Goal: Task Accomplishment & Management: Manage account settings

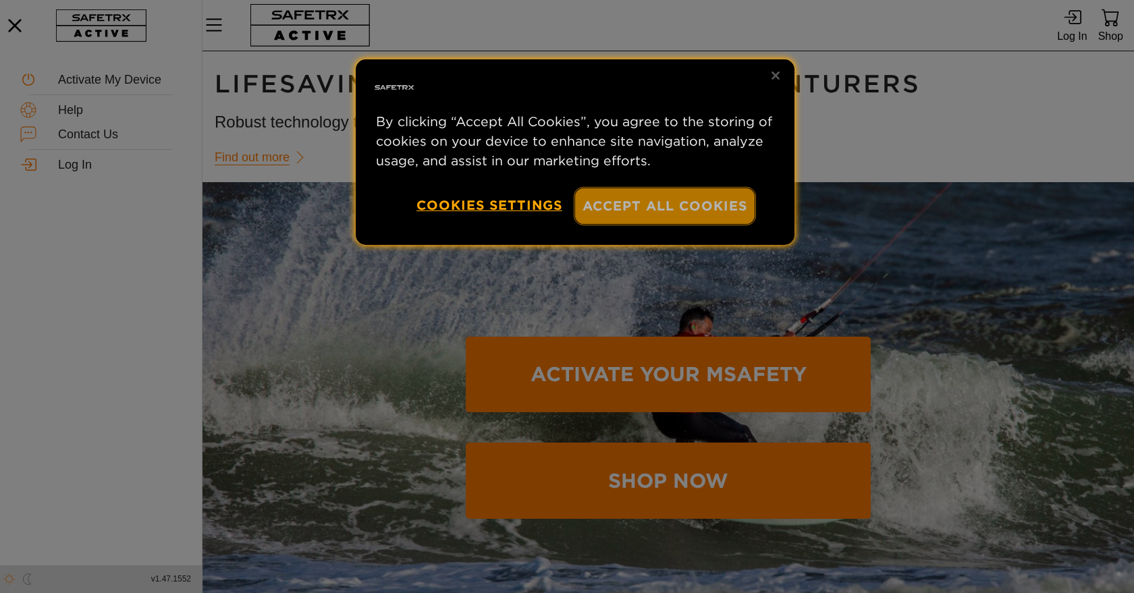
click at [665, 214] on button "Accept All Cookies" at bounding box center [665, 206] width 180 height 36
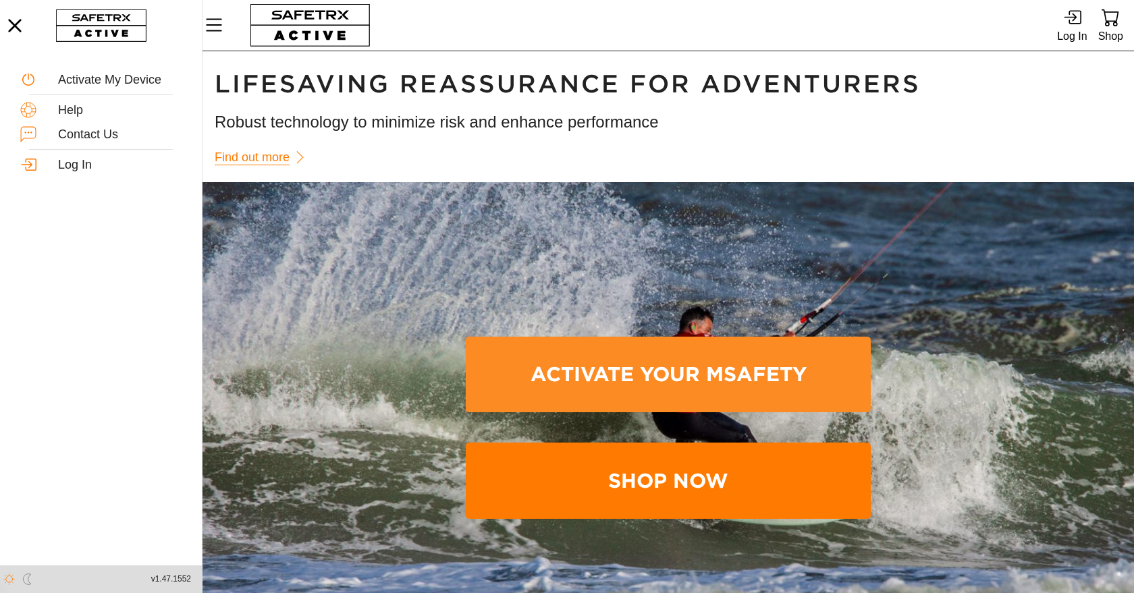
click at [674, 369] on span "Activate Your MSafety" at bounding box center [667, 374] width 383 height 71
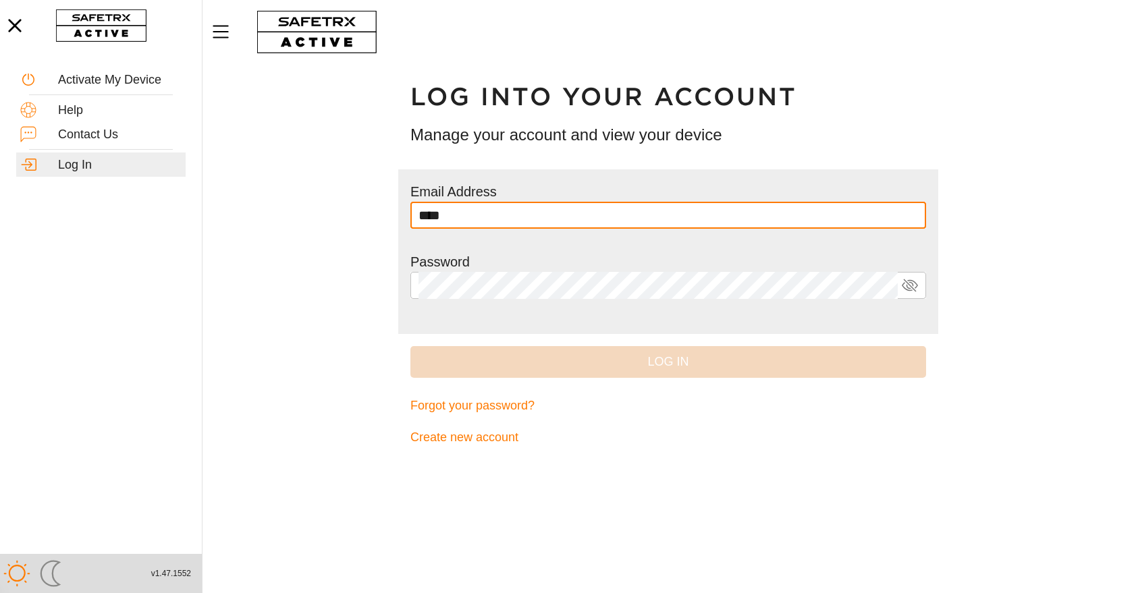
type input "**********"
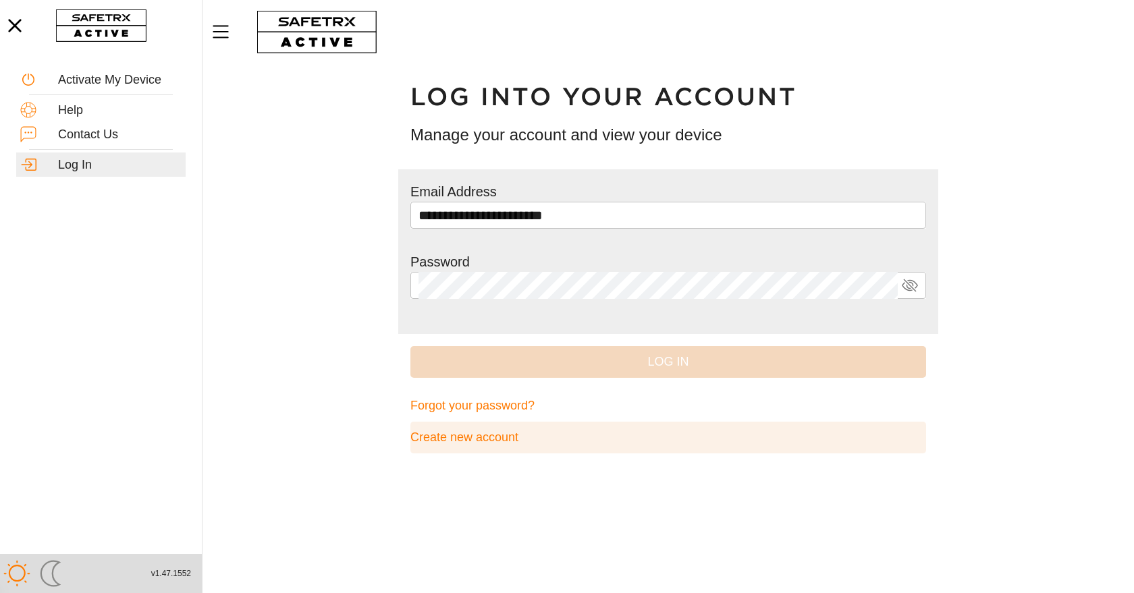
click at [462, 436] on span "Create new account" at bounding box center [464, 437] width 108 height 21
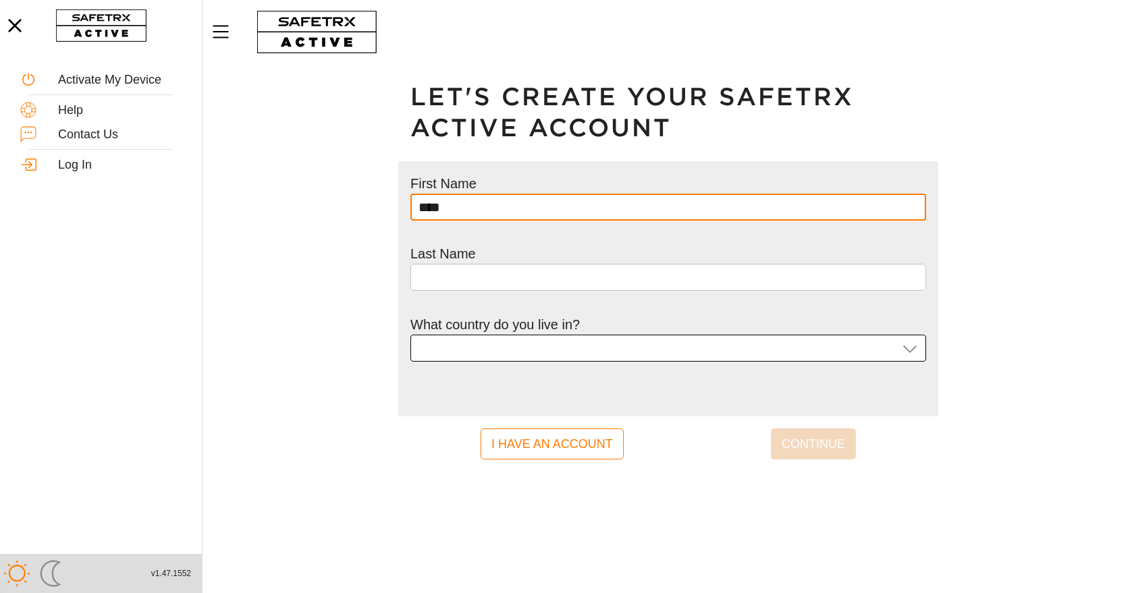
type input "**********"
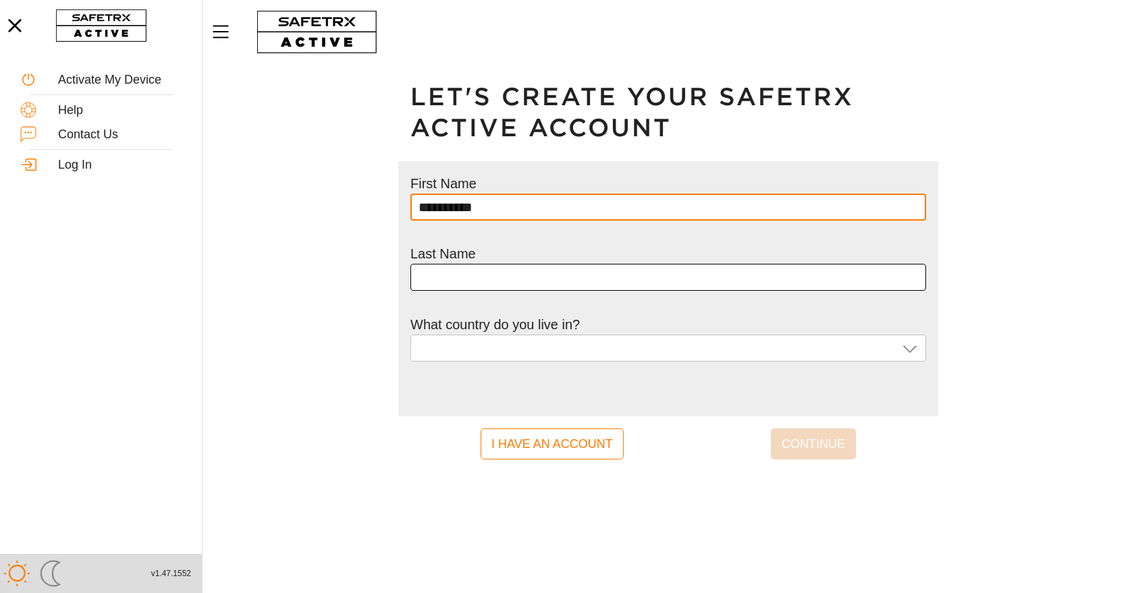
click at [470, 281] on input "text" at bounding box center [667, 277] width 499 height 27
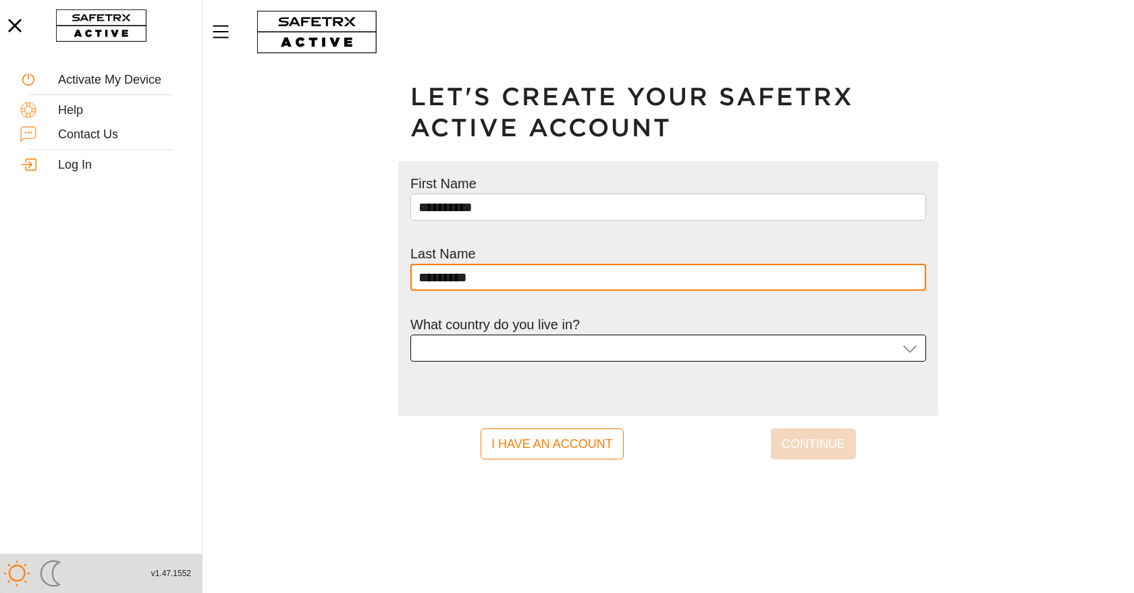
type input "*********"
click at [465, 352] on div at bounding box center [657, 348] width 479 height 27
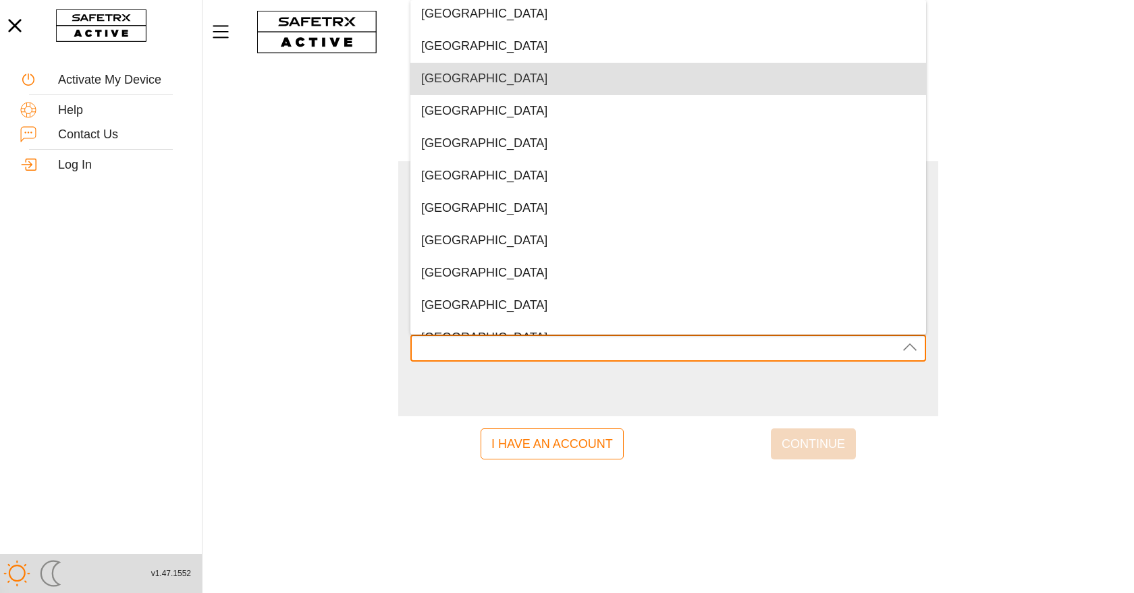
scroll to position [151, 0]
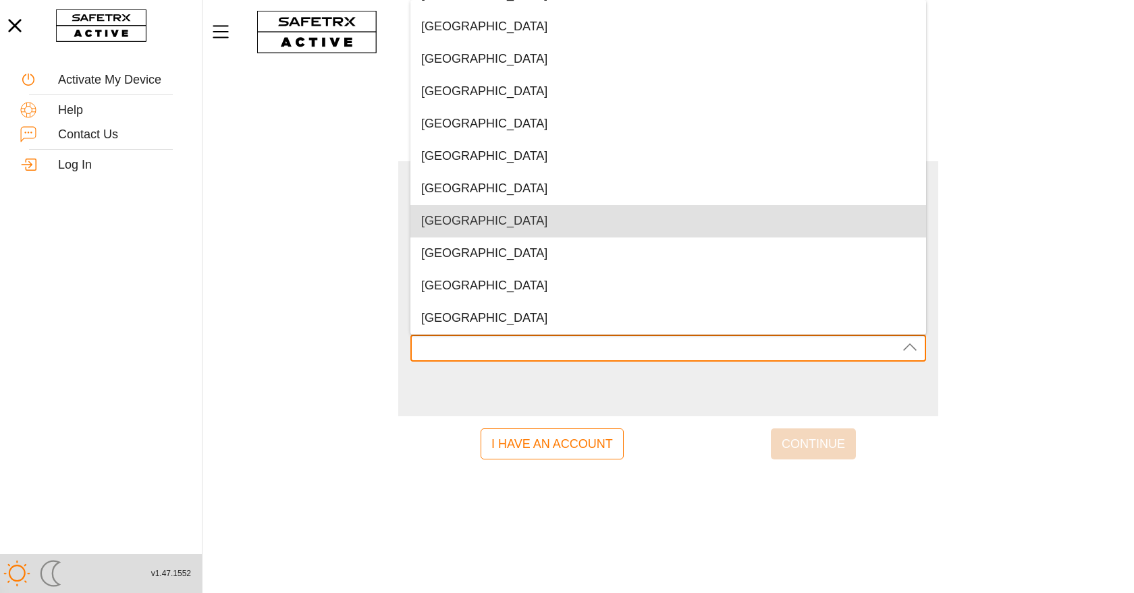
click at [461, 220] on span "[GEOGRAPHIC_DATA]" at bounding box center [484, 220] width 126 height 13
type input "[GEOGRAPHIC_DATA]"
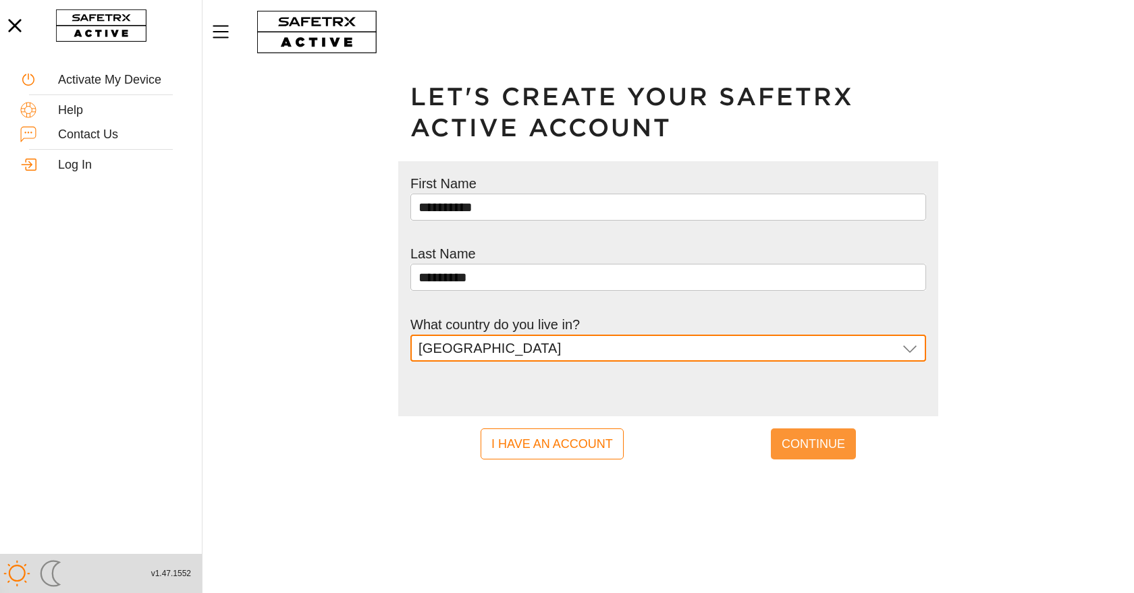
click at [807, 437] on span "Continue" at bounding box center [813, 444] width 63 height 26
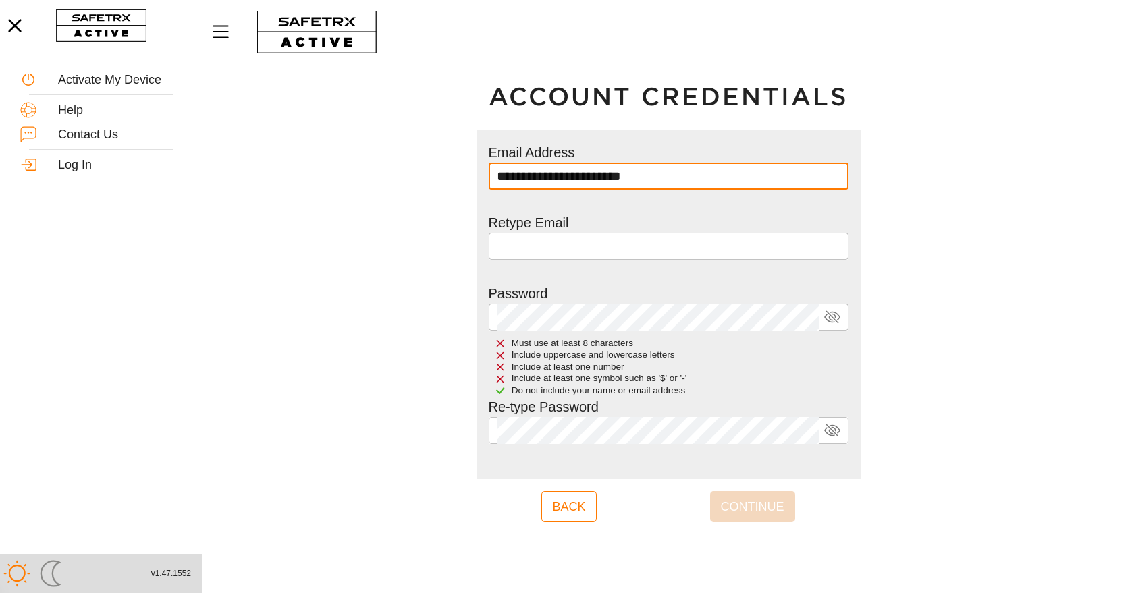
type input "**********"
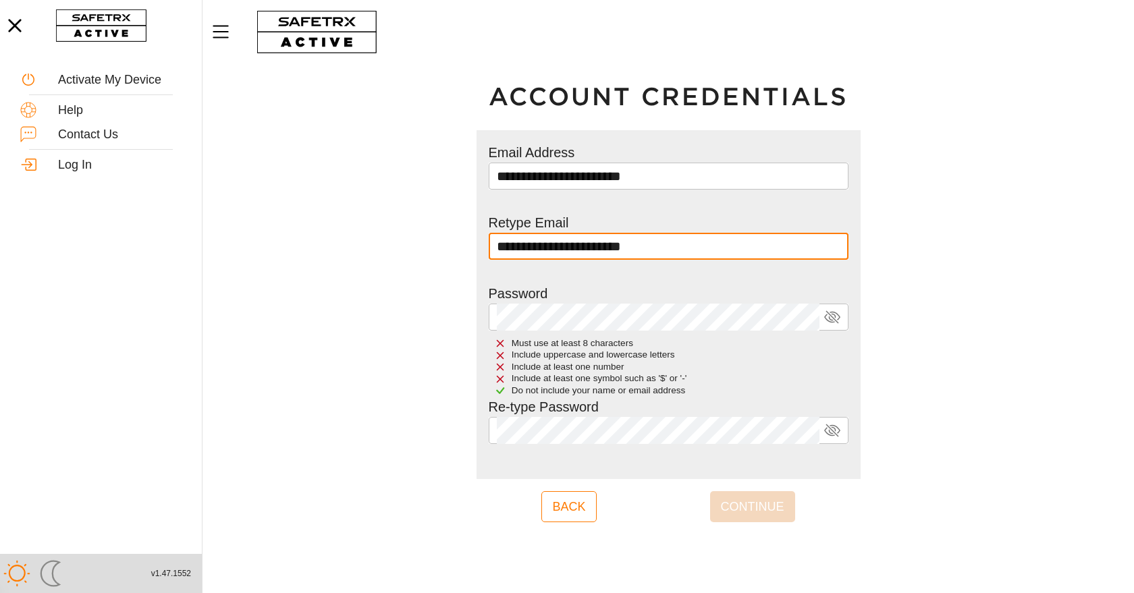
type input "**********"
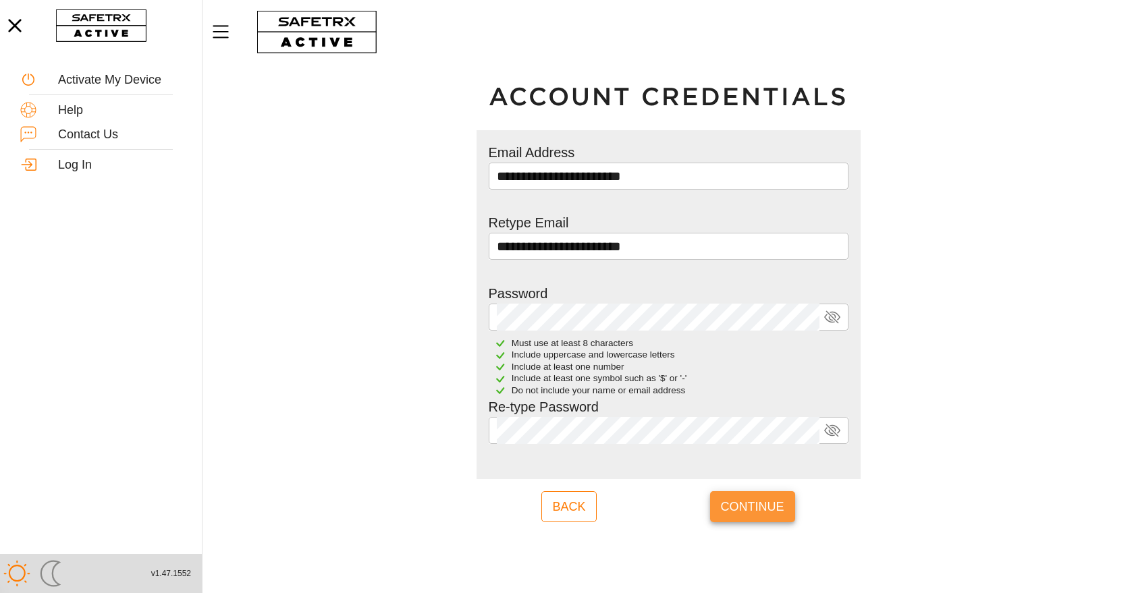
click at [763, 501] on span "Continue" at bounding box center [752, 507] width 63 height 26
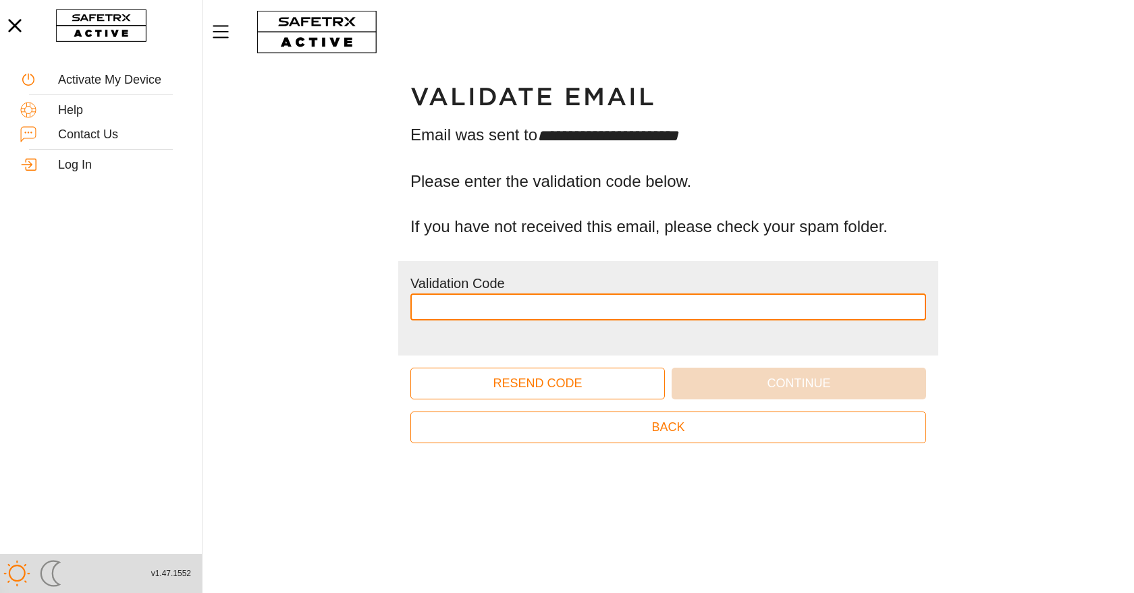
click at [433, 304] on input "text" at bounding box center [667, 307] width 499 height 27
paste input "******"
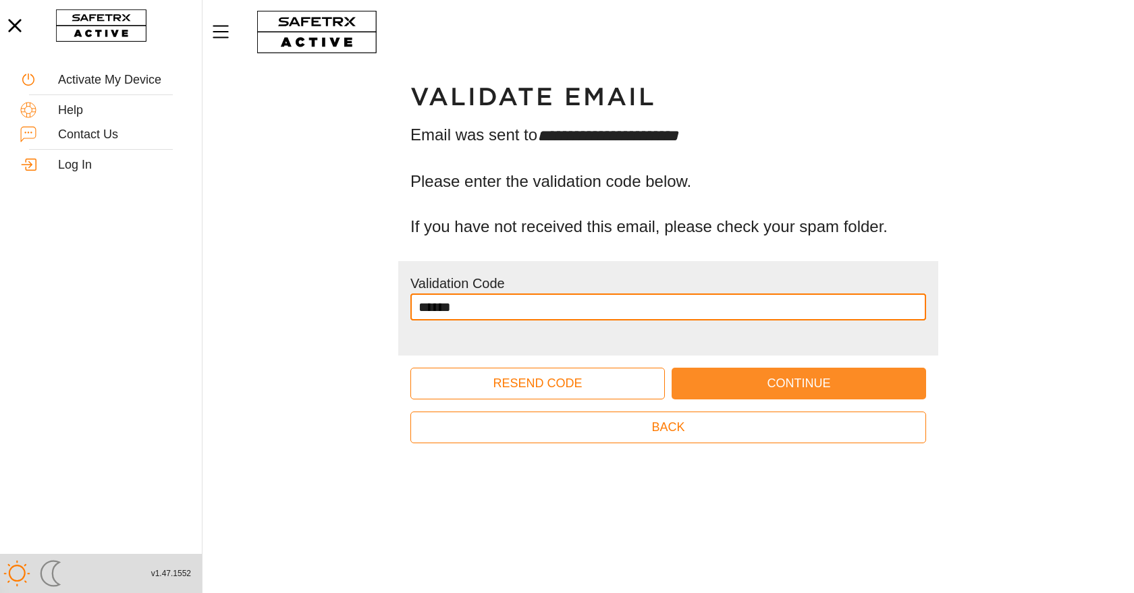
type input "******"
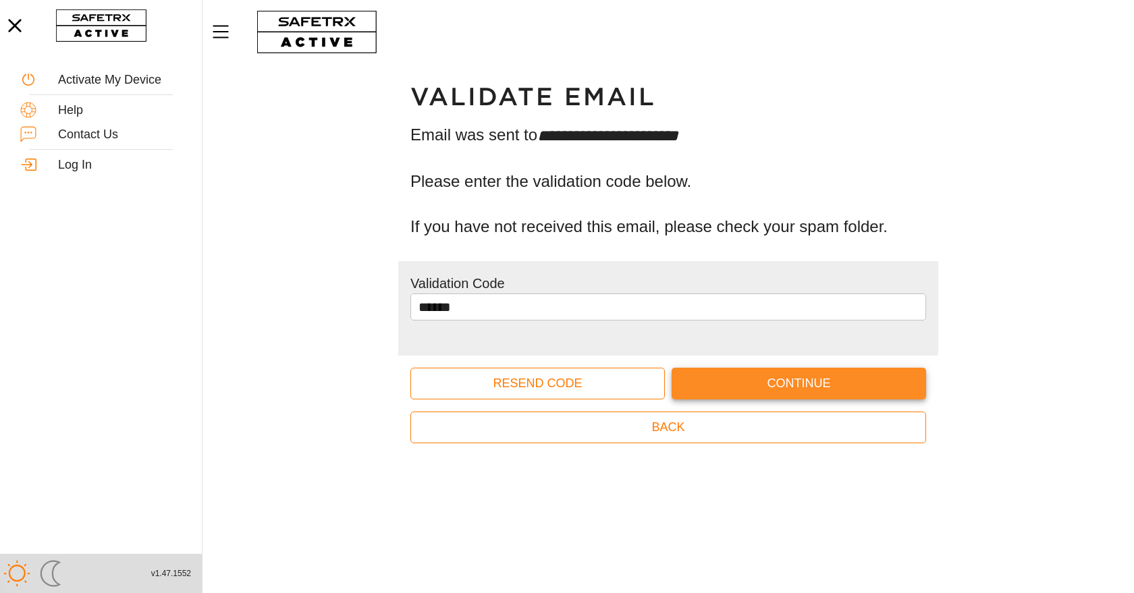
click at [798, 388] on span "Continue" at bounding box center [798, 383] width 233 height 21
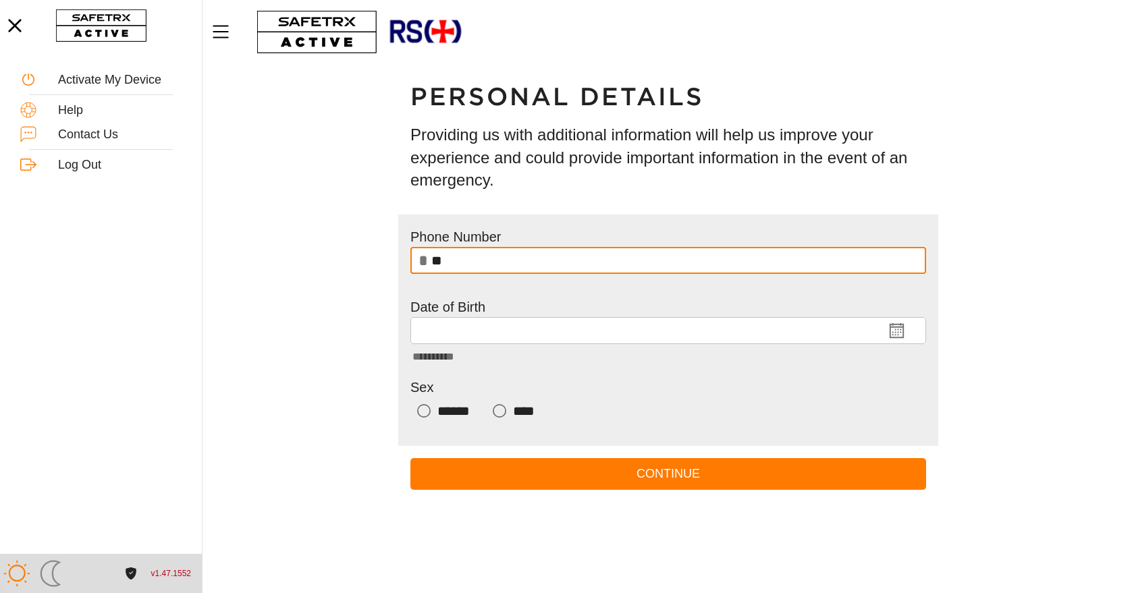
type input "**********"
click at [539, 327] on input "**********" at bounding box center [644, 330] width 453 height 27
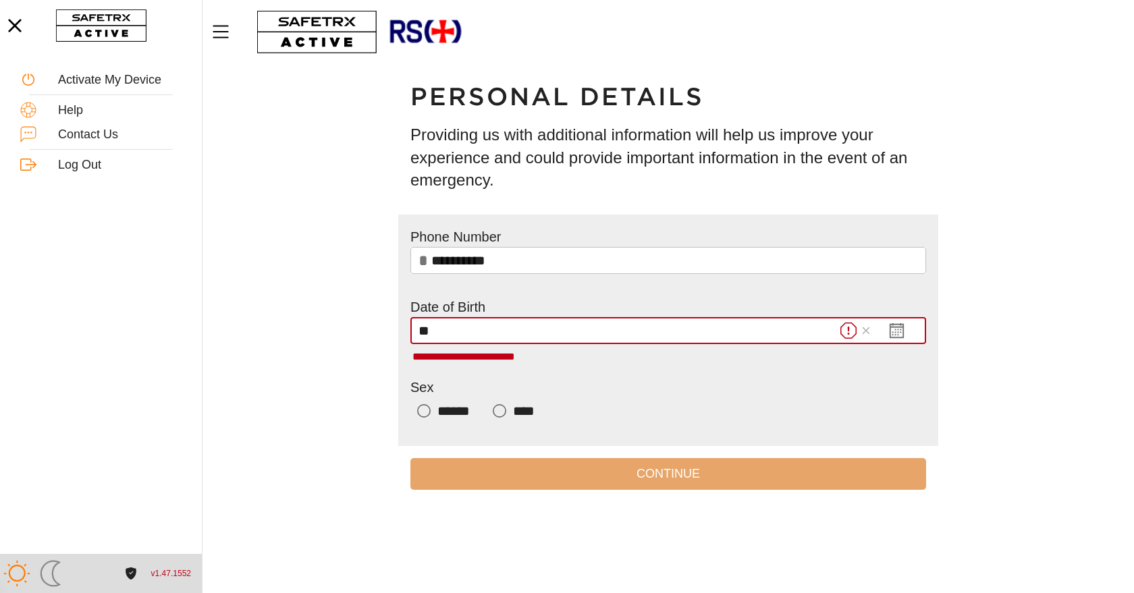
type input "*"
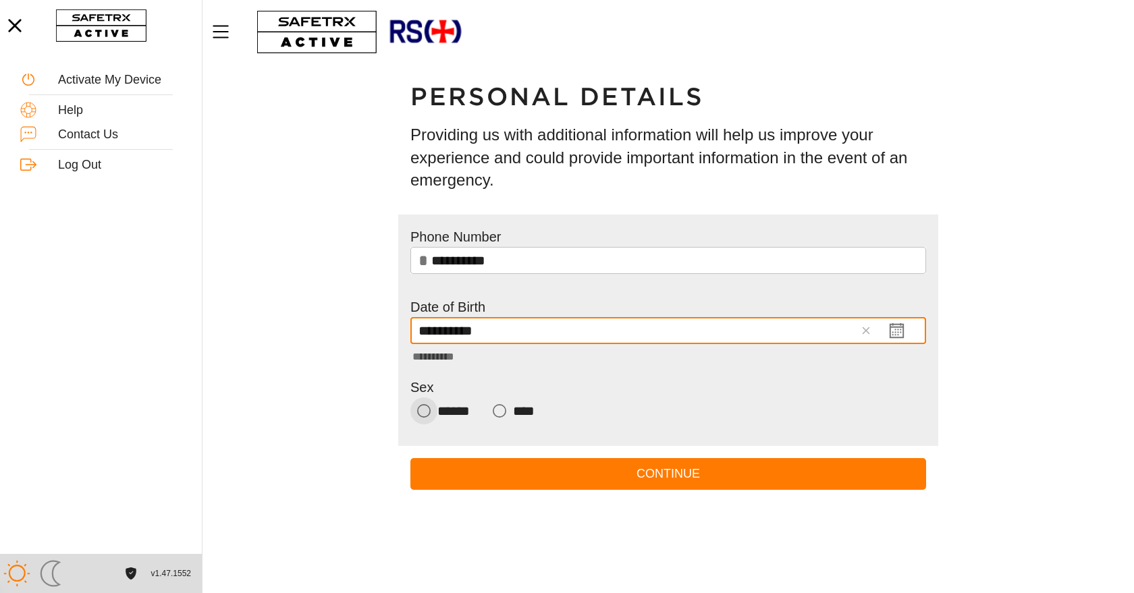
type input "**********"
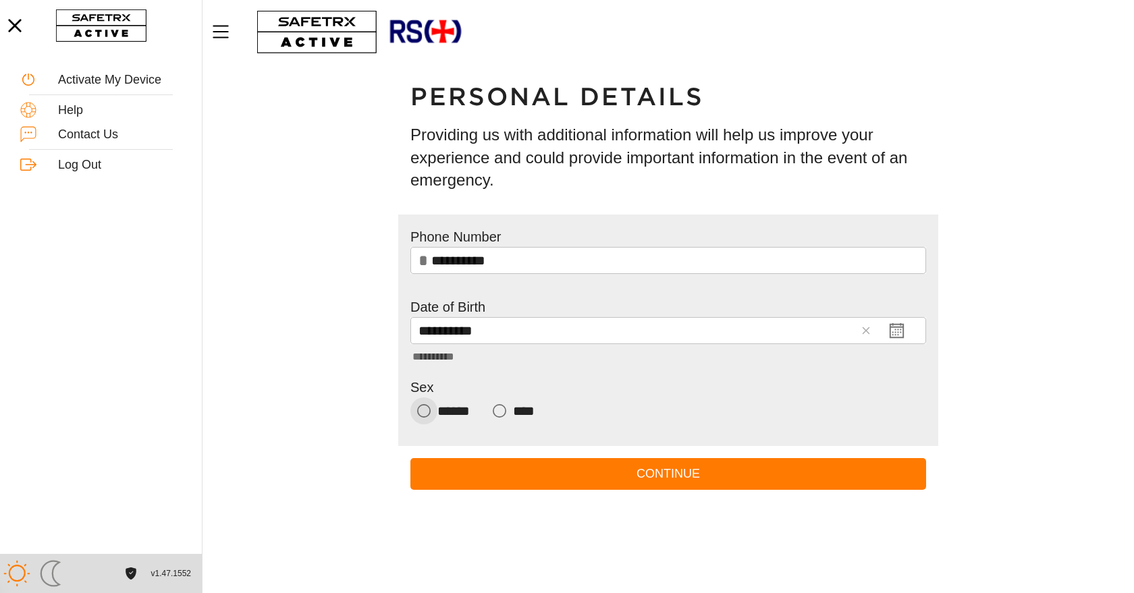
click at [427, 413] on icon "Female" at bounding box center [423, 410] width 13 height 13
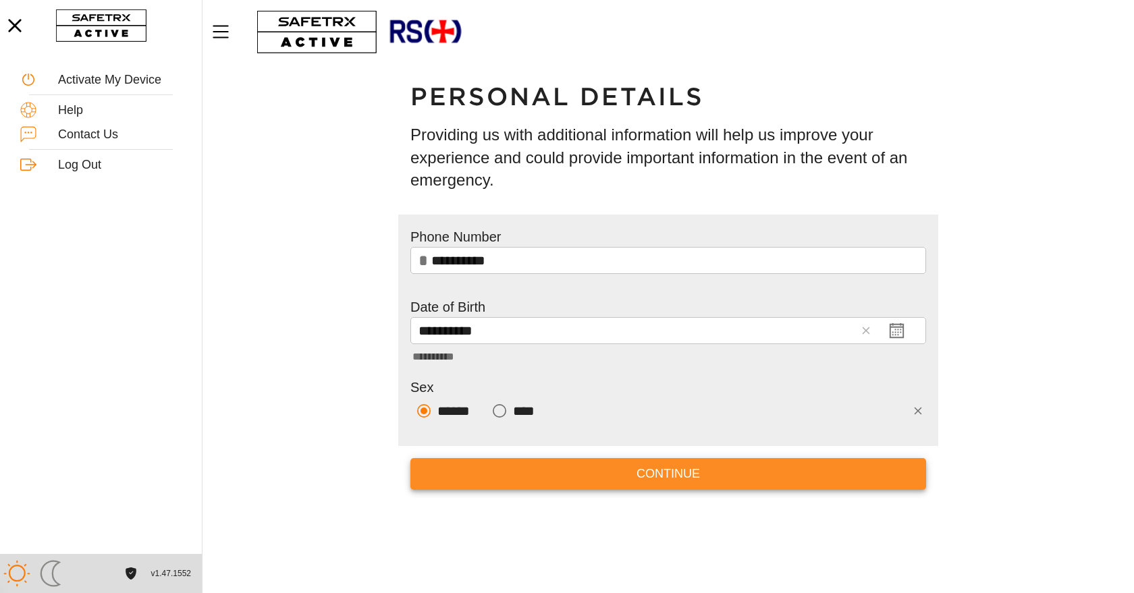
click at [684, 476] on span "Continue" at bounding box center [668, 474] width 494 height 21
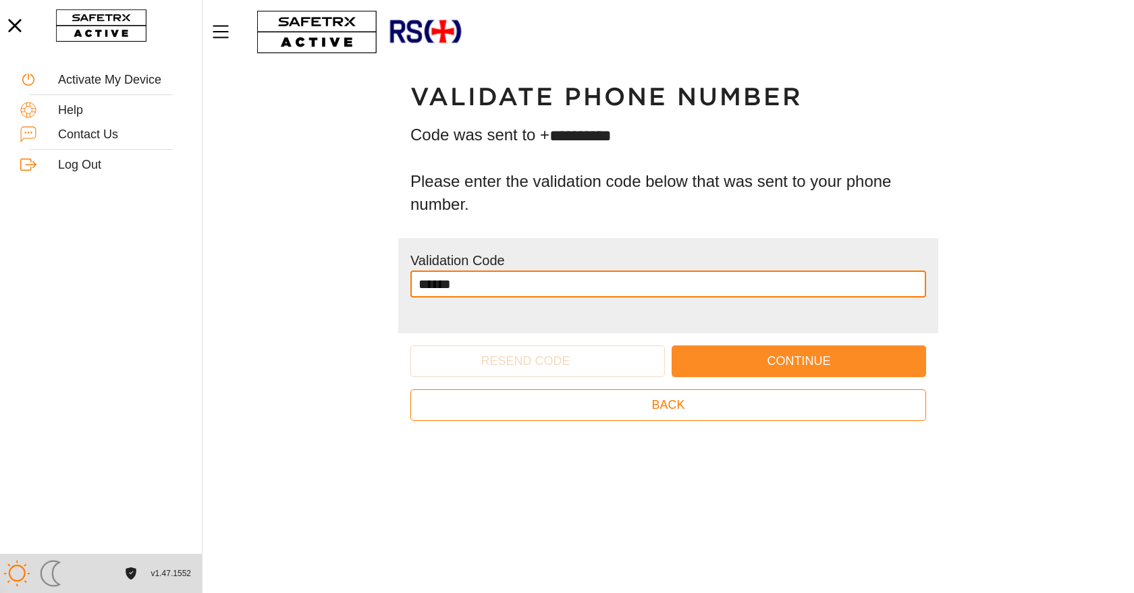
type input "******"
click at [802, 362] on span "Continue" at bounding box center [798, 361] width 233 height 21
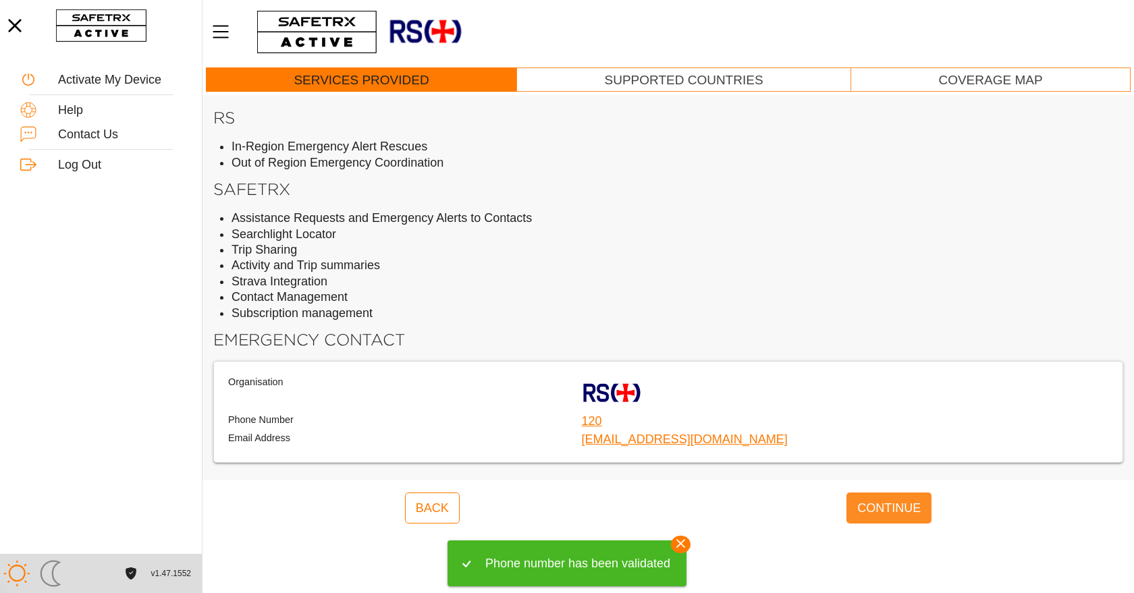
click at [890, 514] on span "Continue" at bounding box center [888, 508] width 63 height 26
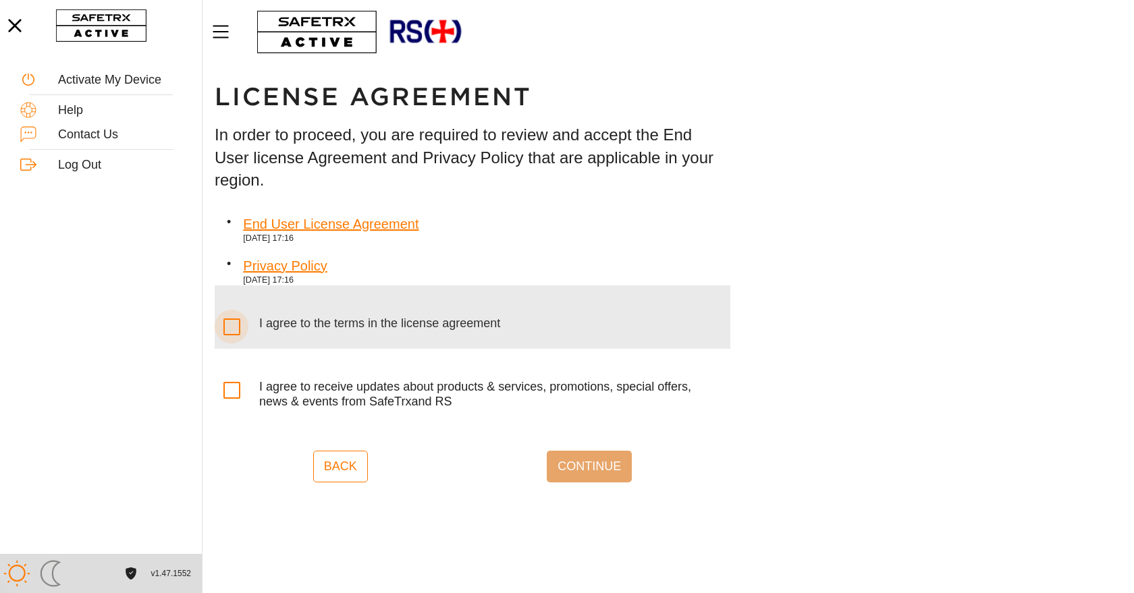
click at [231, 326] on icon at bounding box center [232, 327] width 14 height 14
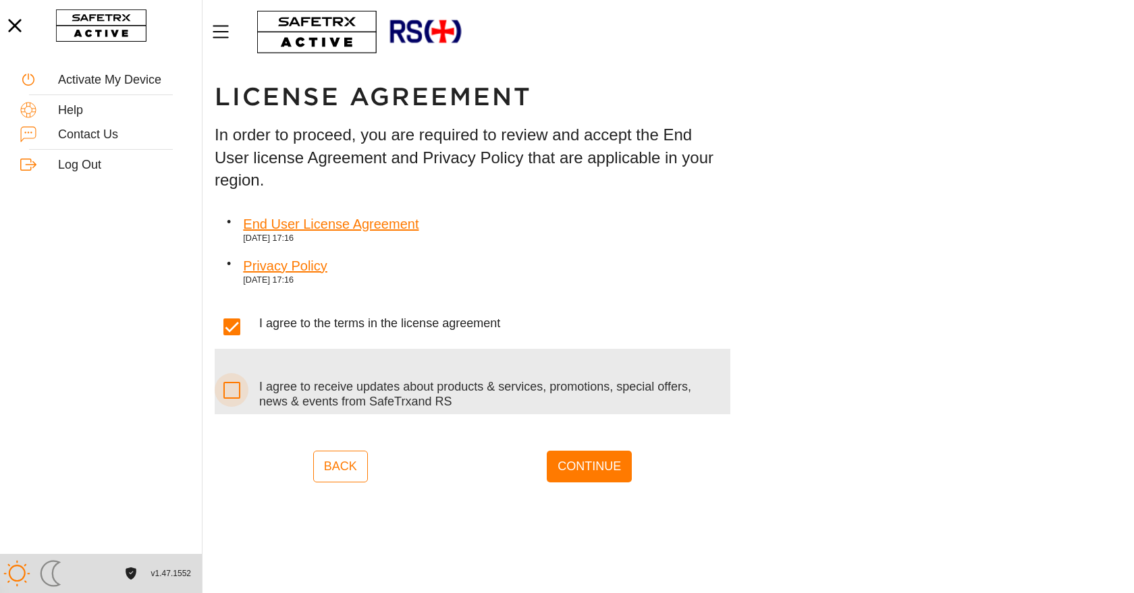
click at [229, 386] on icon at bounding box center [232, 390] width 14 height 14
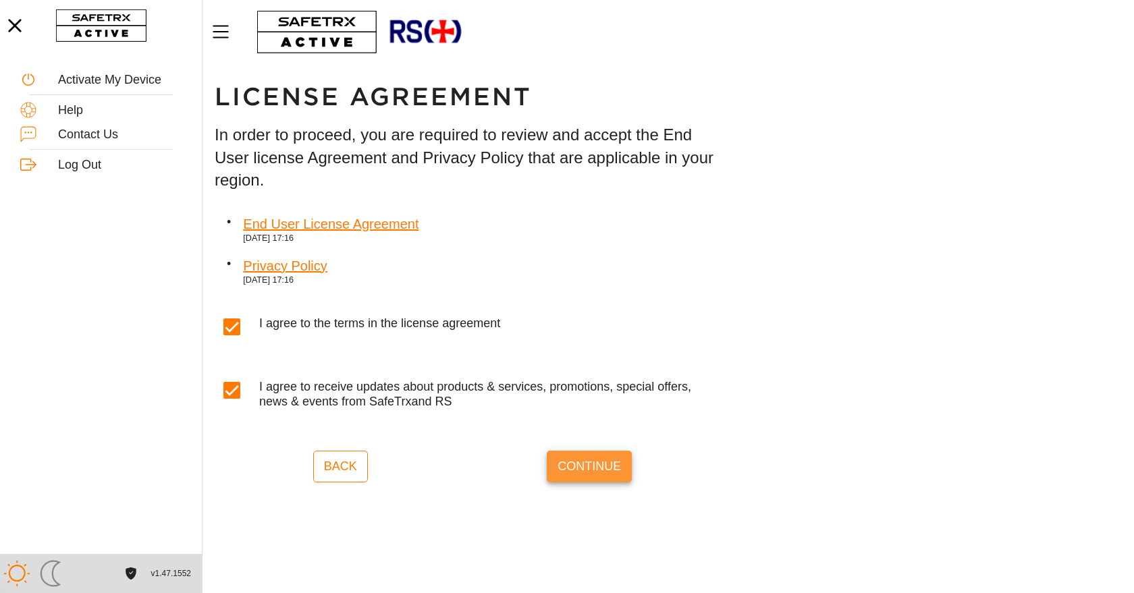
click at [597, 462] on span "Continue" at bounding box center [588, 467] width 63 height 26
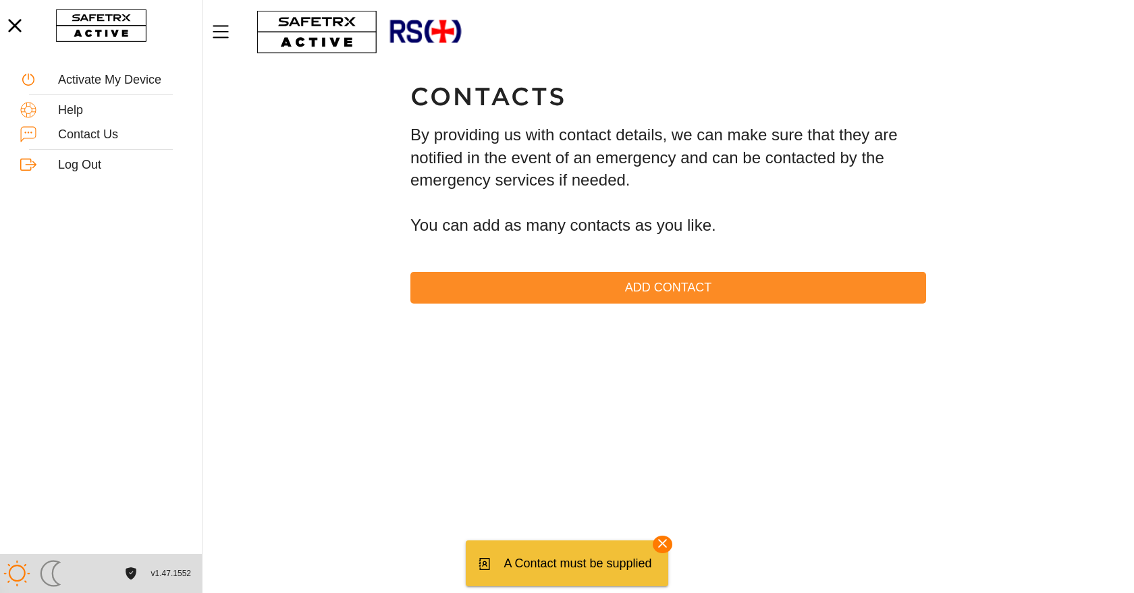
click at [702, 285] on span "Add Contact" at bounding box center [668, 287] width 494 height 21
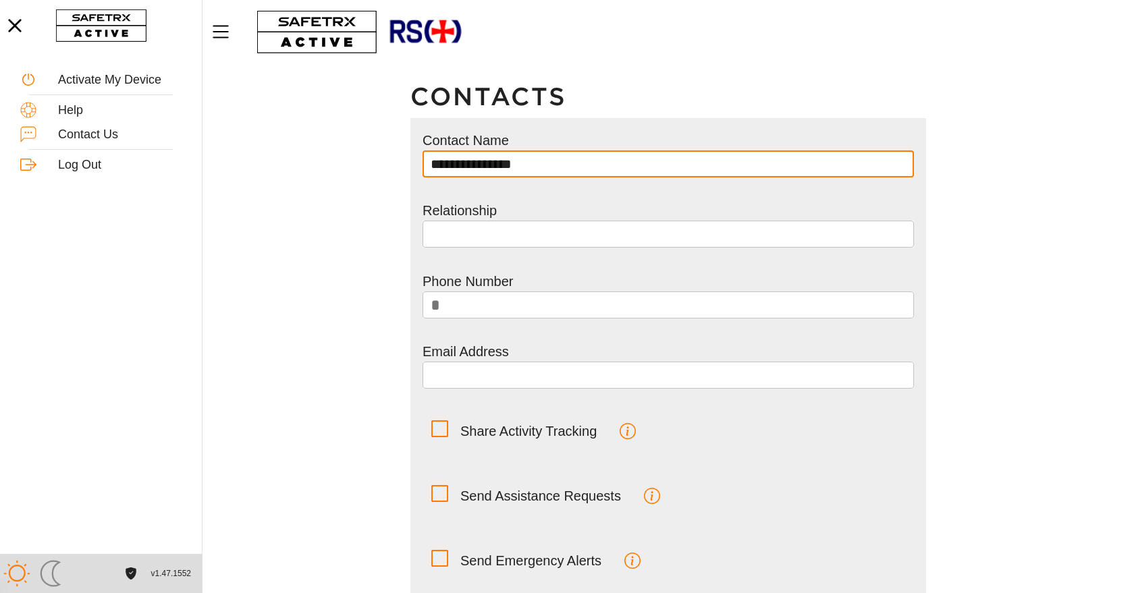
type input "**********"
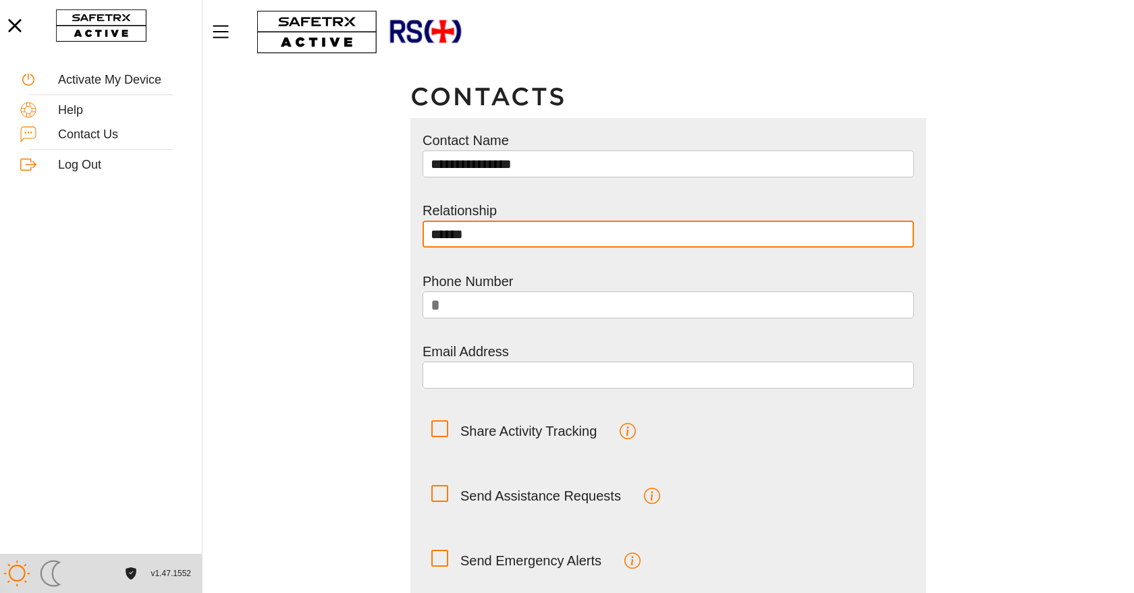
type input "******"
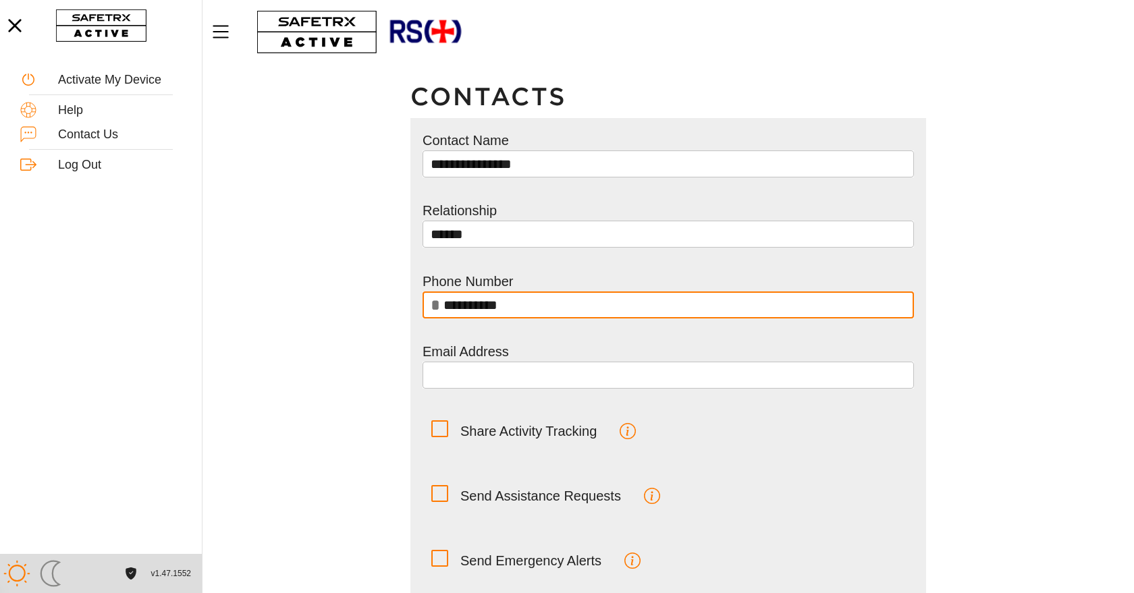
drag, startPoint x: 522, startPoint y: 304, endPoint x: 485, endPoint y: 306, distance: 36.5
click at [485, 306] on input "**********" at bounding box center [674, 305] width 462 height 27
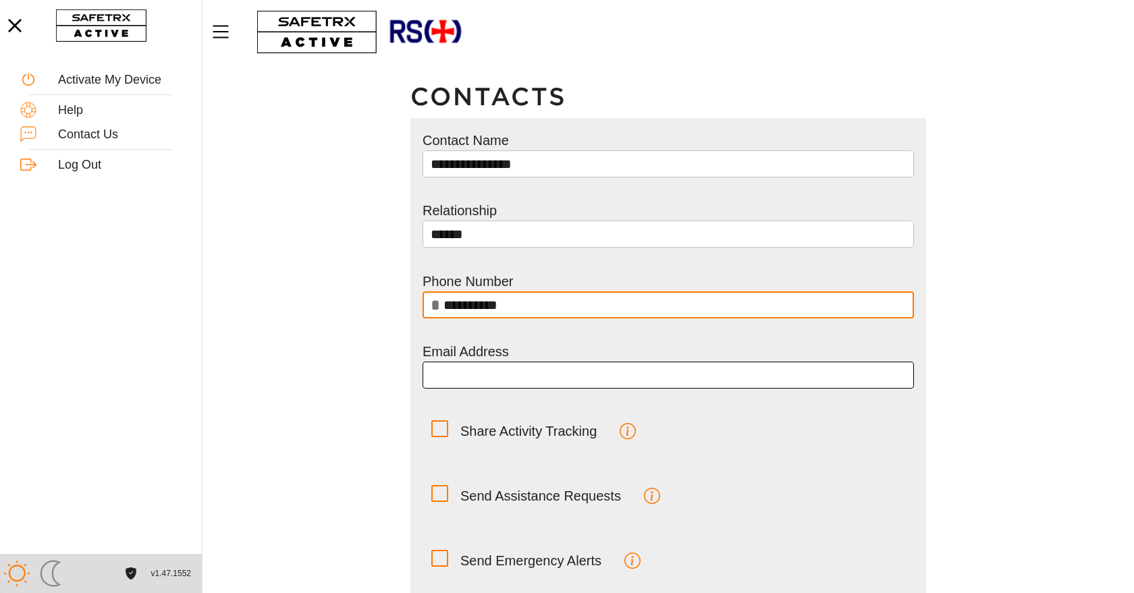
type input "**********"
click at [442, 377] on input "email" at bounding box center [668, 375] width 475 height 27
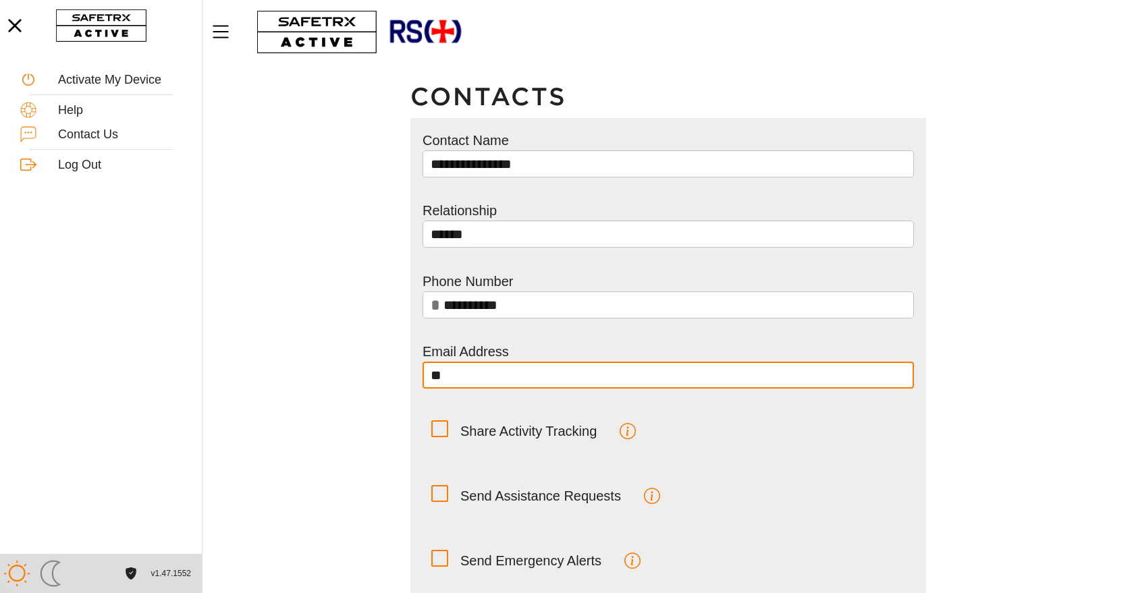
type input "*"
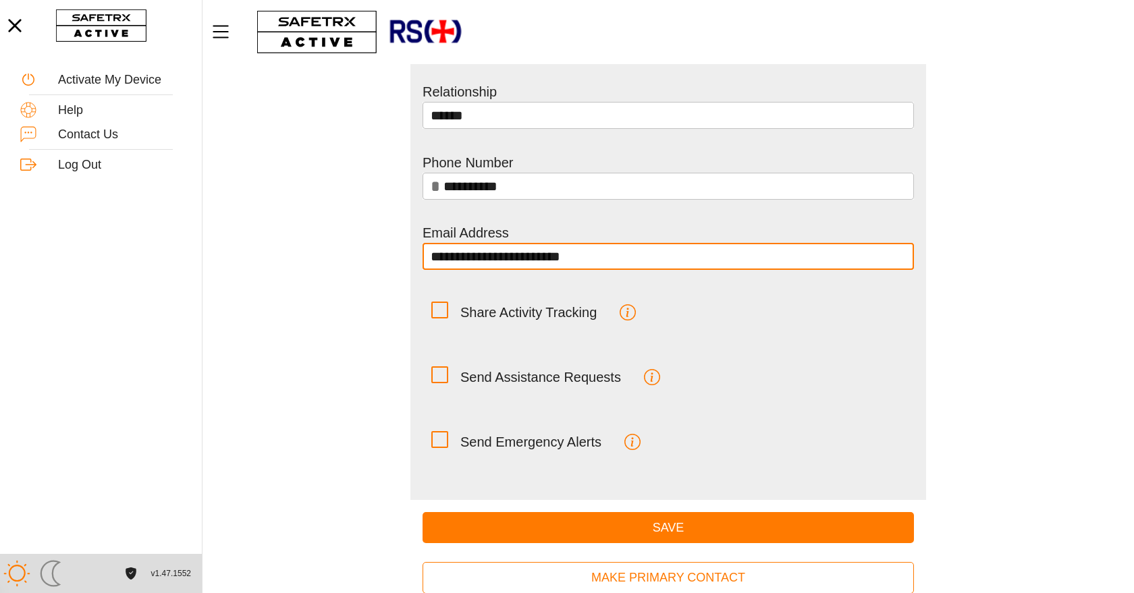
scroll to position [132, 0]
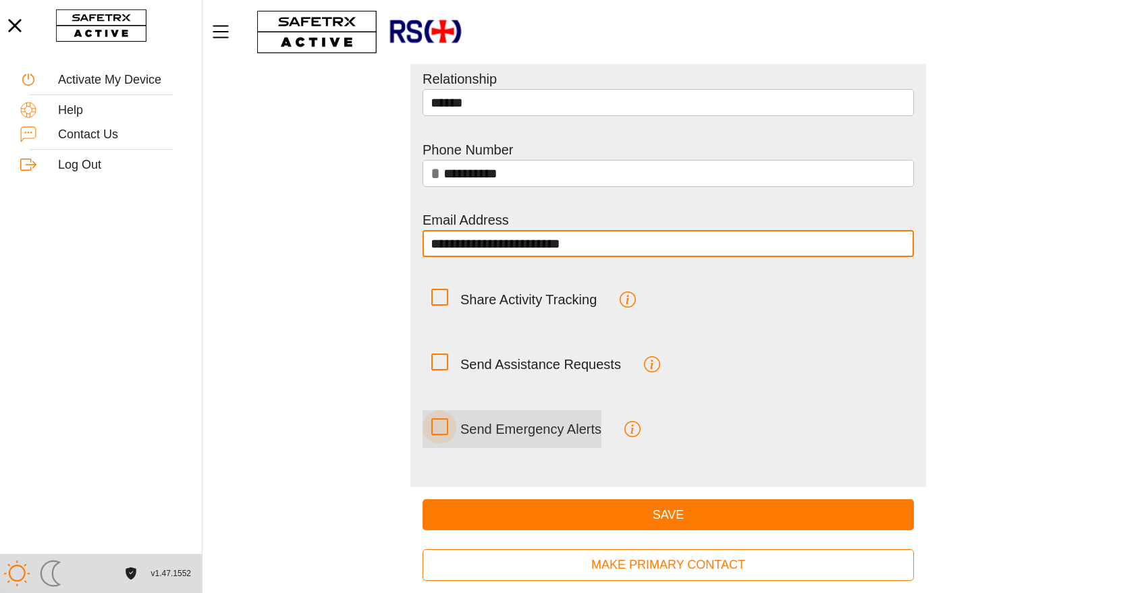
type input "**********"
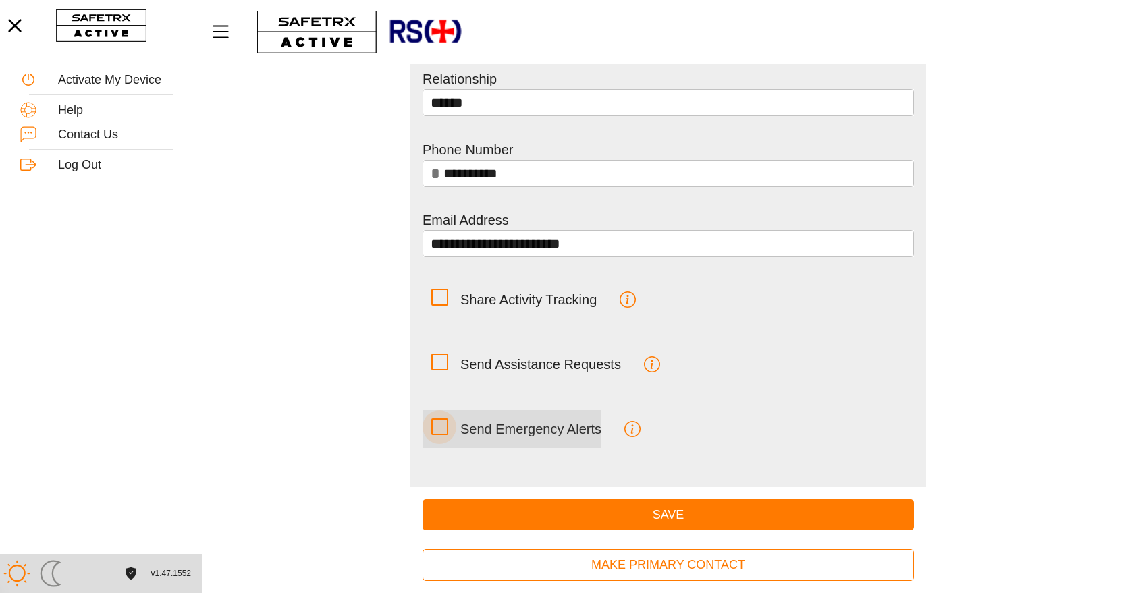
click at [439, 432] on icon at bounding box center [440, 427] width 14 height 14
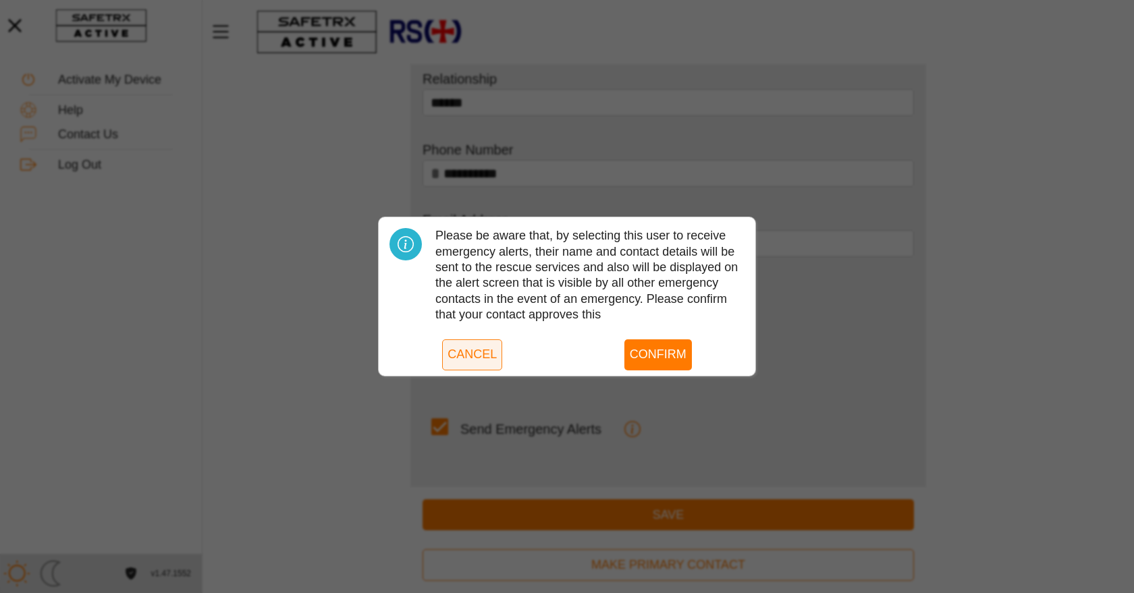
click at [467, 362] on span "Cancel" at bounding box center [471, 354] width 49 height 21
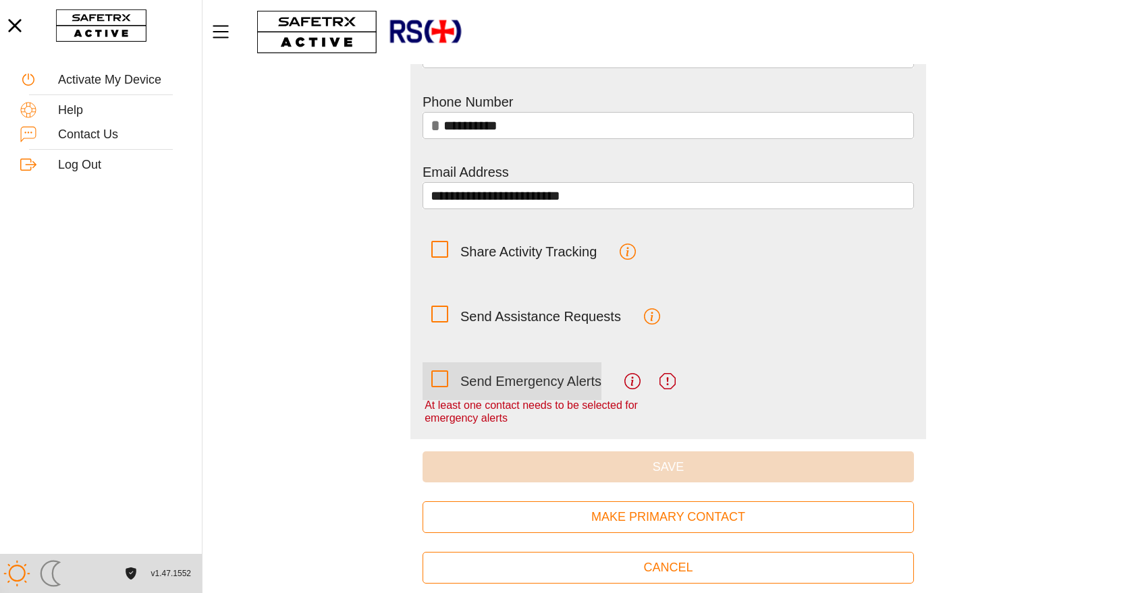
scroll to position [192, 0]
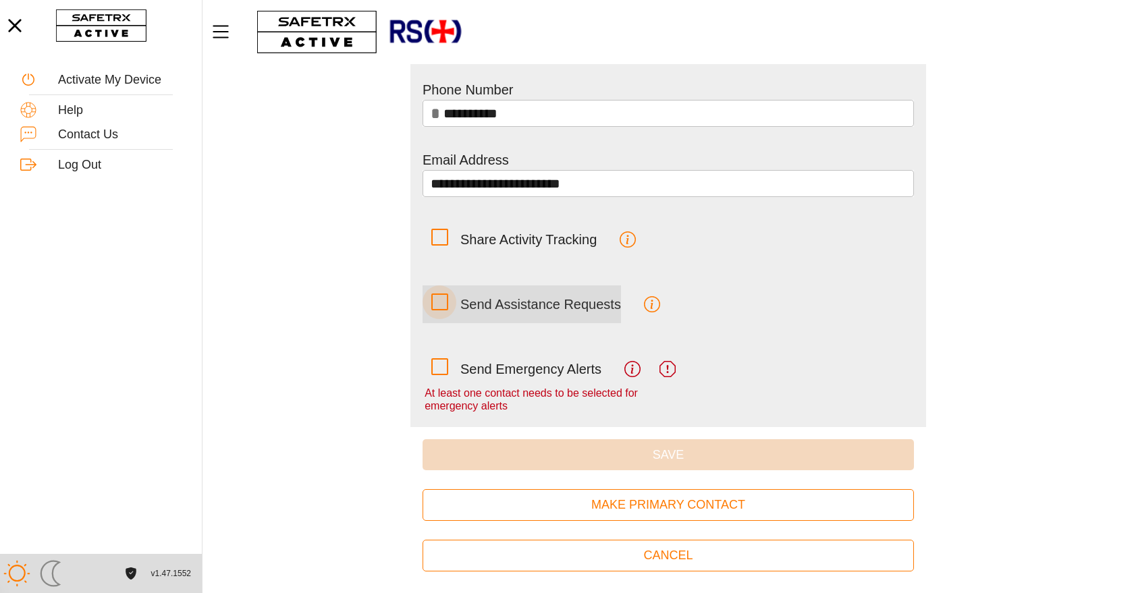
click at [443, 300] on icon at bounding box center [440, 302] width 14 height 14
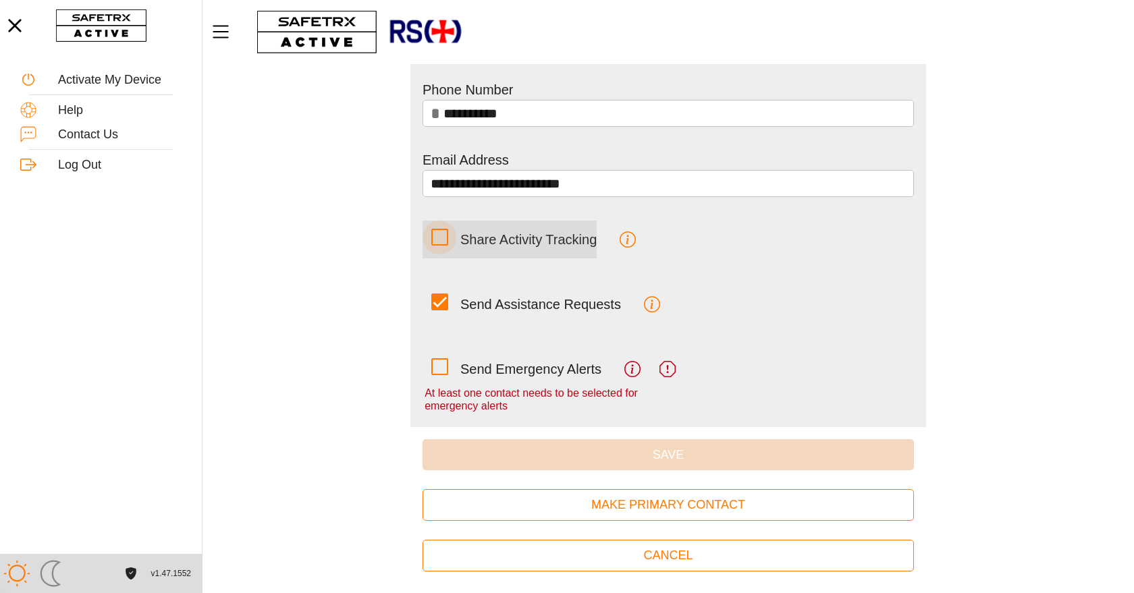
click at [444, 242] on icon at bounding box center [440, 237] width 14 height 14
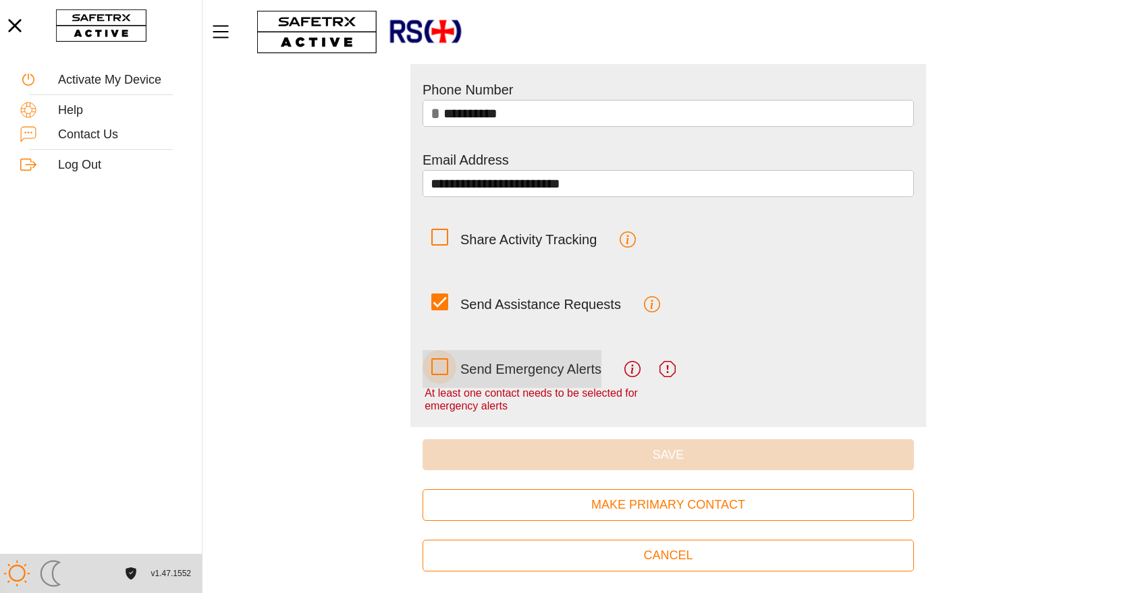
click at [441, 369] on icon at bounding box center [440, 367] width 14 height 14
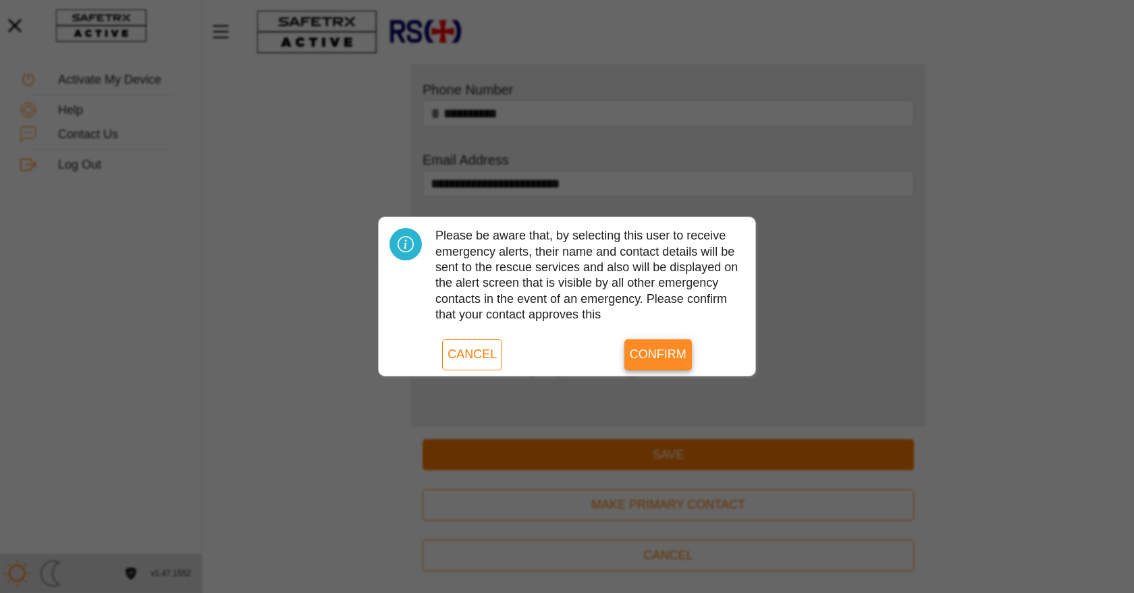
click at [672, 354] on span "Confirm" at bounding box center [658, 354] width 57 height 21
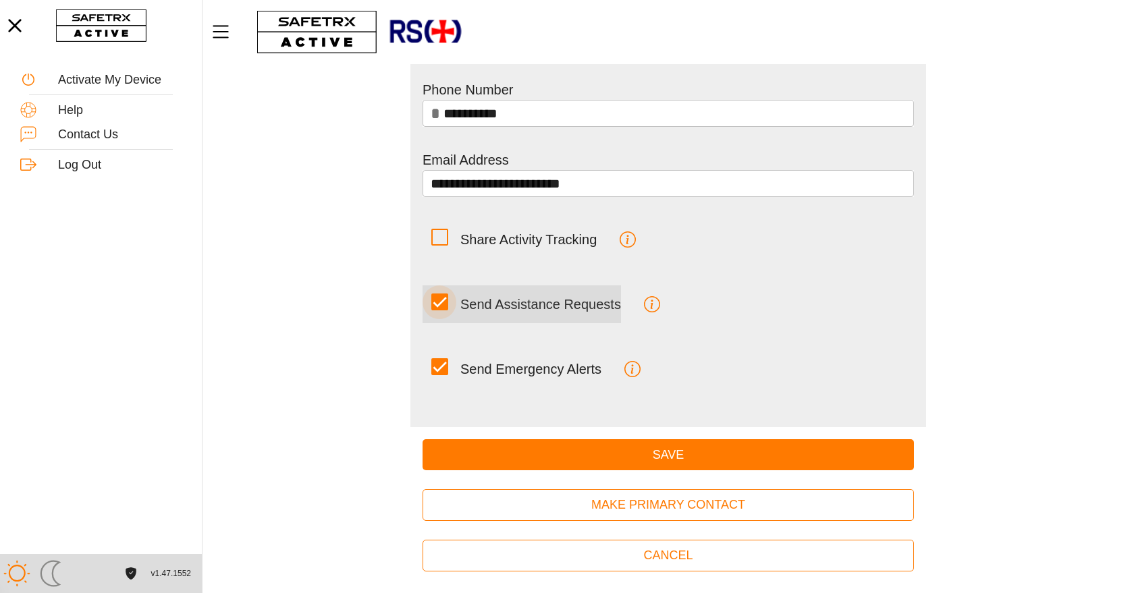
click at [441, 306] on icon at bounding box center [440, 302] width 14 height 14
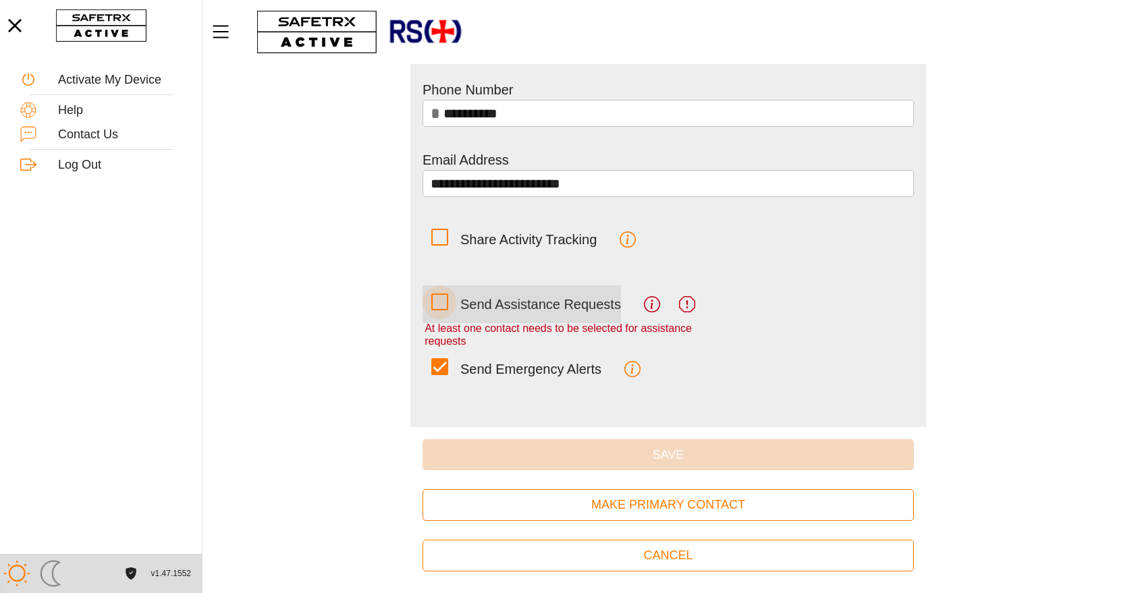
click at [441, 306] on icon at bounding box center [440, 302] width 14 height 14
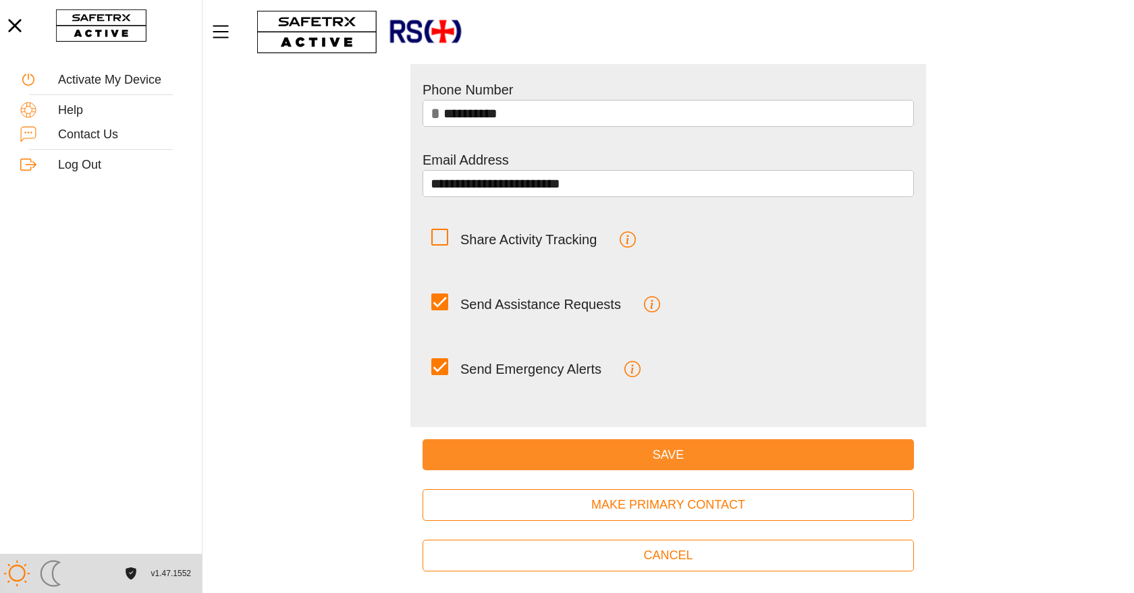
click at [699, 459] on span "Save" at bounding box center [668, 455] width 470 height 21
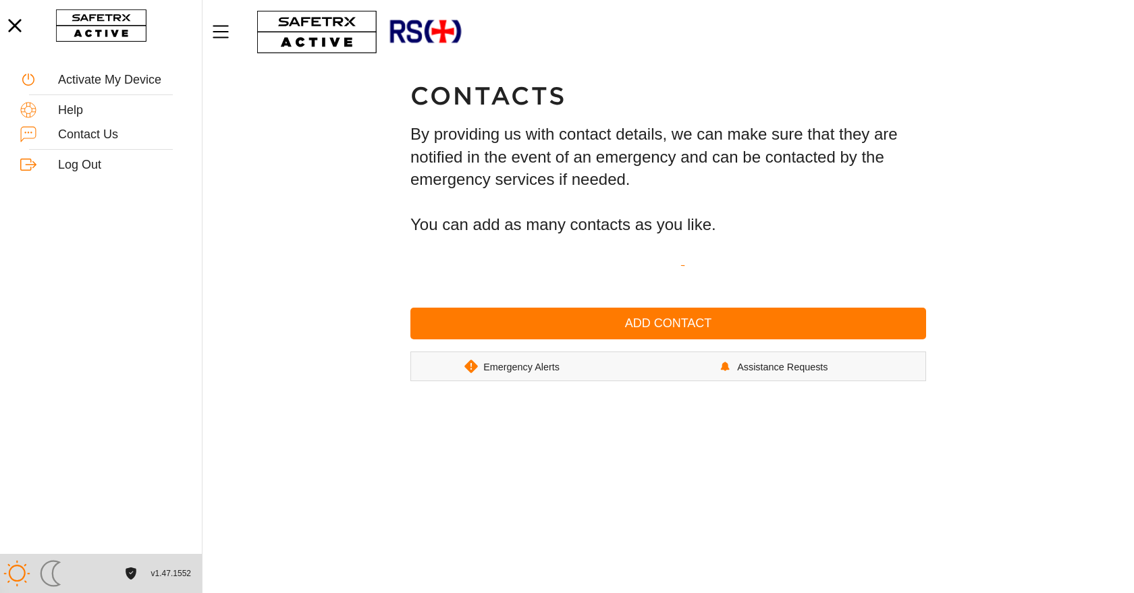
scroll to position [1, 0]
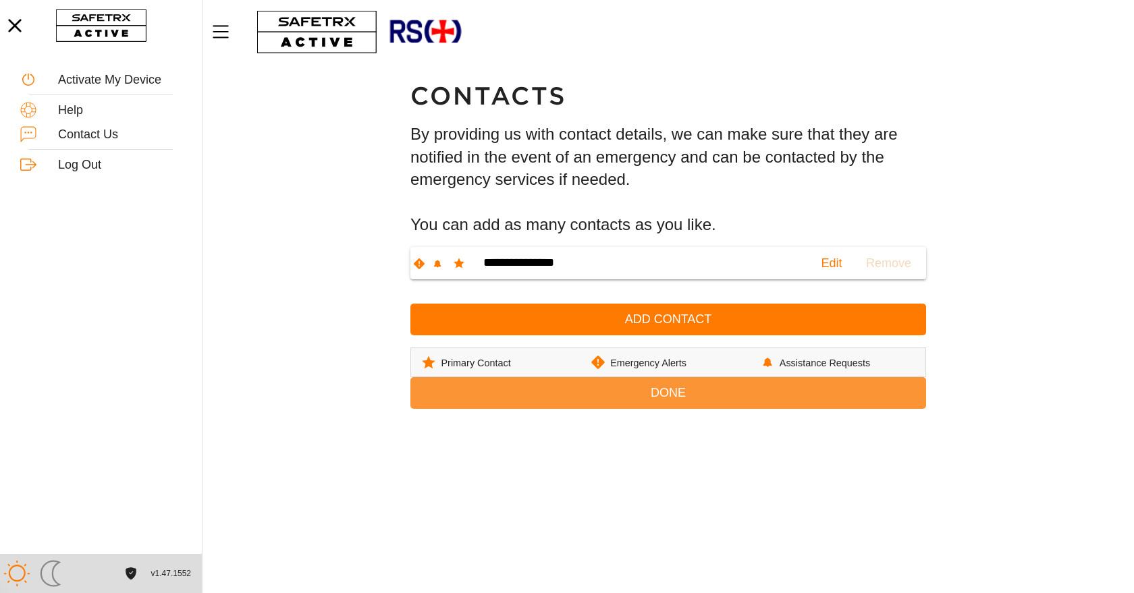
click at [675, 392] on span "Done" at bounding box center [668, 393] width 35 height 21
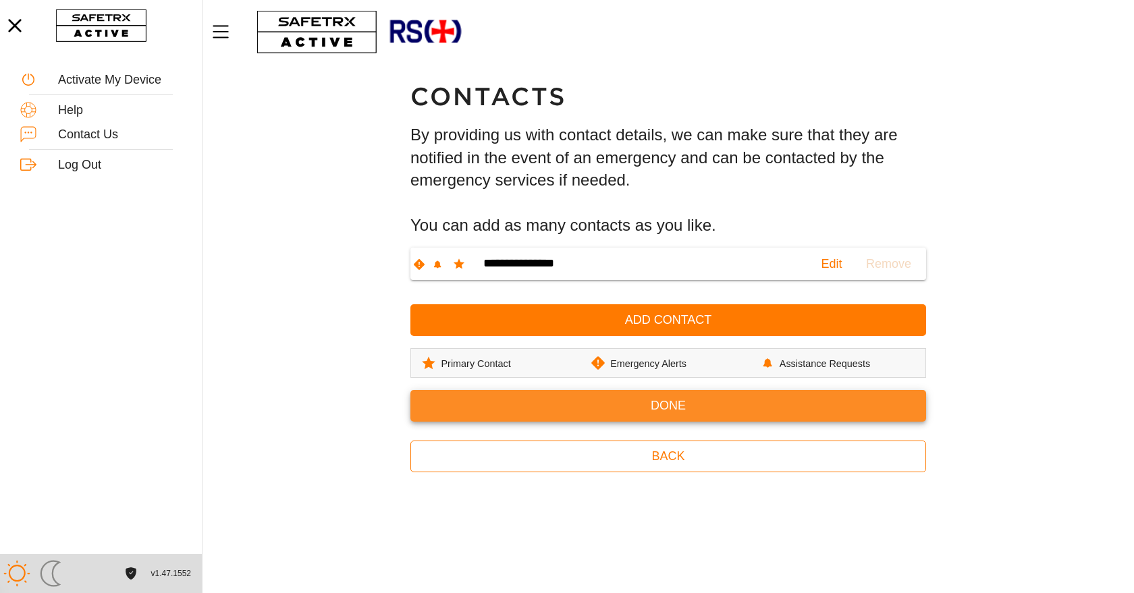
click at [676, 406] on span "Done" at bounding box center [668, 406] width 35 height 21
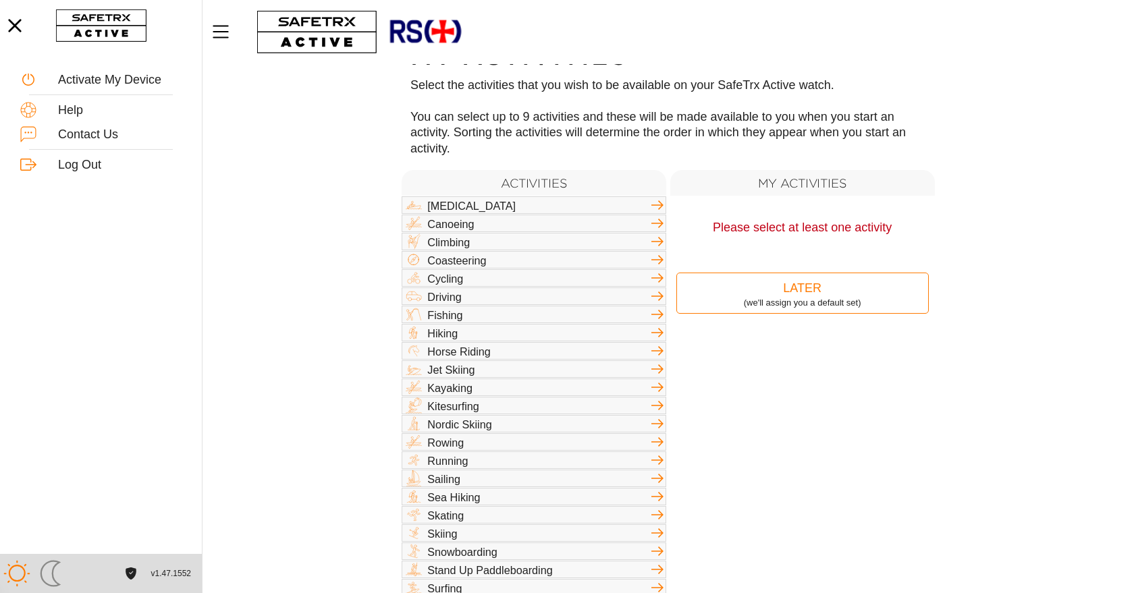
scroll to position [133, 0]
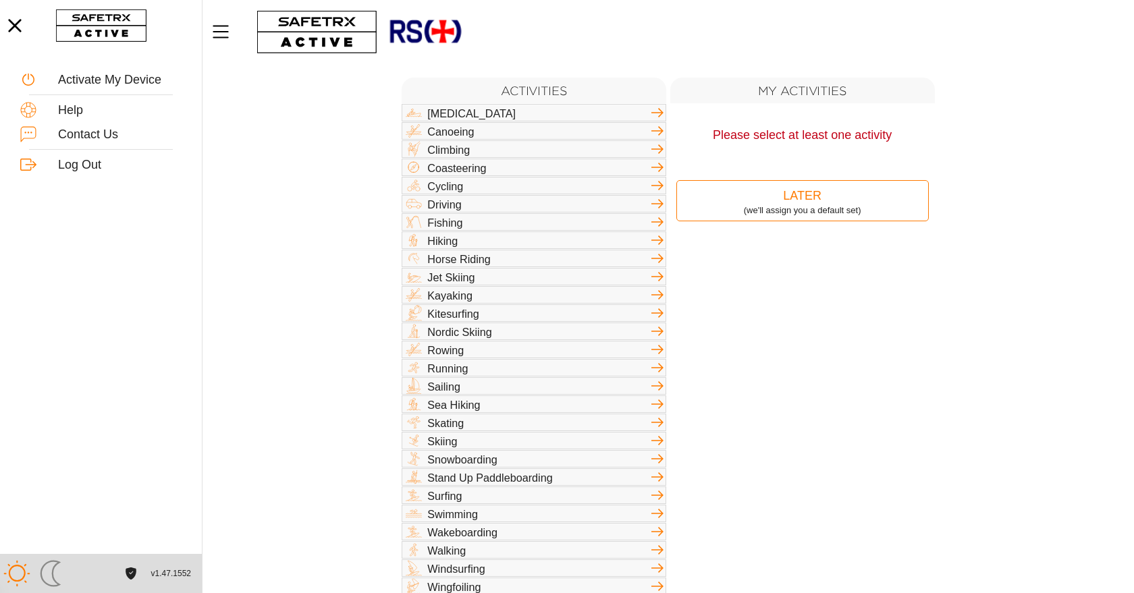
click at [638, 580] on div "Wingfoiling" at bounding box center [538, 586] width 222 height 12
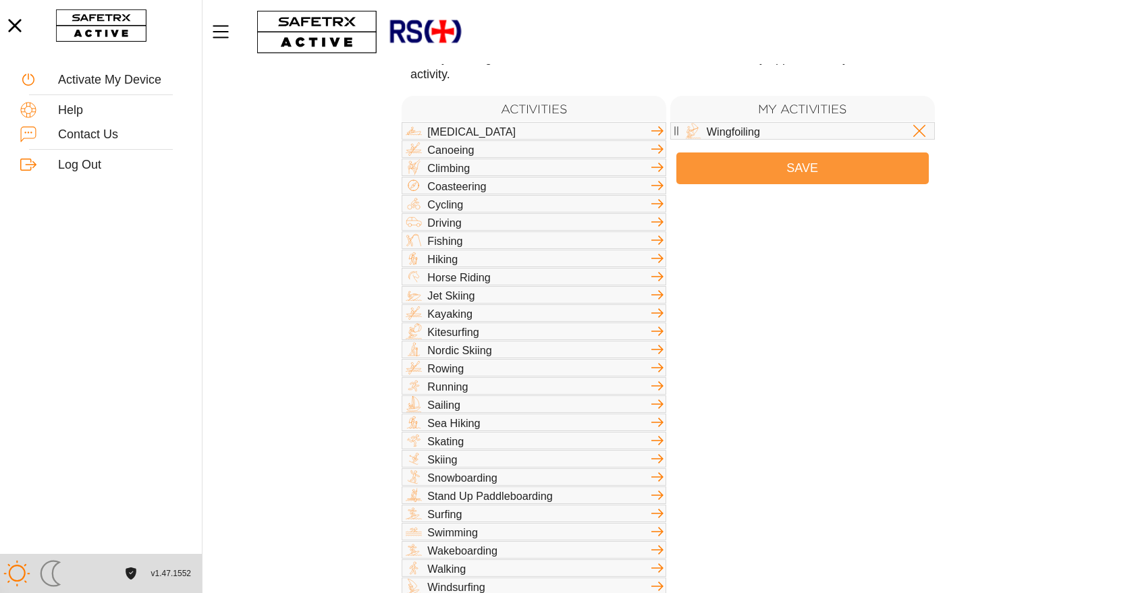
click at [842, 158] on span "Save" at bounding box center [802, 168] width 231 height 21
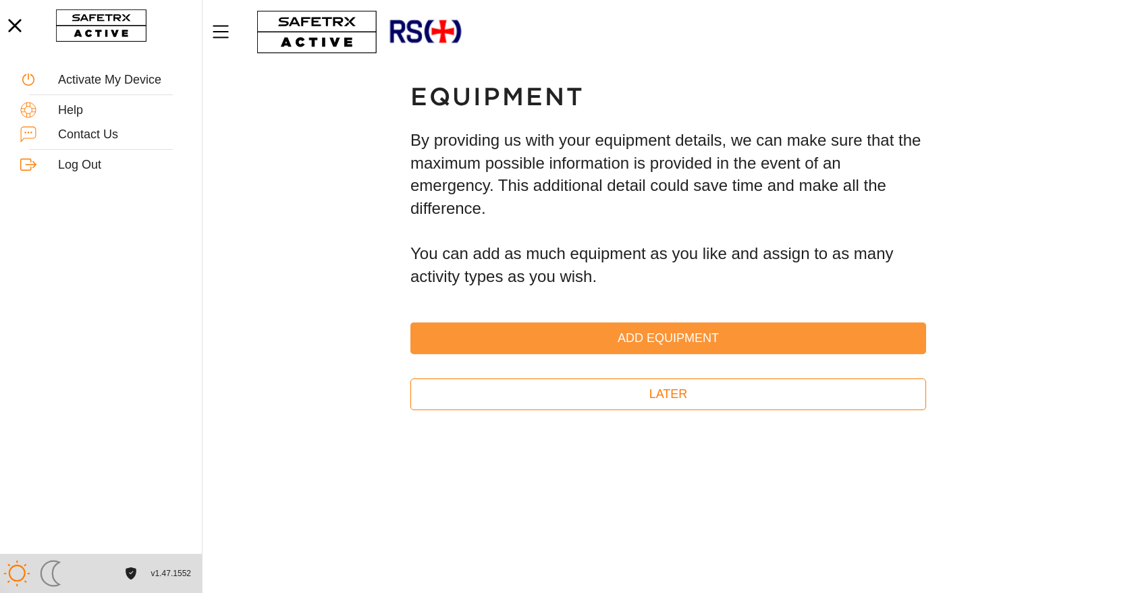
click at [665, 339] on span "Add Equipment" at bounding box center [668, 338] width 494 height 21
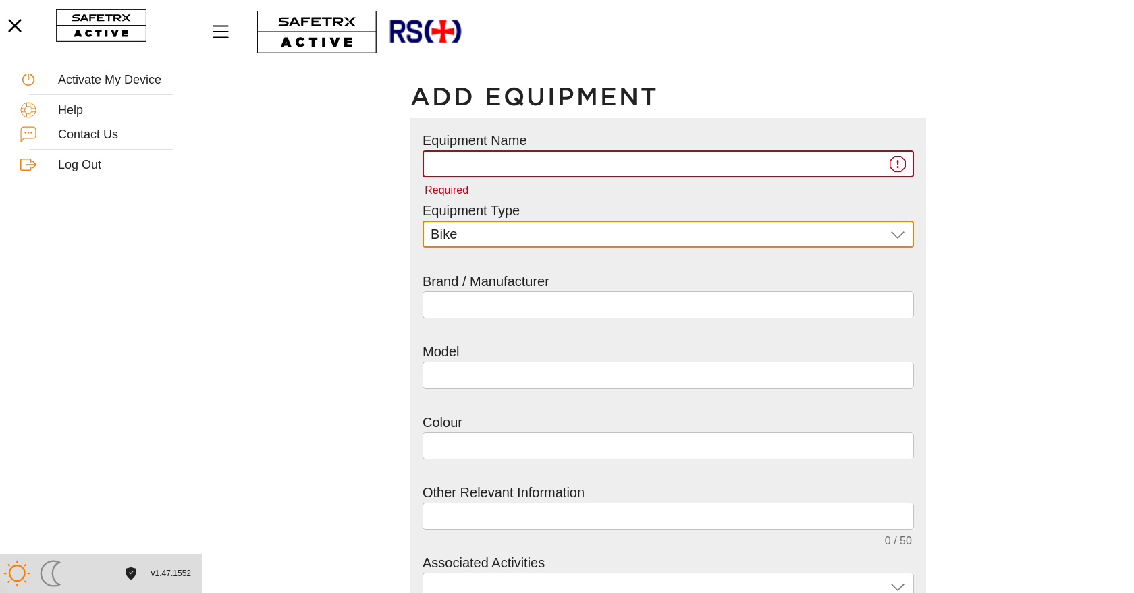
click at [589, 232] on div "Bike Bike" at bounding box center [658, 234] width 455 height 27
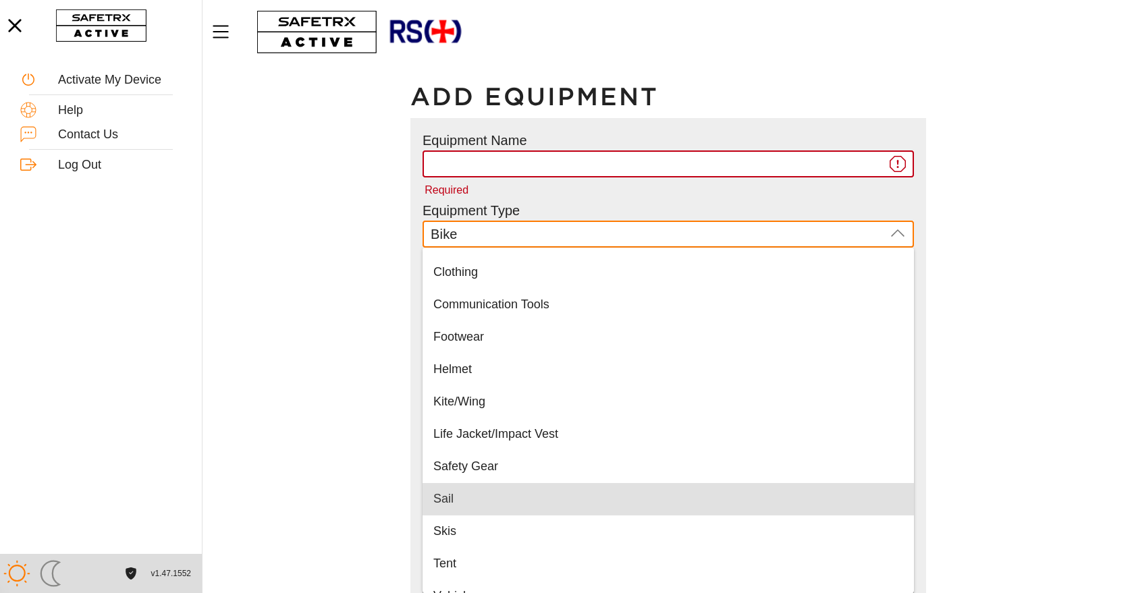
scroll to position [79, 0]
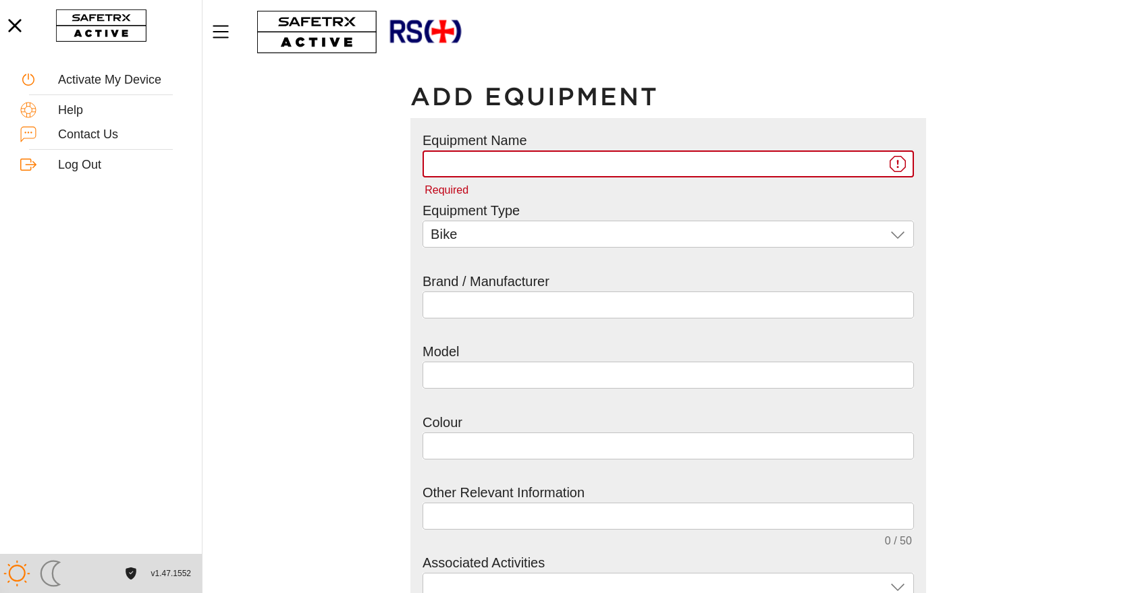
click at [333, 339] on main "Add Equipment Equipment Name Required Equipment Type Bike Bike Brand / Manufact…" at bounding box center [667, 433] width 931 height 739
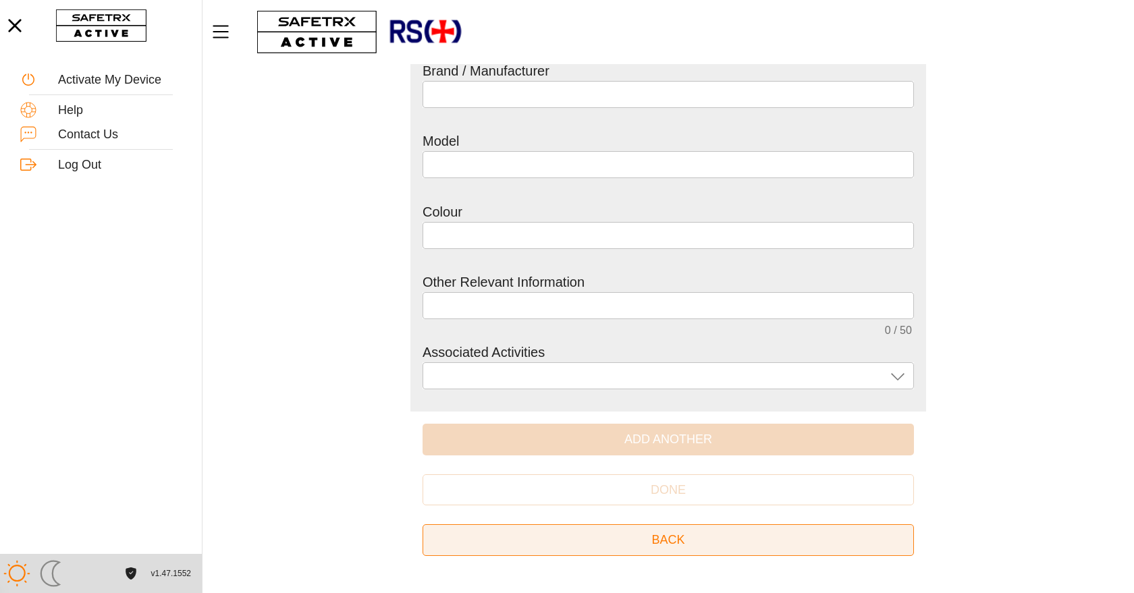
click at [667, 539] on span "Back" at bounding box center [667, 540] width 33 height 21
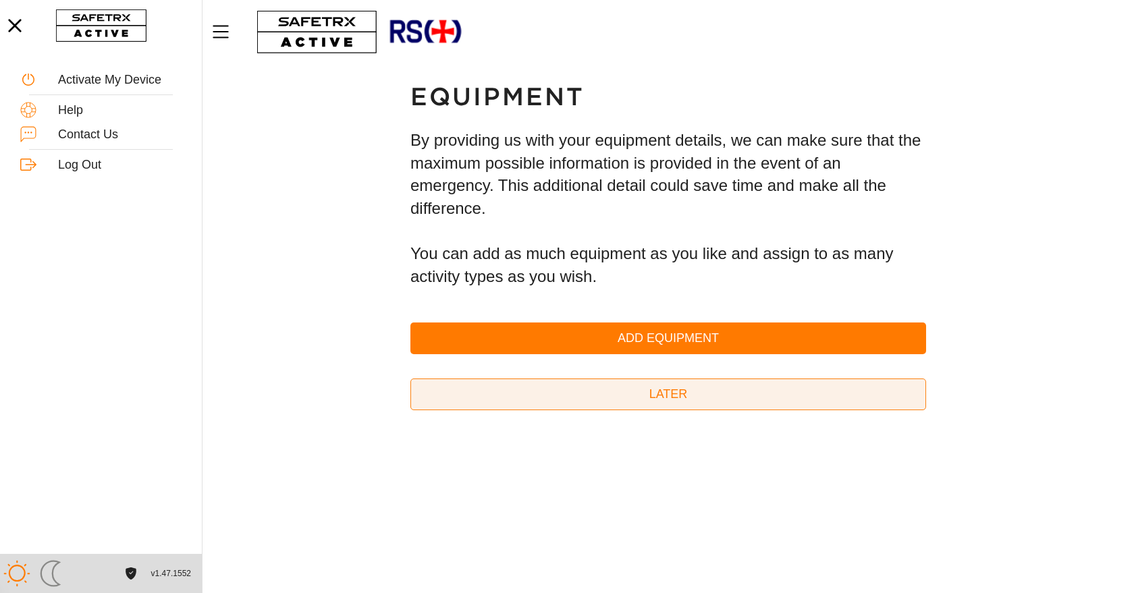
click at [684, 398] on span "Later" at bounding box center [668, 394] width 38 height 21
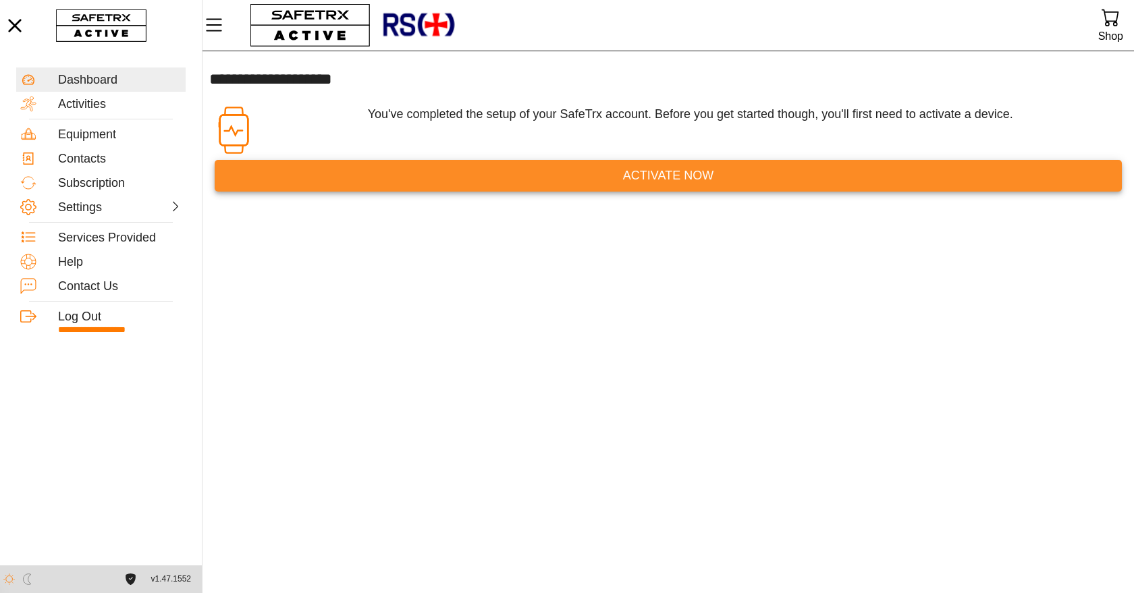
click at [684, 180] on span "Activate Now" at bounding box center [668, 175] width 90 height 21
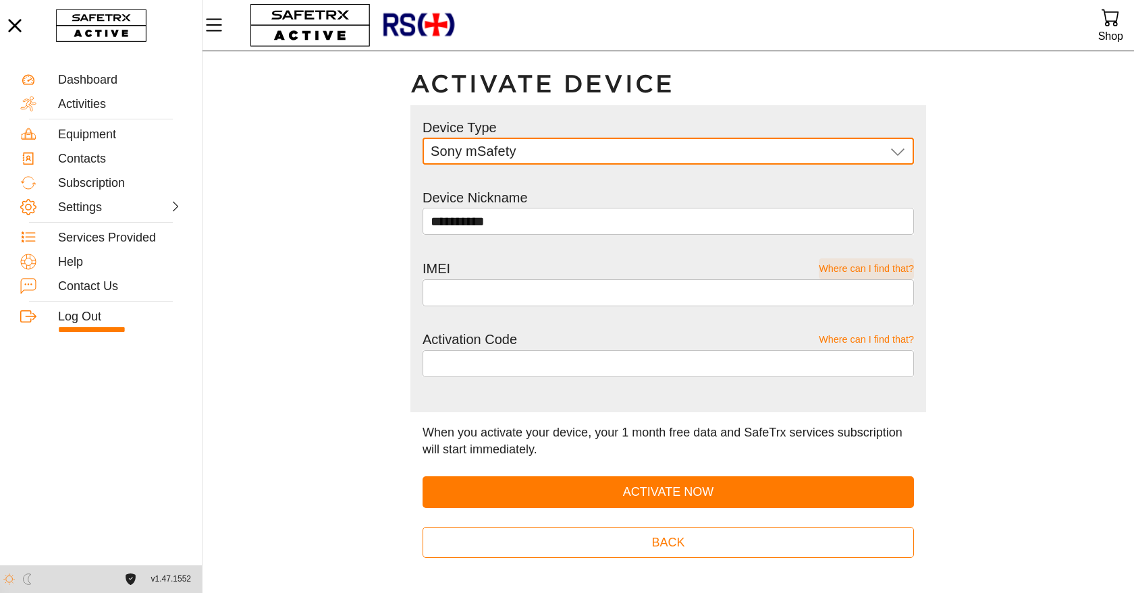
click at [888, 265] on span "Where can I find that?" at bounding box center [866, 268] width 95 height 21
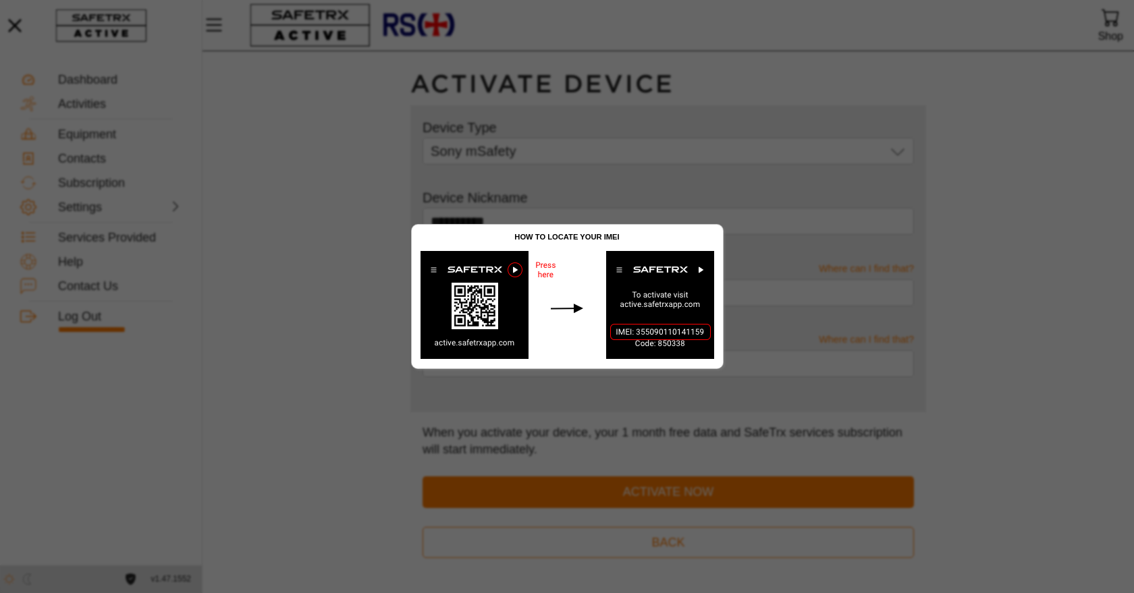
click at [966, 210] on div at bounding box center [567, 296] width 1134 height 593
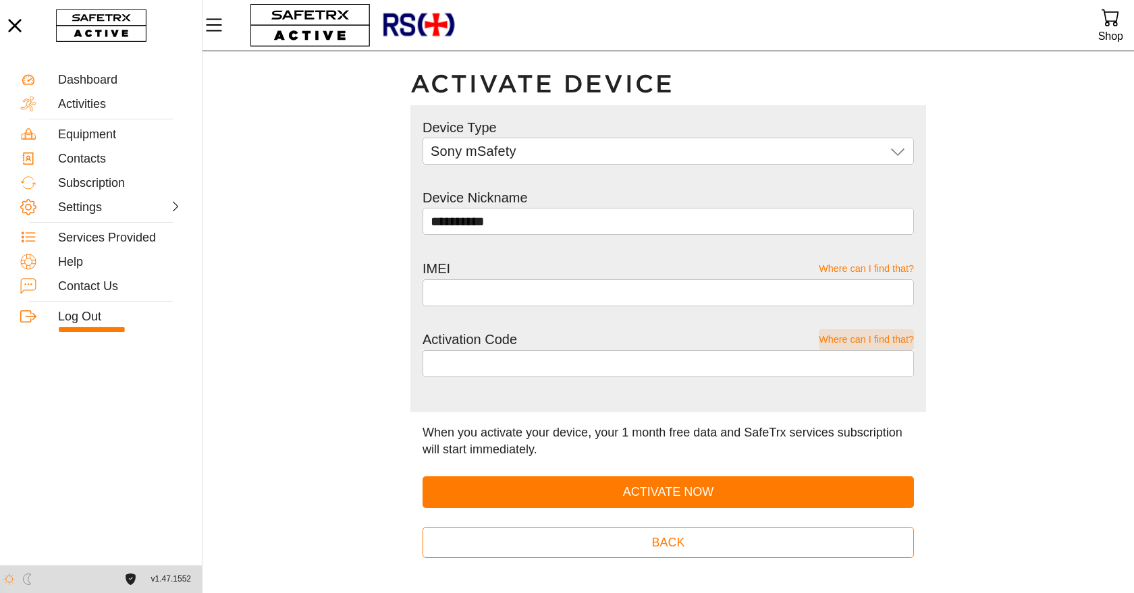
click at [875, 341] on span "Where can I find that?" at bounding box center [866, 339] width 95 height 21
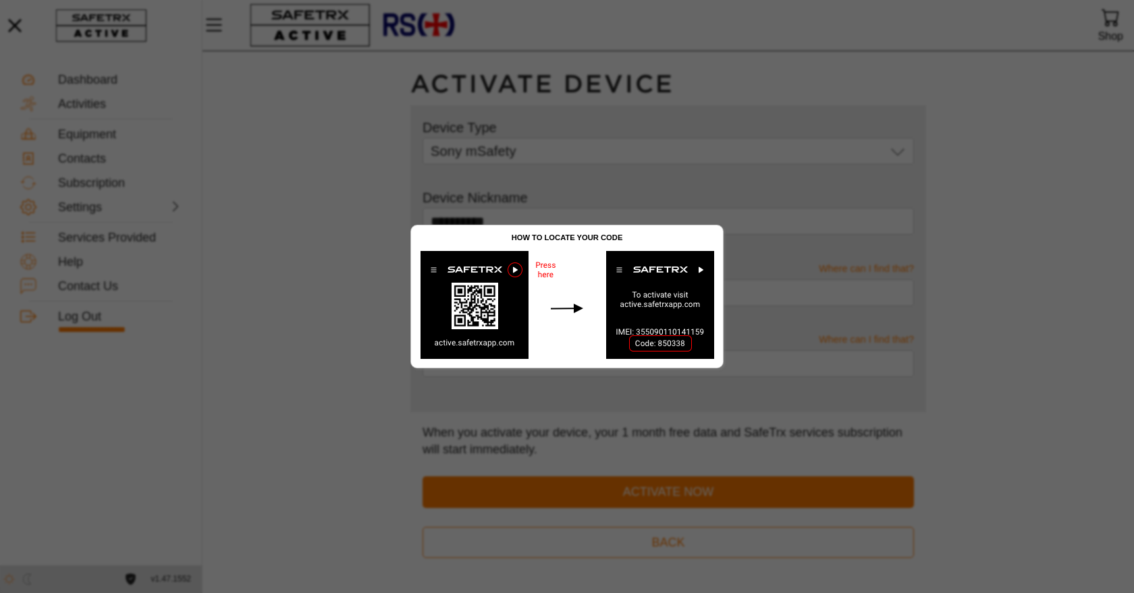
click at [1007, 287] on div at bounding box center [567, 296] width 1134 height 593
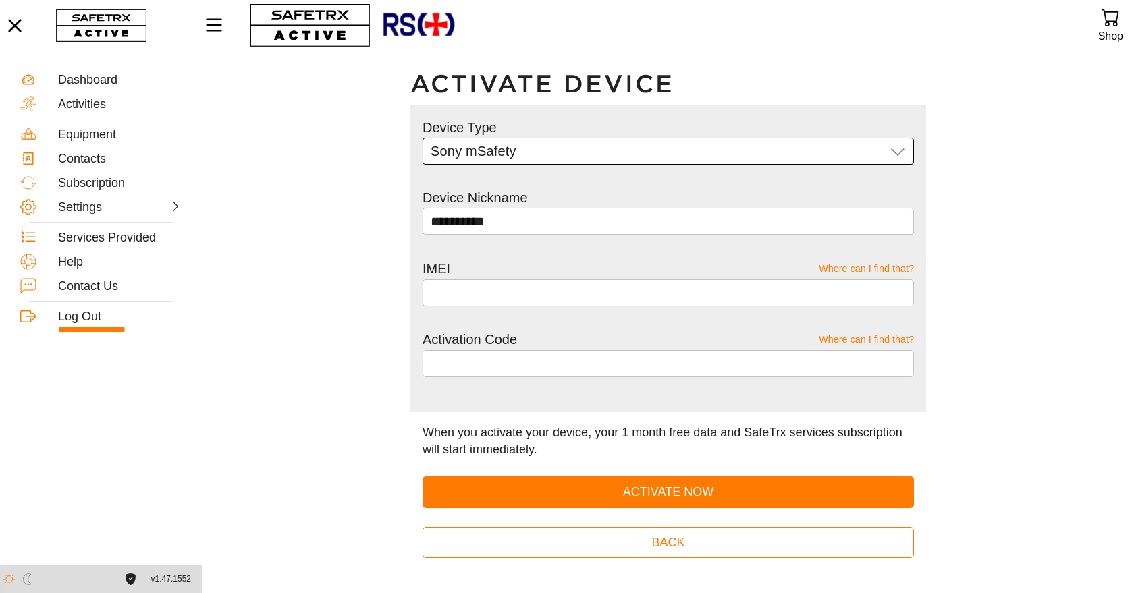
click at [608, 153] on div "Sony mSafety Sony mSafety" at bounding box center [658, 151] width 455 height 27
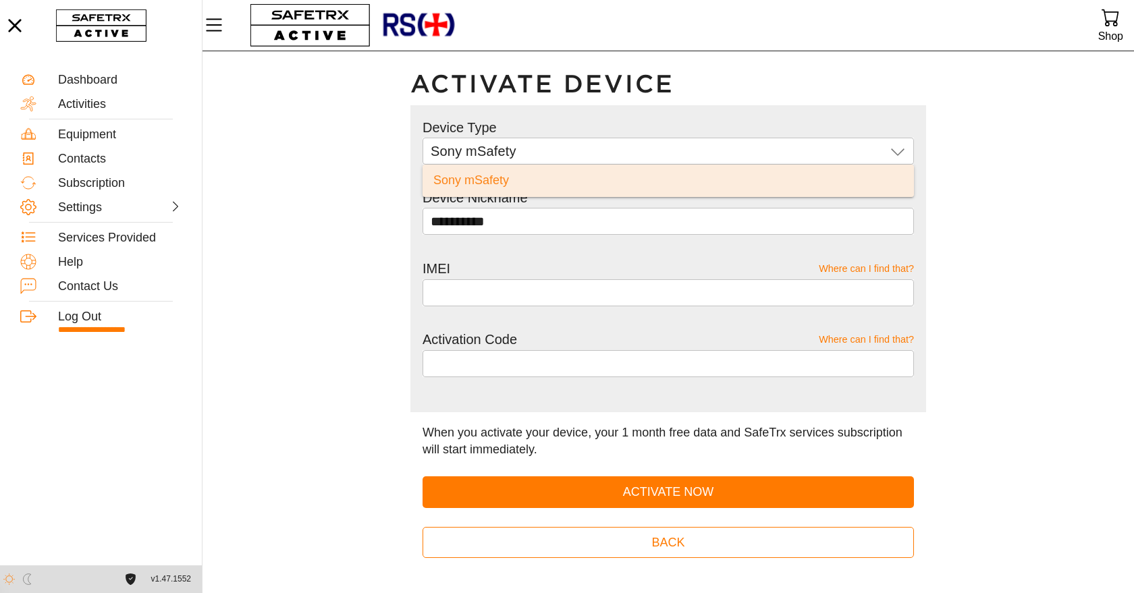
click at [409, 211] on div "**********" at bounding box center [668, 322] width 540 height 543
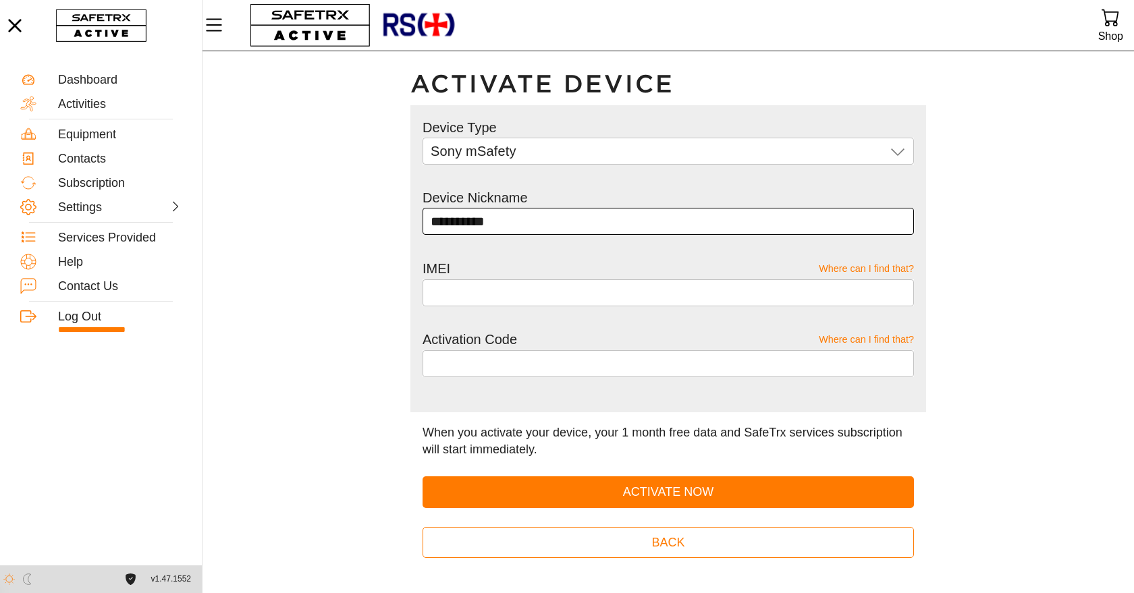
click at [463, 219] on input "**********" at bounding box center [668, 221] width 475 height 27
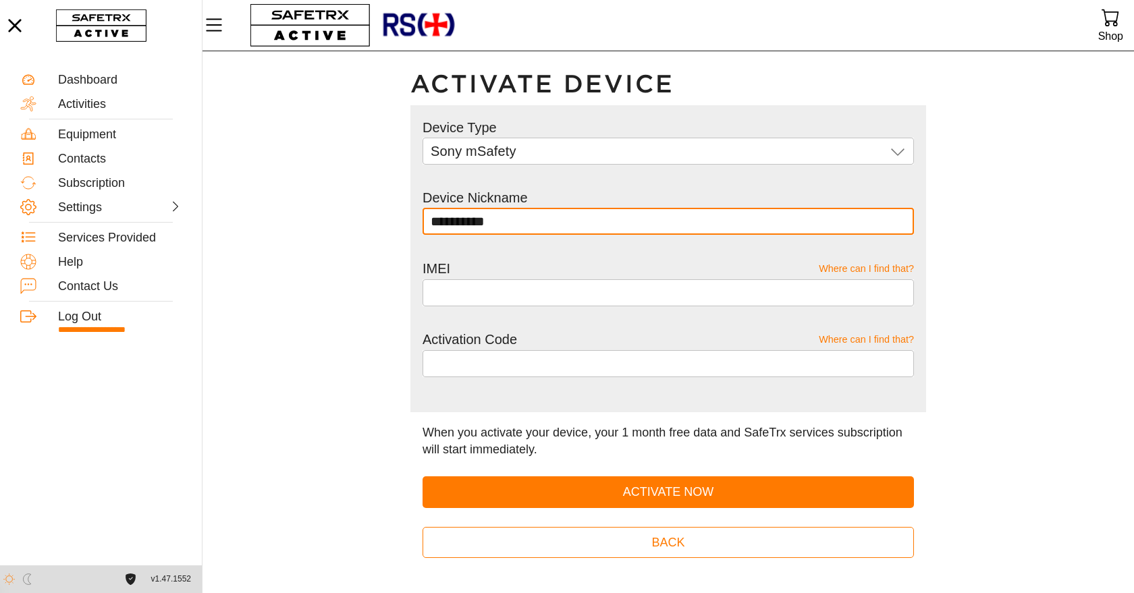
click at [478, 223] on input "**********" at bounding box center [668, 221] width 475 height 27
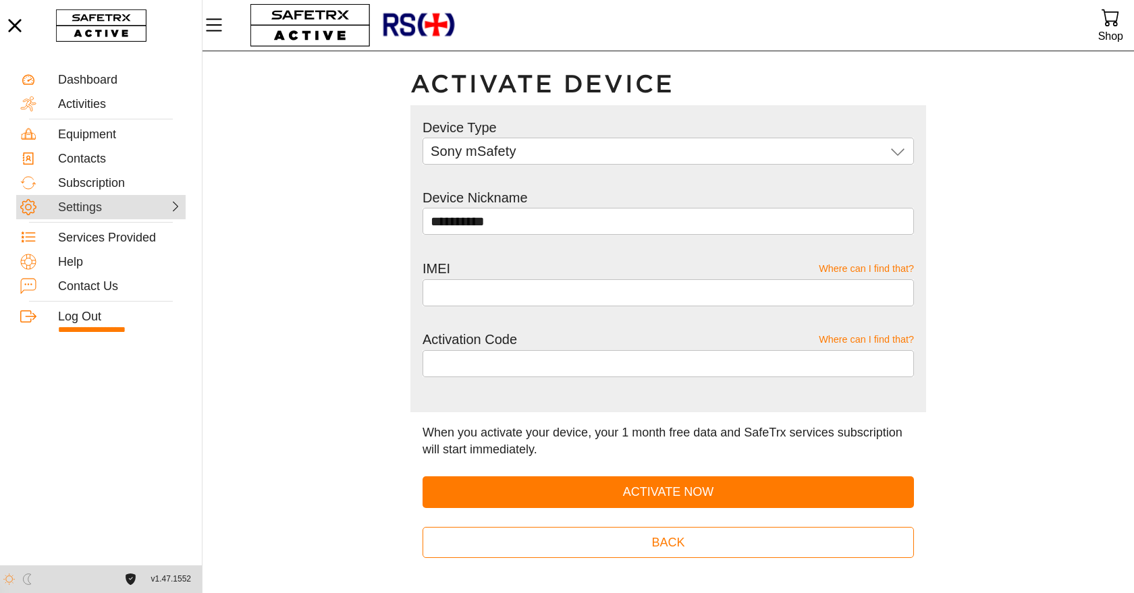
click at [134, 208] on div at bounding box center [152, 205] width 59 height 13
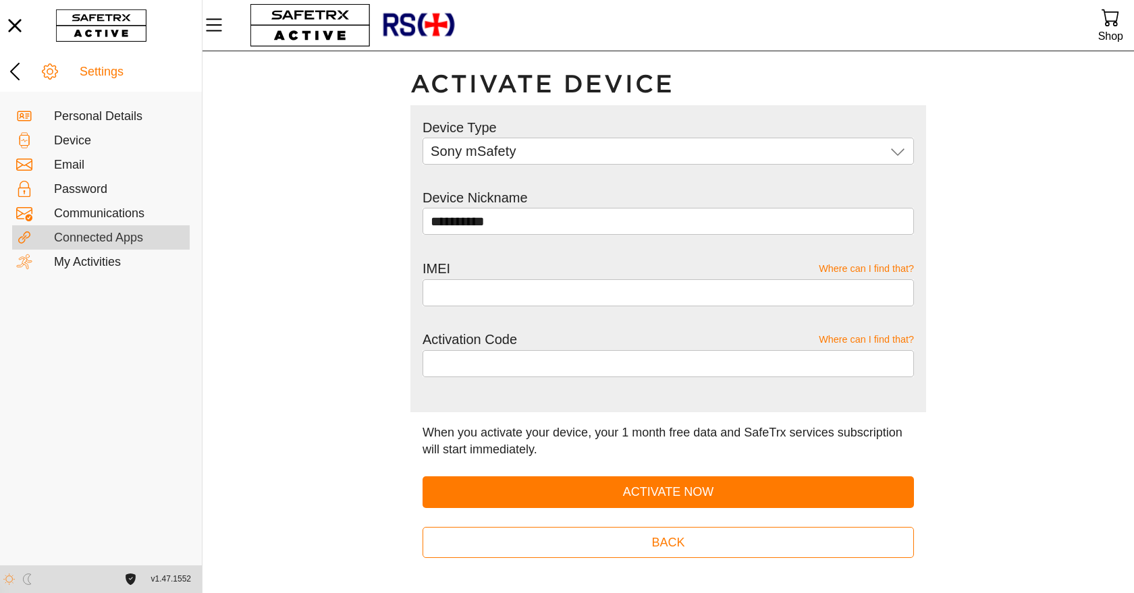
click at [101, 240] on div "Connected Apps" at bounding box center [120, 238] width 132 height 15
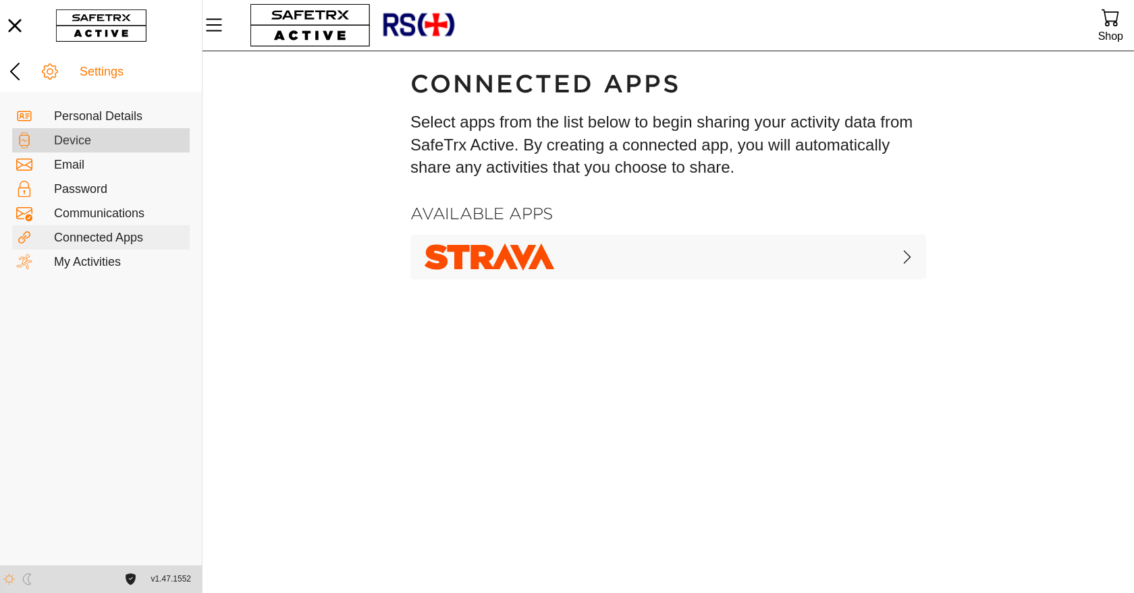
click at [95, 140] on div "Device" at bounding box center [120, 141] width 132 height 15
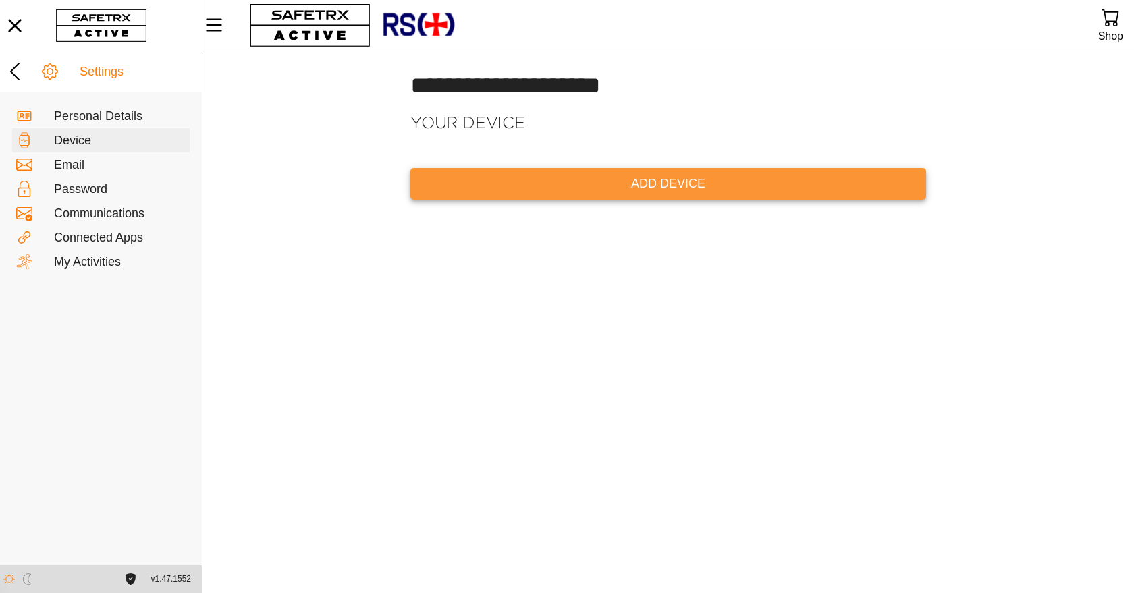
click at [724, 182] on span "Add Device" at bounding box center [668, 183] width 494 height 21
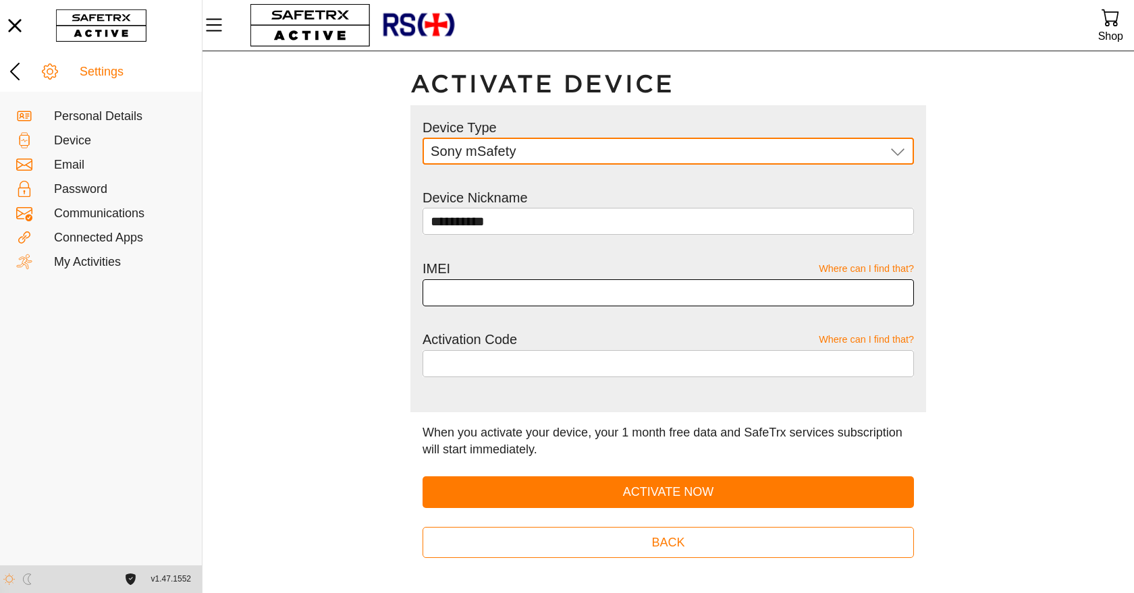
click at [462, 294] on input "text" at bounding box center [668, 292] width 475 height 27
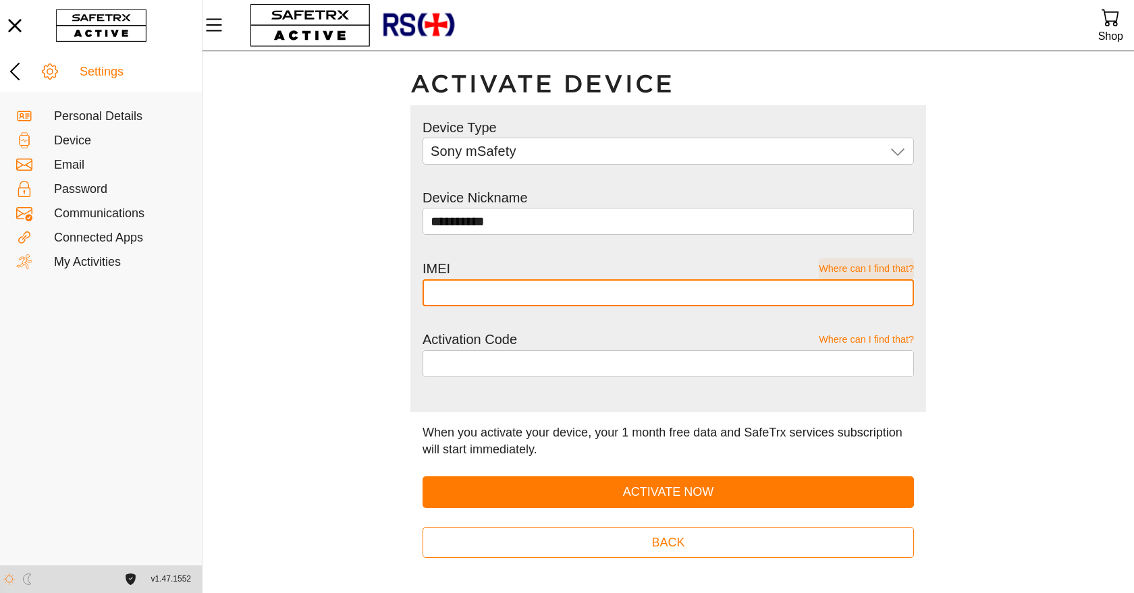
click at [819, 268] on span "Where can I find that?" at bounding box center [866, 268] width 95 height 21
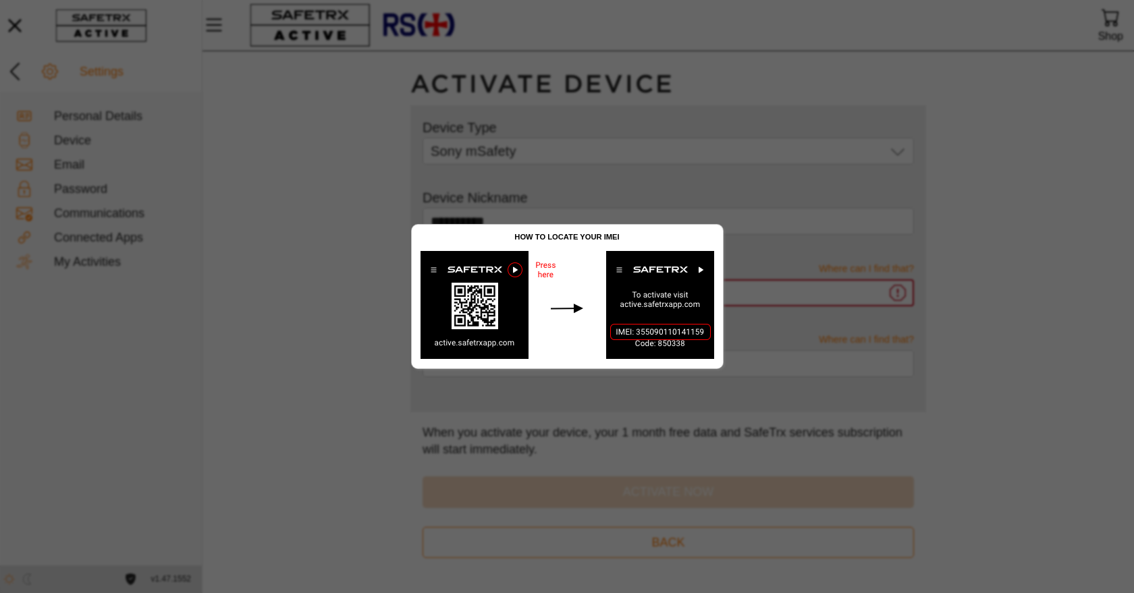
click at [831, 157] on div at bounding box center [567, 296] width 1134 height 593
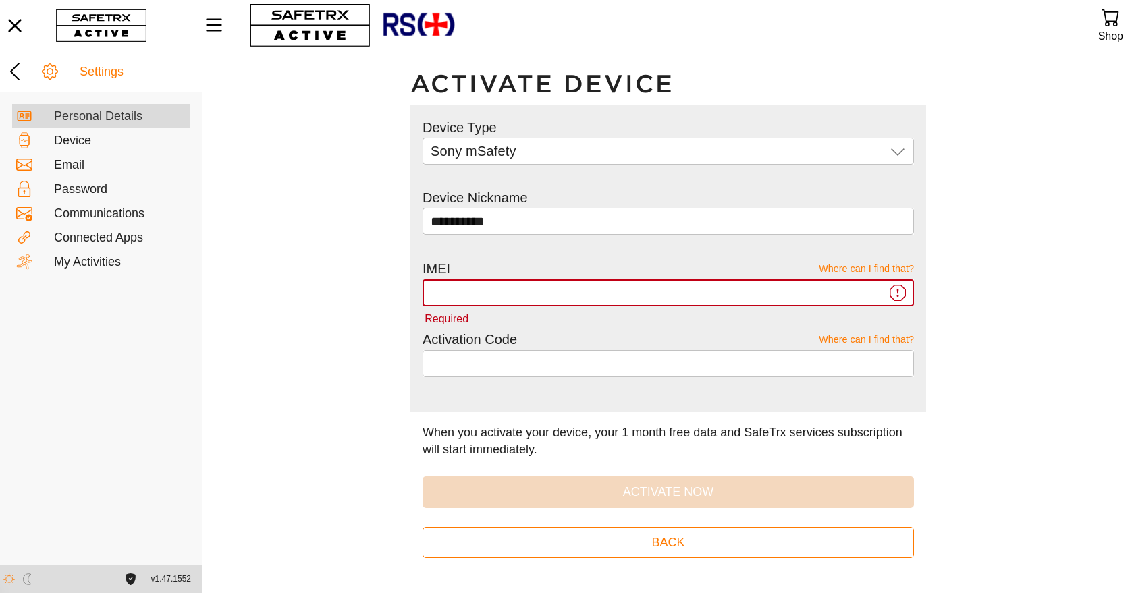
click at [83, 120] on div "Personal Details" at bounding box center [120, 116] width 132 height 15
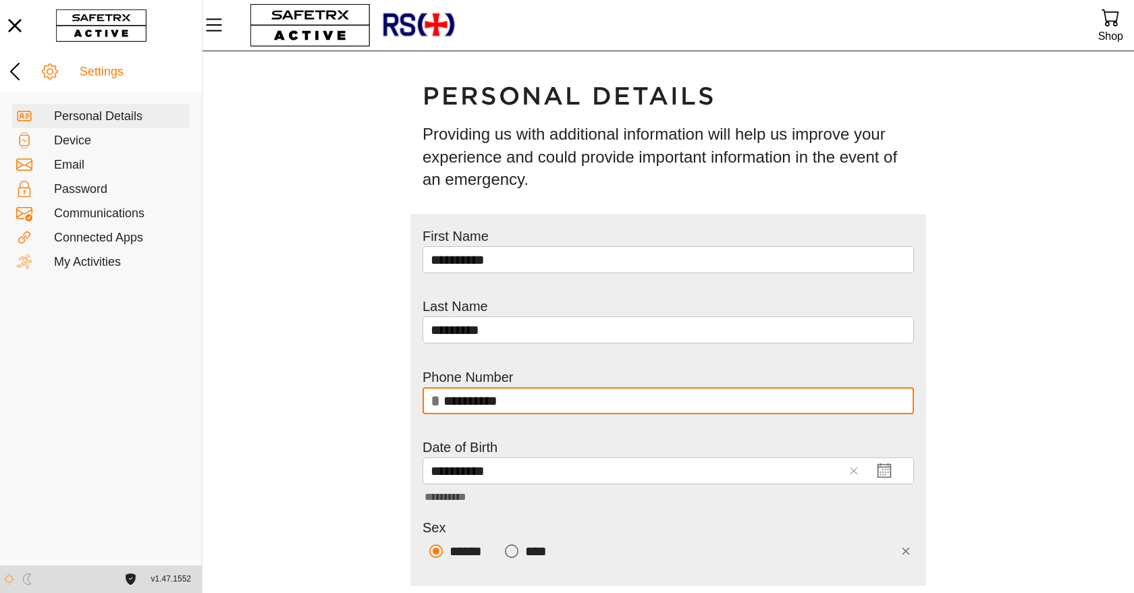
scroll to position [74, 0]
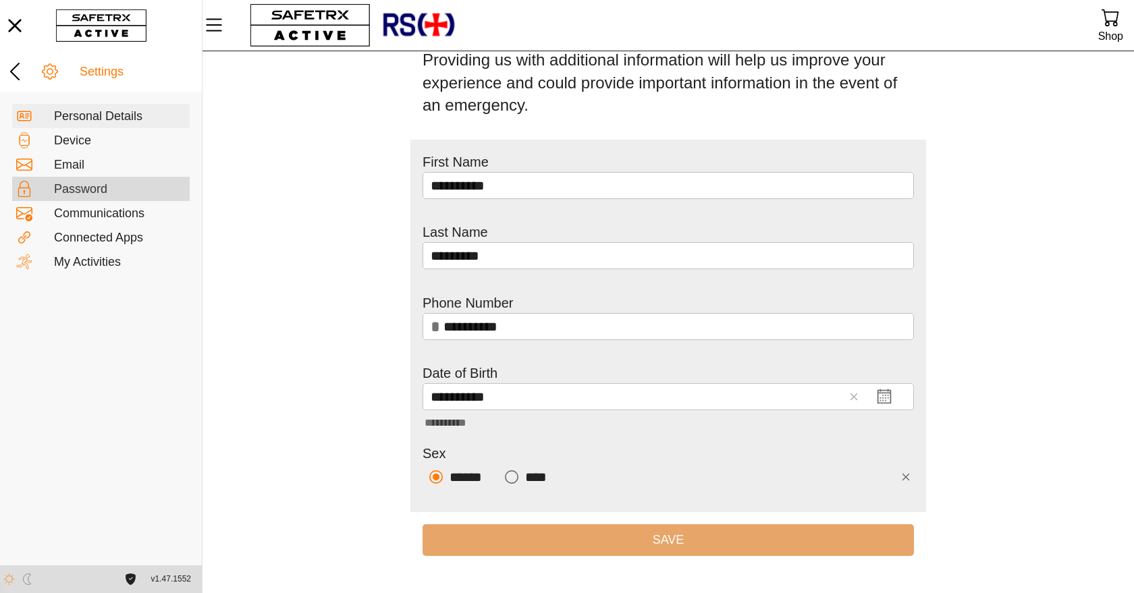
click at [84, 191] on div "Password" at bounding box center [120, 189] width 132 height 15
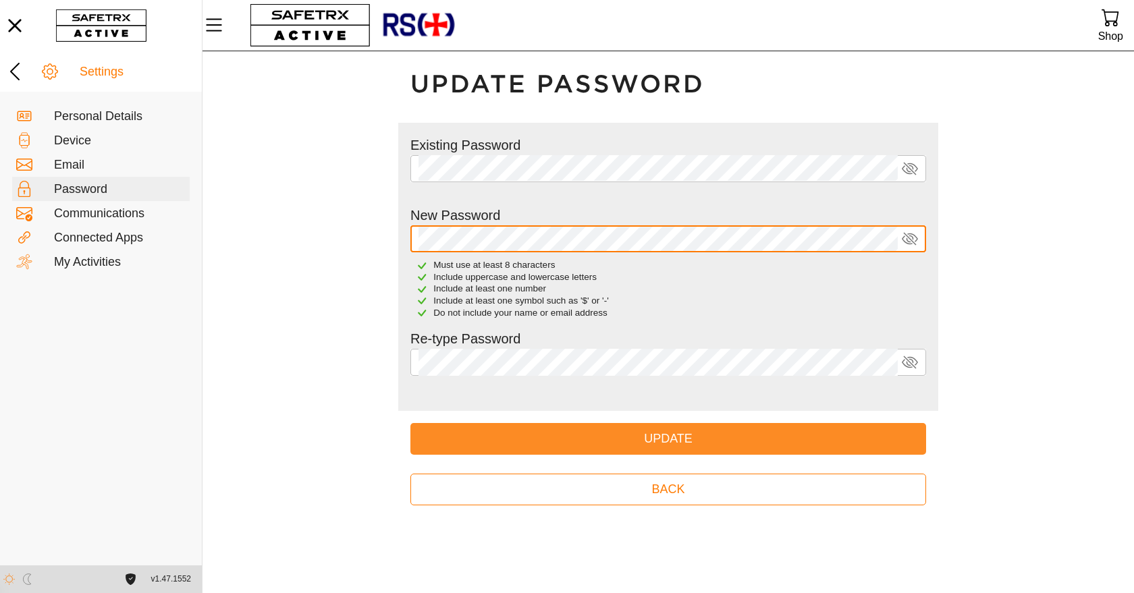
click at [726, 435] on span "Update" at bounding box center [668, 439] width 494 height 21
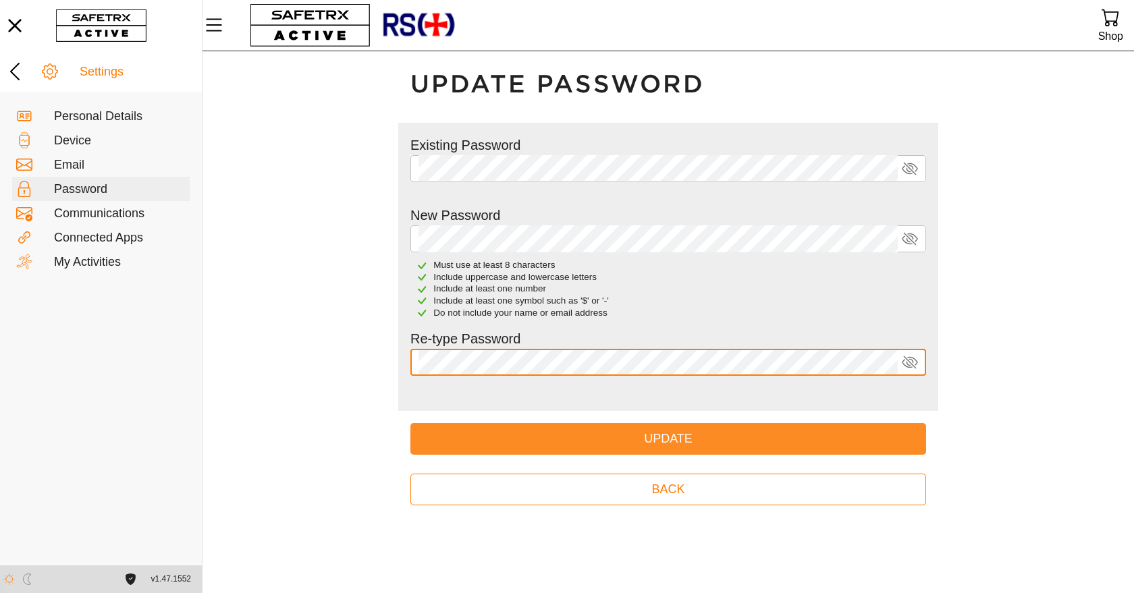
click at [410, 423] on button "Update" at bounding box center [668, 439] width 516 height 32
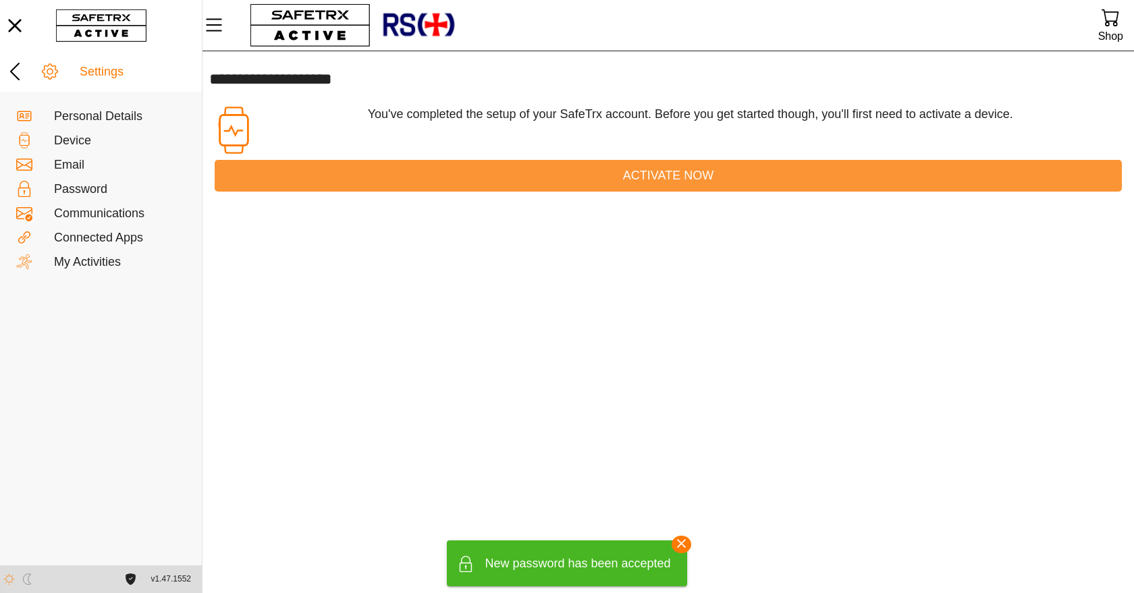
click at [717, 178] on span "Activate Now" at bounding box center [667, 175] width 885 height 21
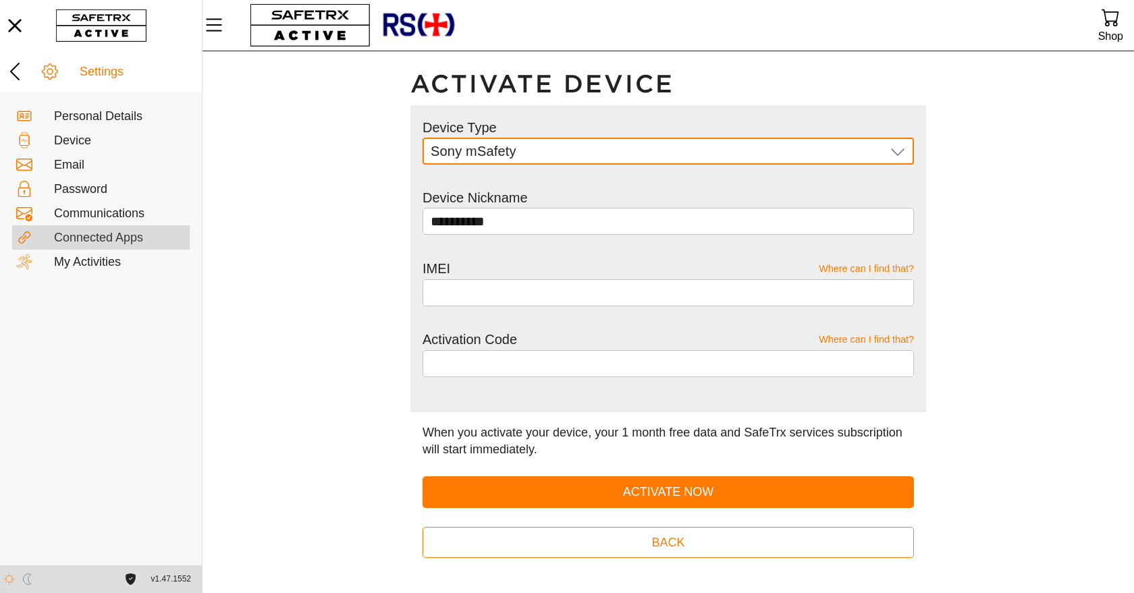
click at [131, 239] on div "Connected Apps" at bounding box center [120, 238] width 132 height 15
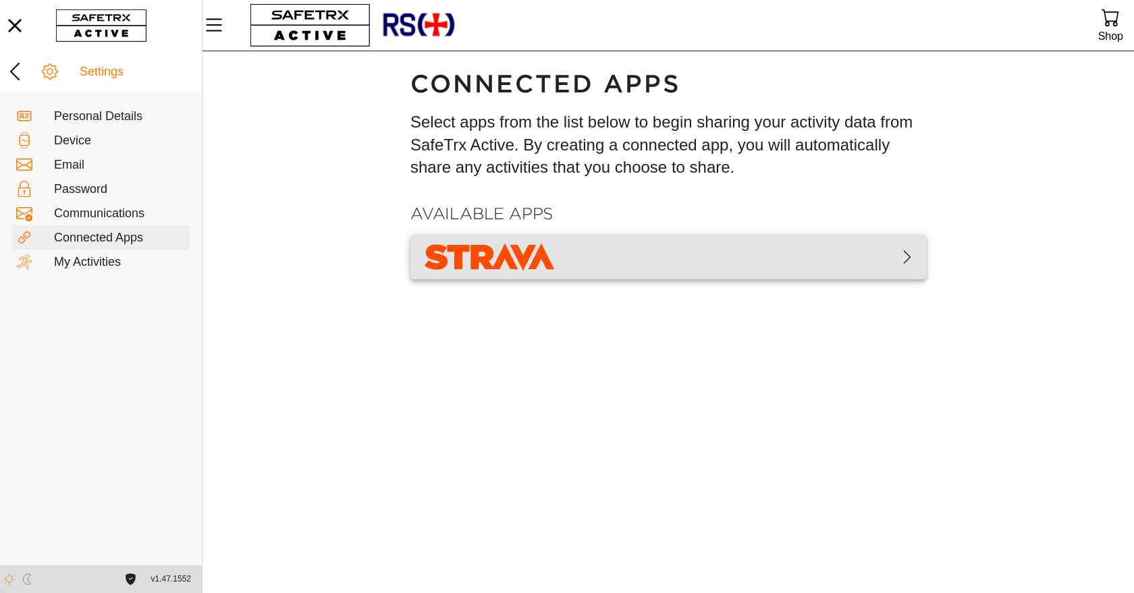
click at [562, 253] on span "button" at bounding box center [668, 257] width 494 height 34
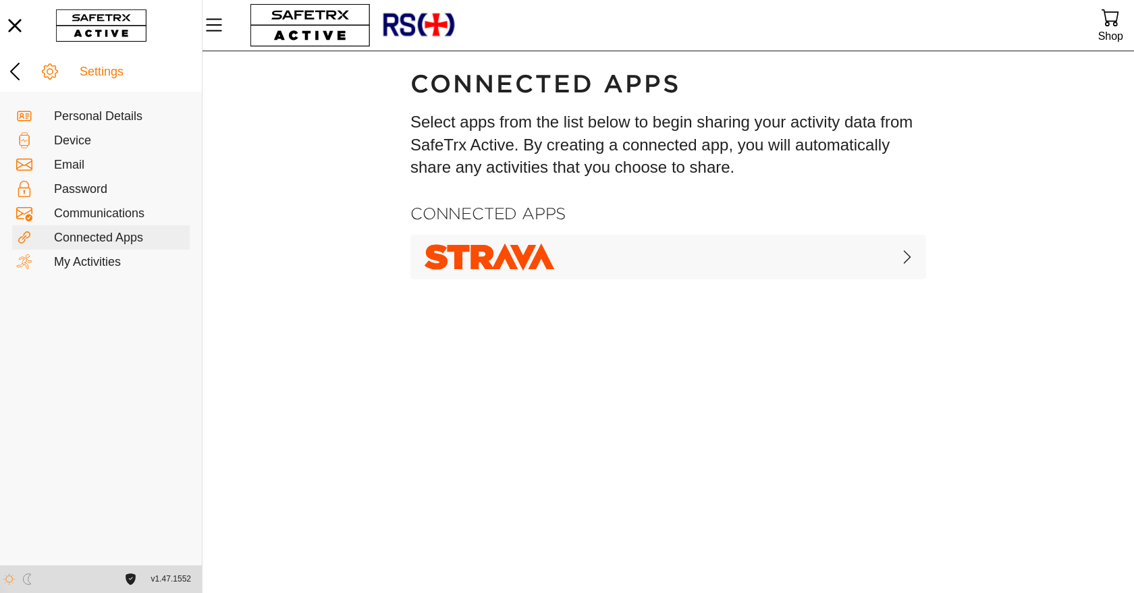
click at [618, 248] on span "button" at bounding box center [668, 257] width 494 height 34
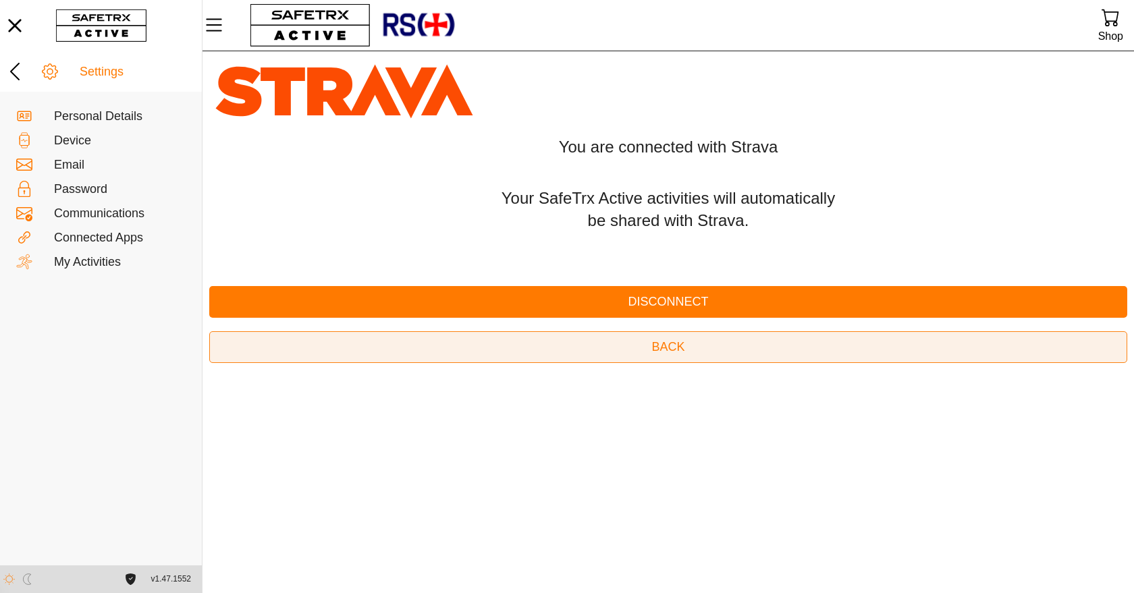
click at [645, 344] on span "Back" at bounding box center [668, 347] width 896 height 21
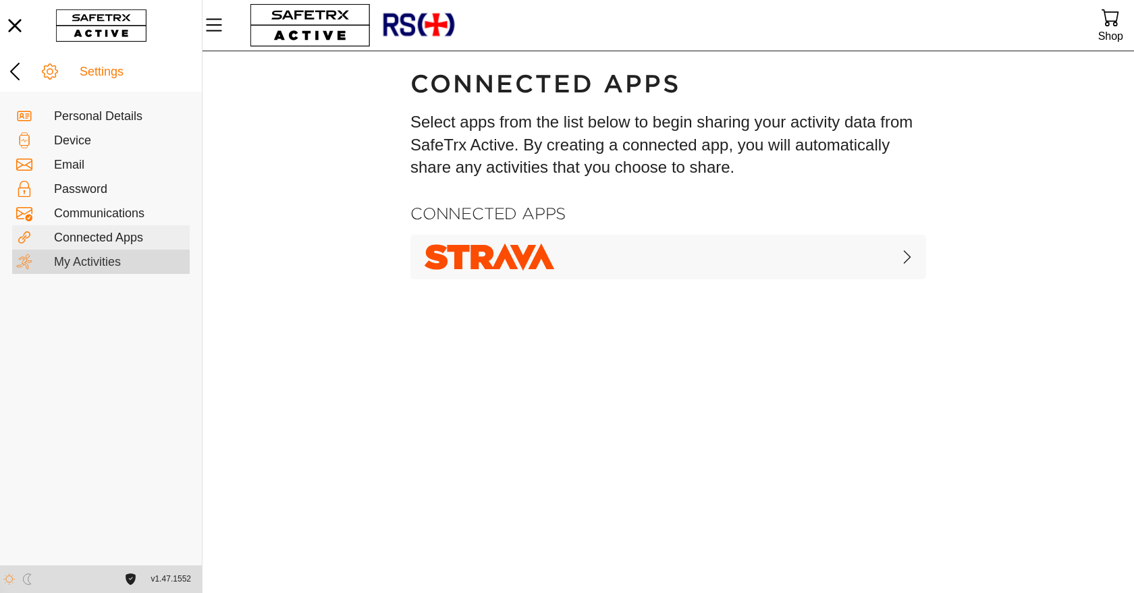
click at [93, 265] on div "My Activities" at bounding box center [120, 262] width 132 height 15
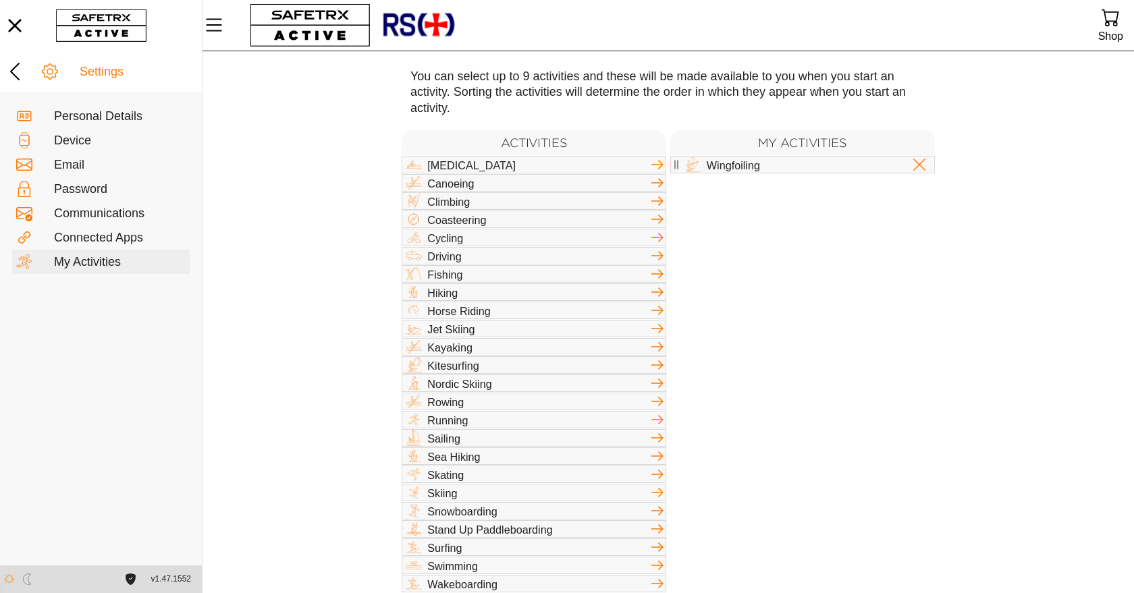
scroll to position [102, 0]
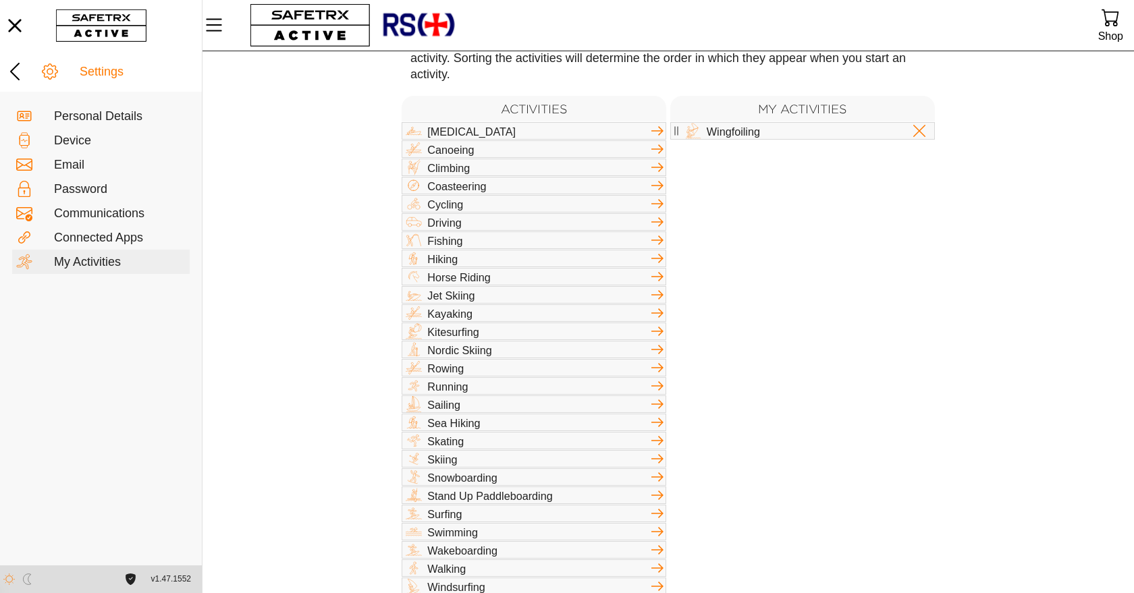
click at [431, 344] on div "Nordic Skiing" at bounding box center [538, 350] width 222 height 12
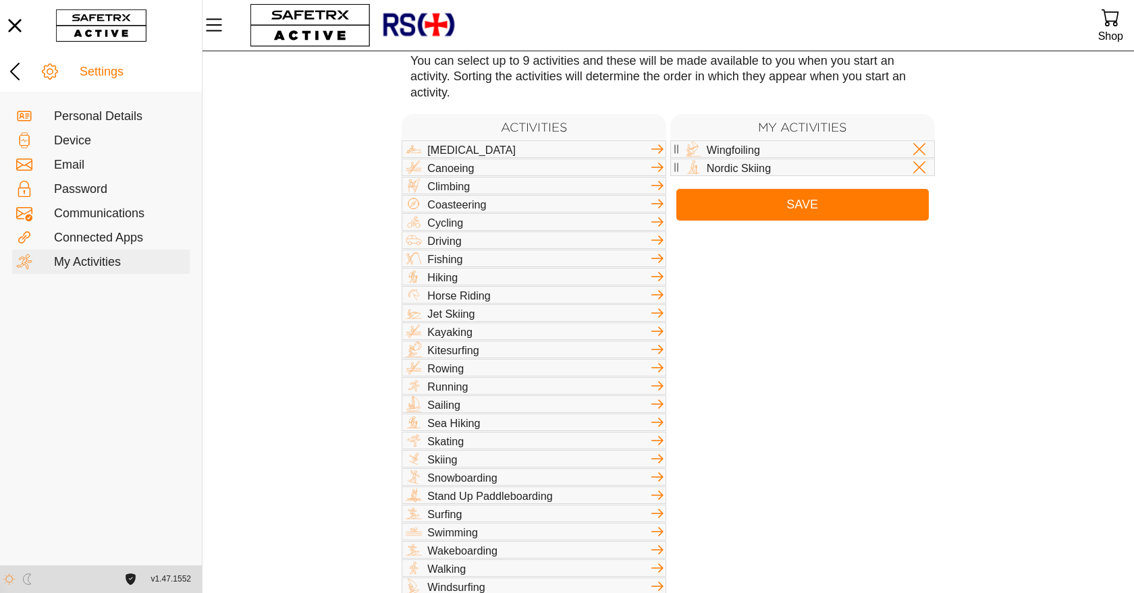
click at [430, 453] on div "Skiing" at bounding box center [538, 459] width 222 height 12
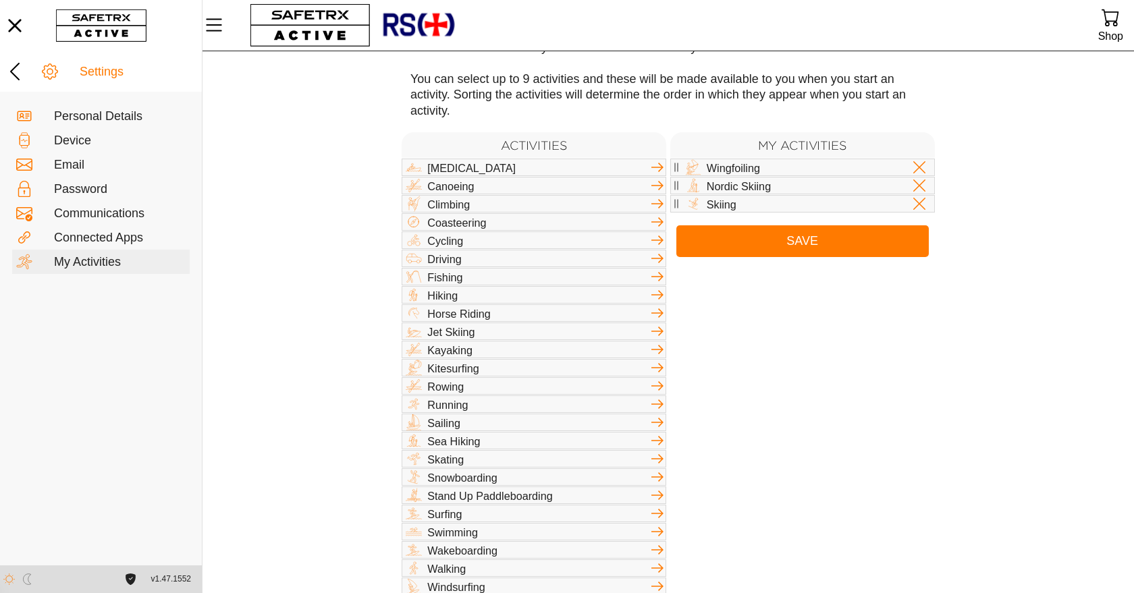
click at [434, 471] on div "Snowboarding" at bounding box center [538, 477] width 222 height 12
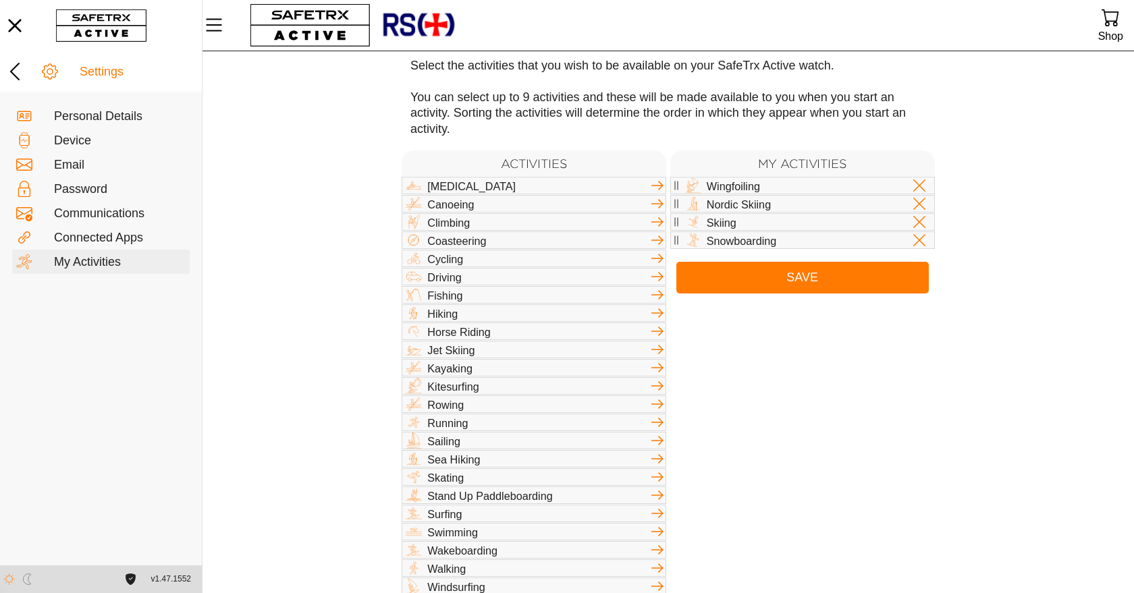
click at [458, 523] on div "Surfing" at bounding box center [534, 532] width 265 height 18
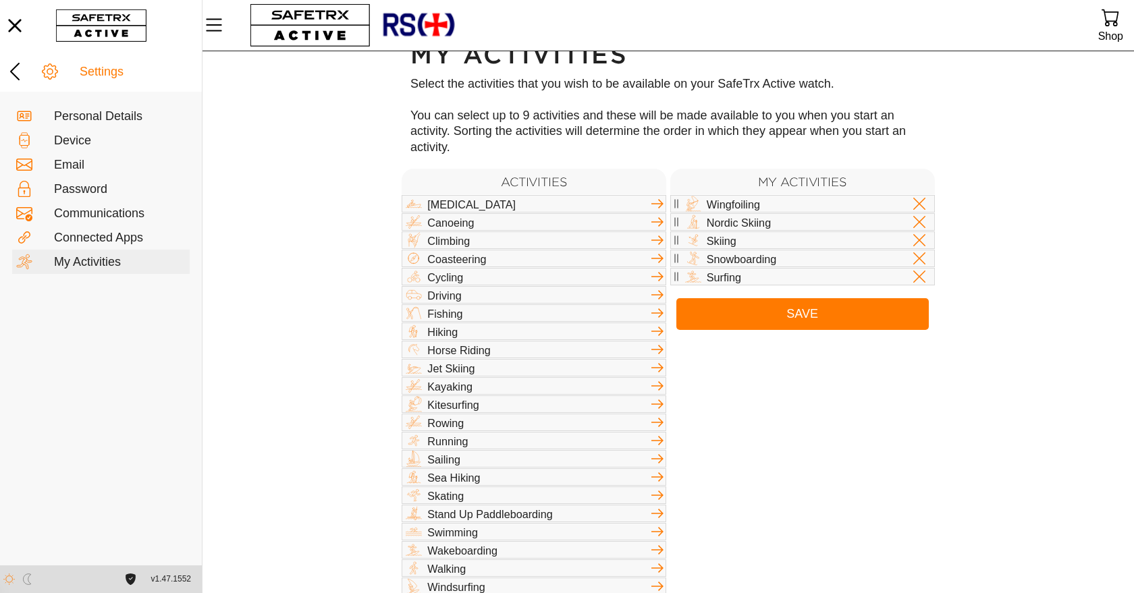
click at [443, 562] on div "Walking" at bounding box center [538, 568] width 222 height 12
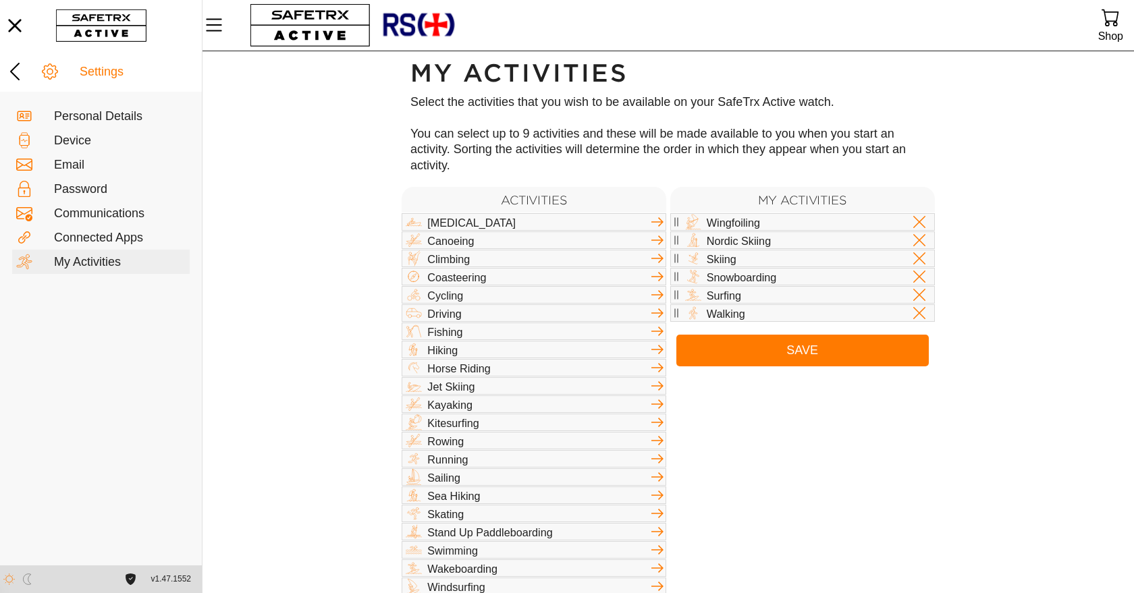
click at [447, 453] on div "Running" at bounding box center [538, 459] width 222 height 12
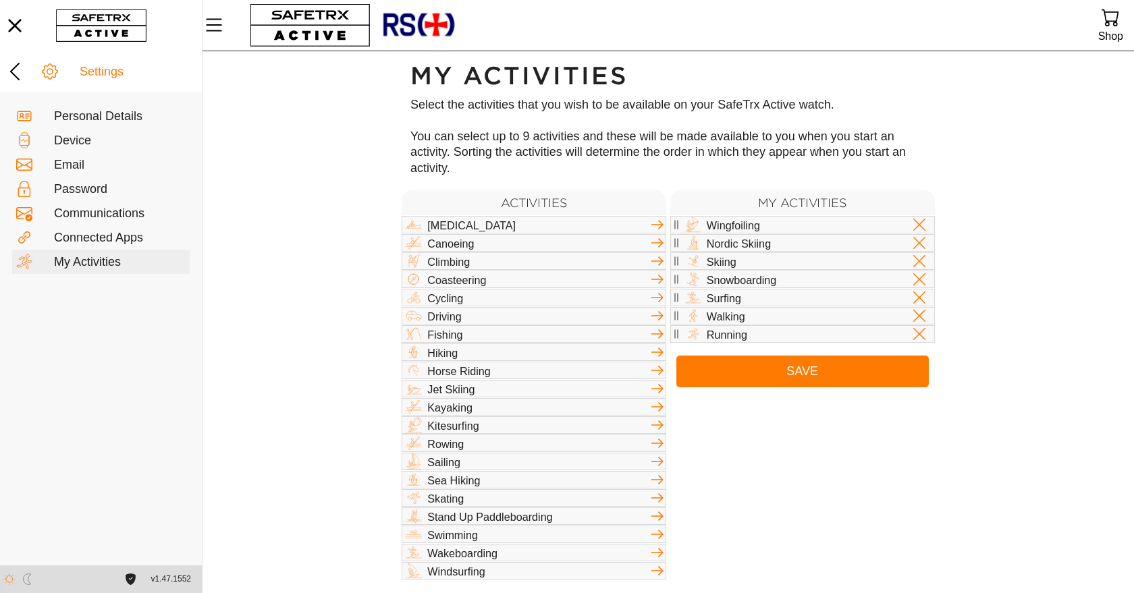
scroll to position [1, 0]
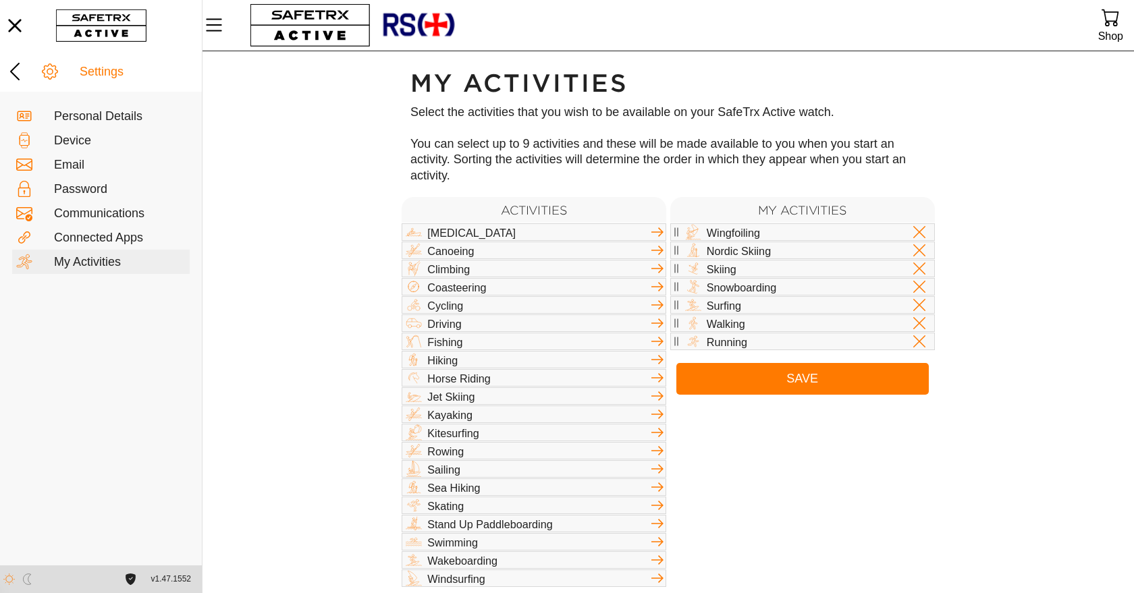
click at [446, 354] on div "Hiking" at bounding box center [538, 360] width 222 height 12
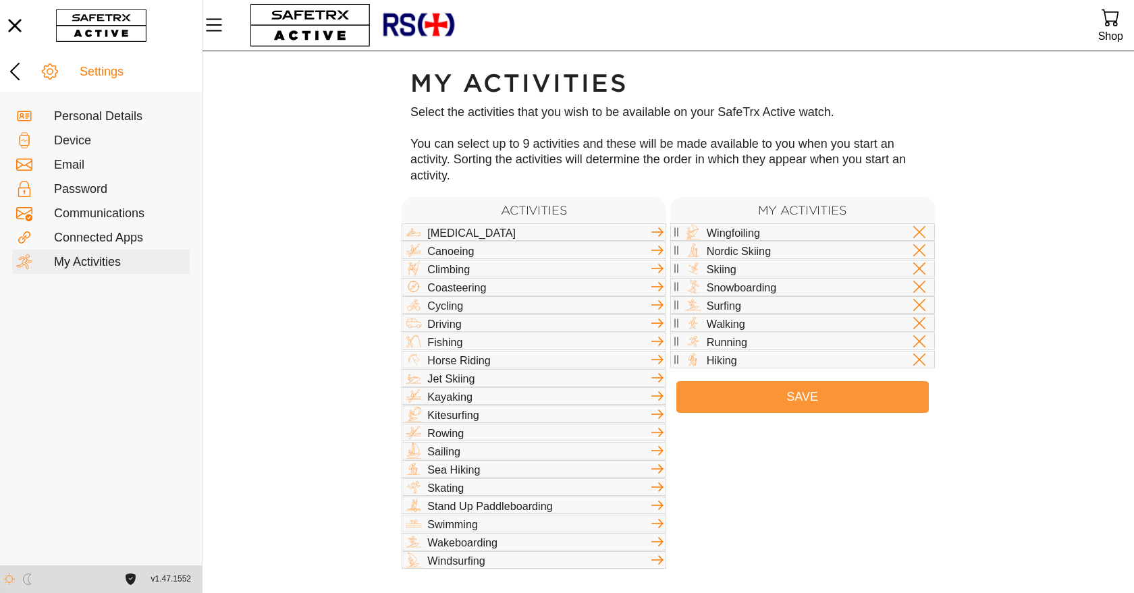
click at [845, 387] on span "Save" at bounding box center [802, 397] width 231 height 21
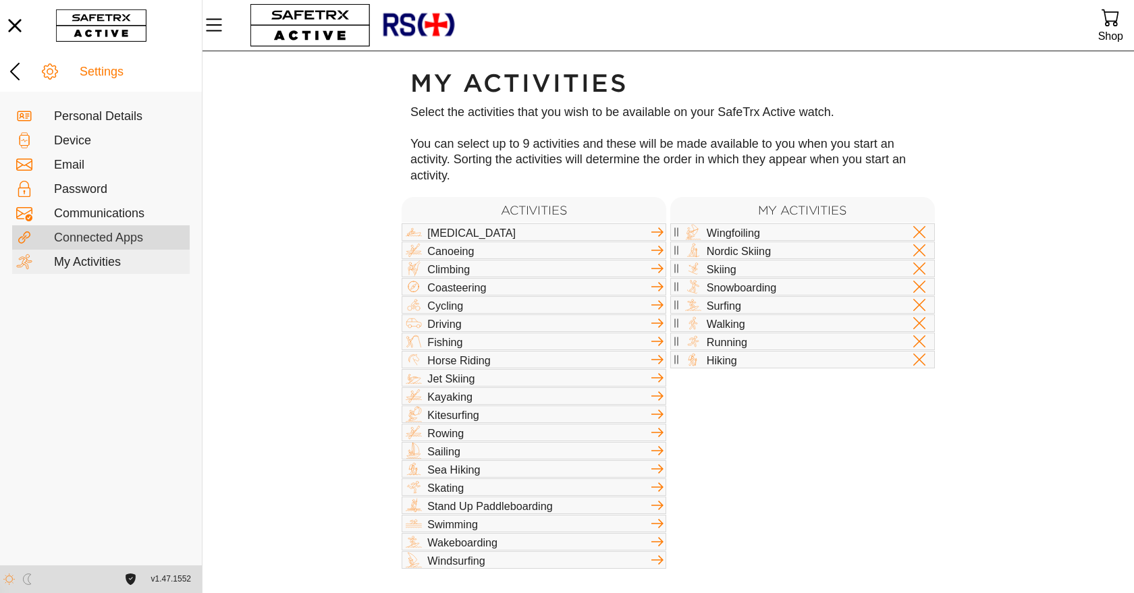
click at [85, 239] on div "Connected Apps" at bounding box center [120, 238] width 132 height 15
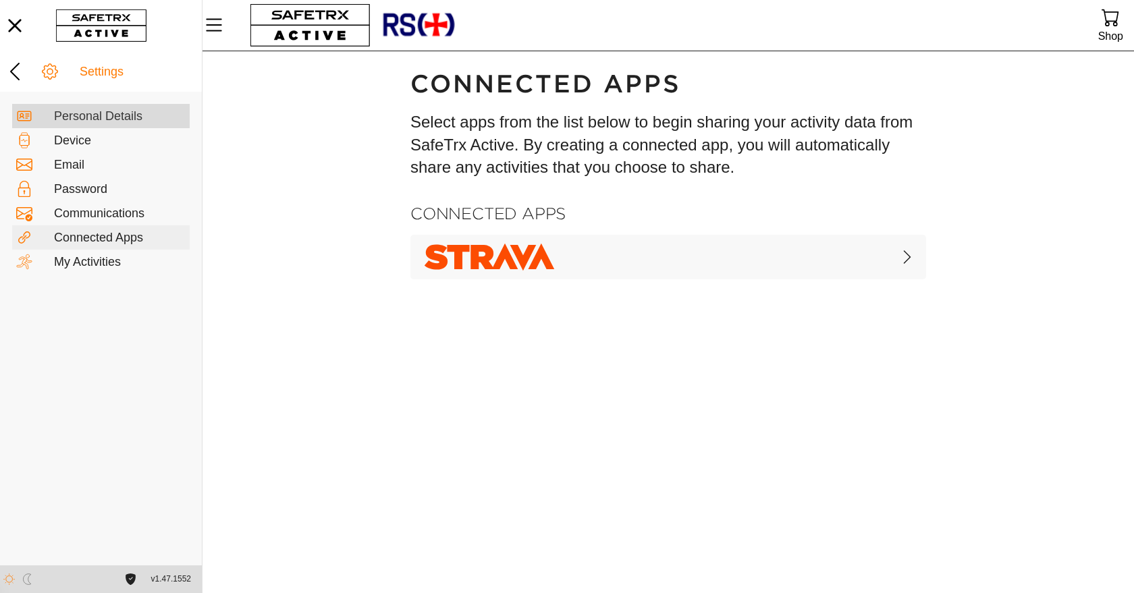
click at [97, 116] on div "Personal Details" at bounding box center [120, 116] width 132 height 15
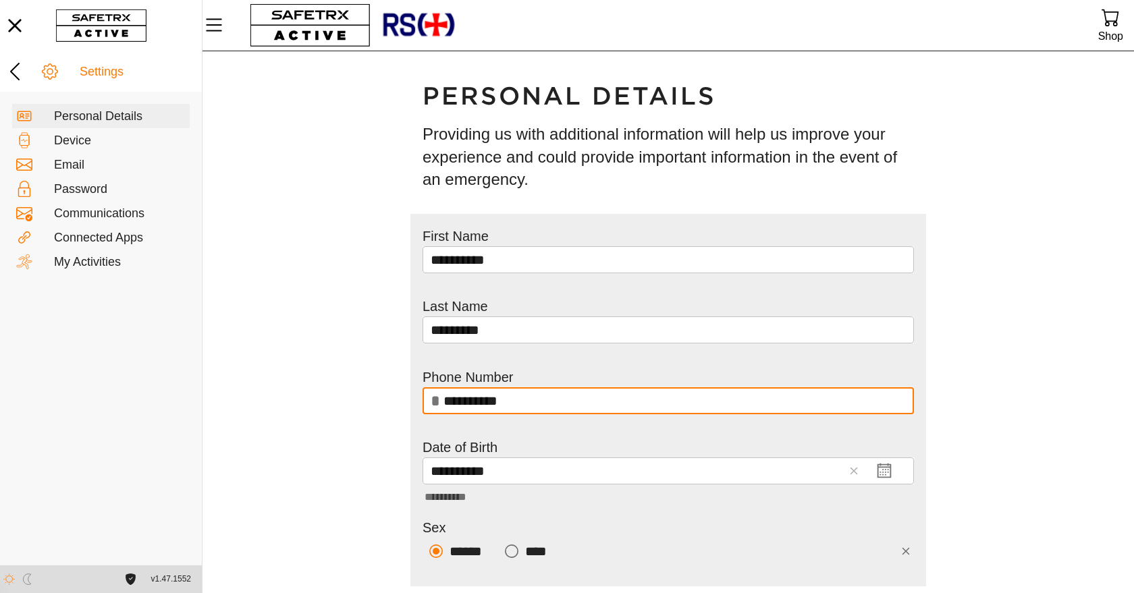
scroll to position [74, 0]
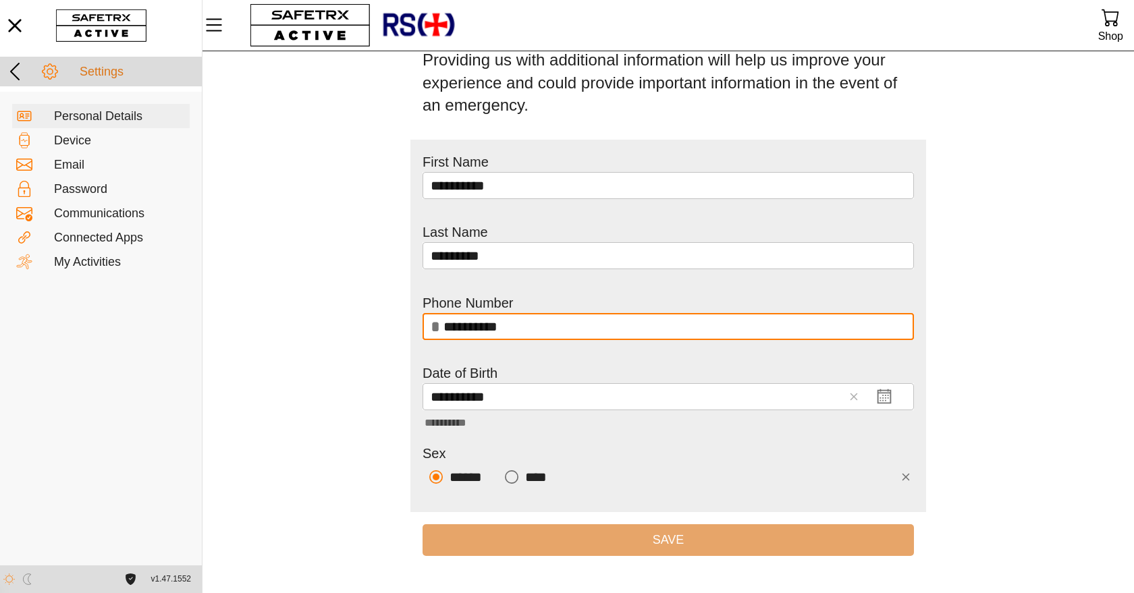
click at [19, 70] on icon at bounding box center [15, 72] width 22 height 22
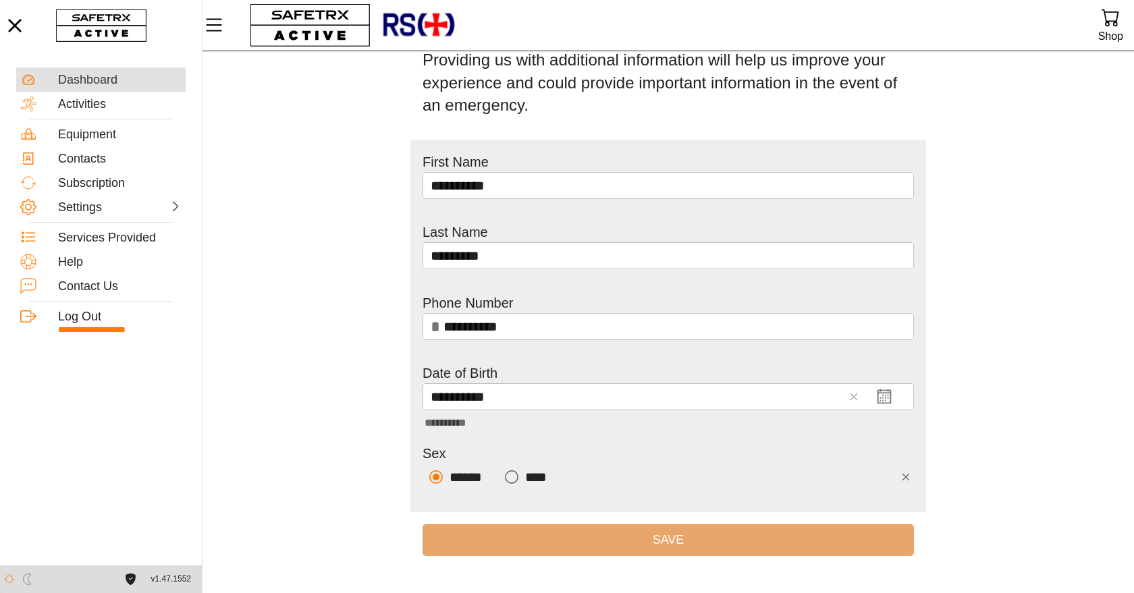
click at [88, 87] on div "Dashboard" at bounding box center [120, 80] width 124 height 15
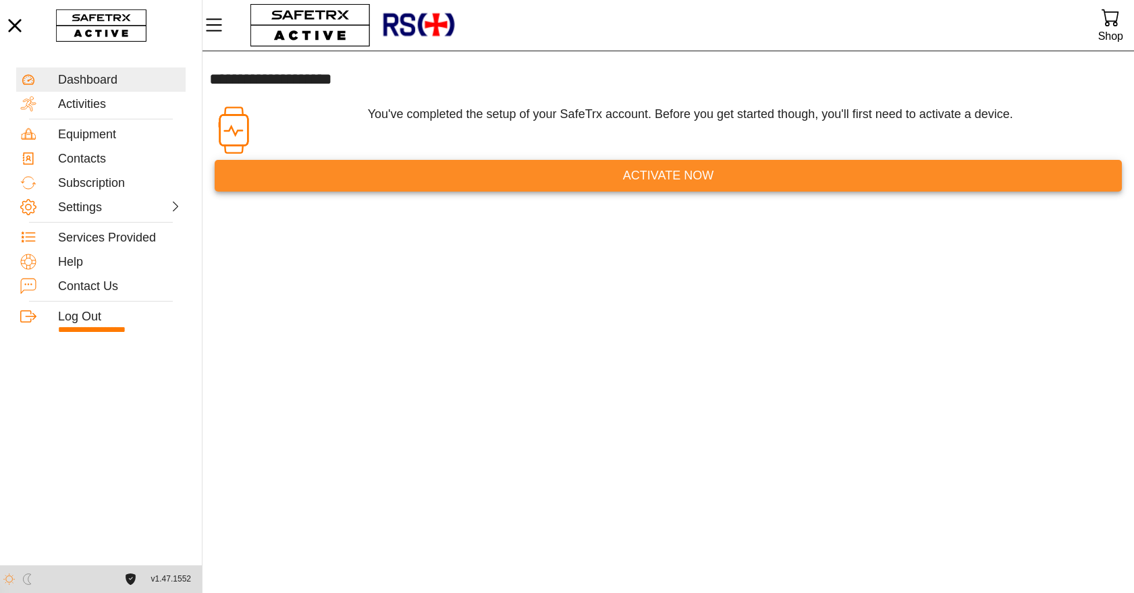
click at [713, 184] on span "Activate Now" at bounding box center [667, 175] width 885 height 21
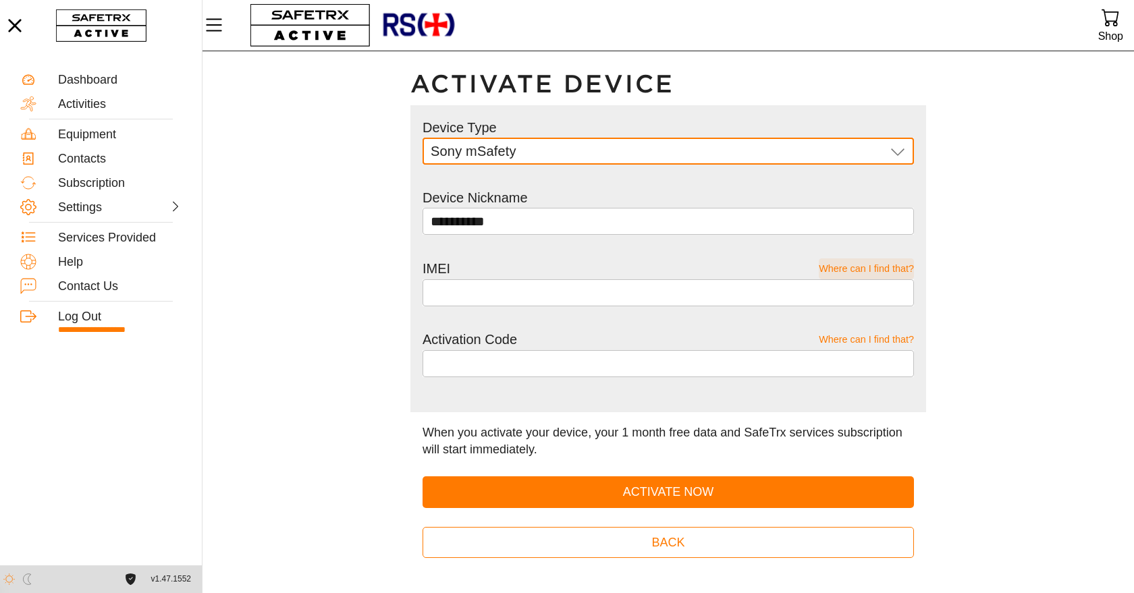
click at [829, 270] on span "Where can I find that?" at bounding box center [866, 268] width 95 height 21
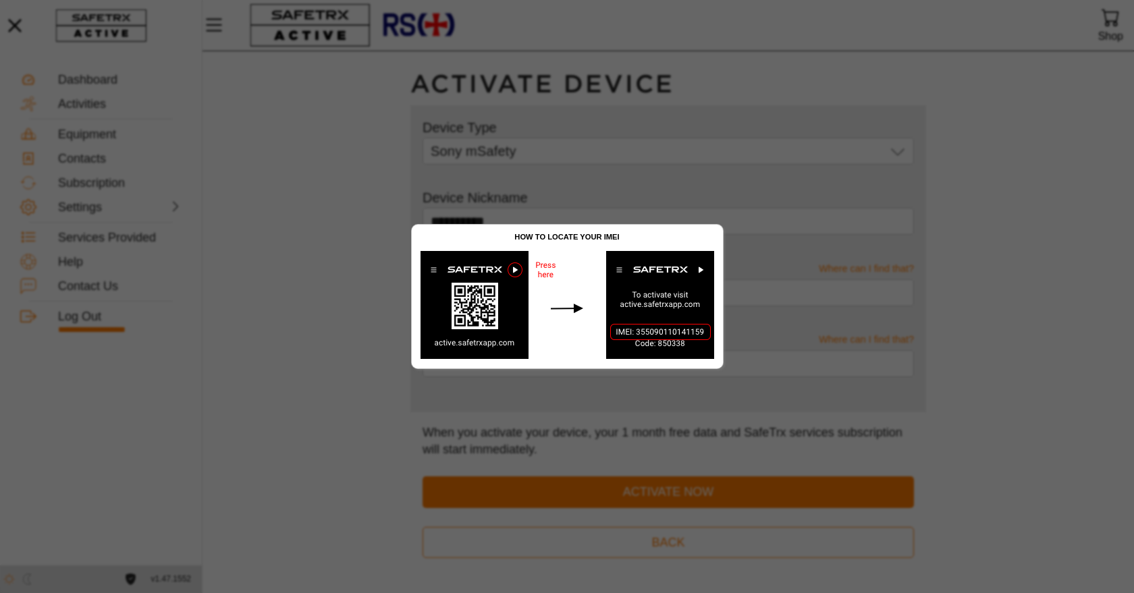
click at [397, 175] on div at bounding box center [567, 296] width 1134 height 593
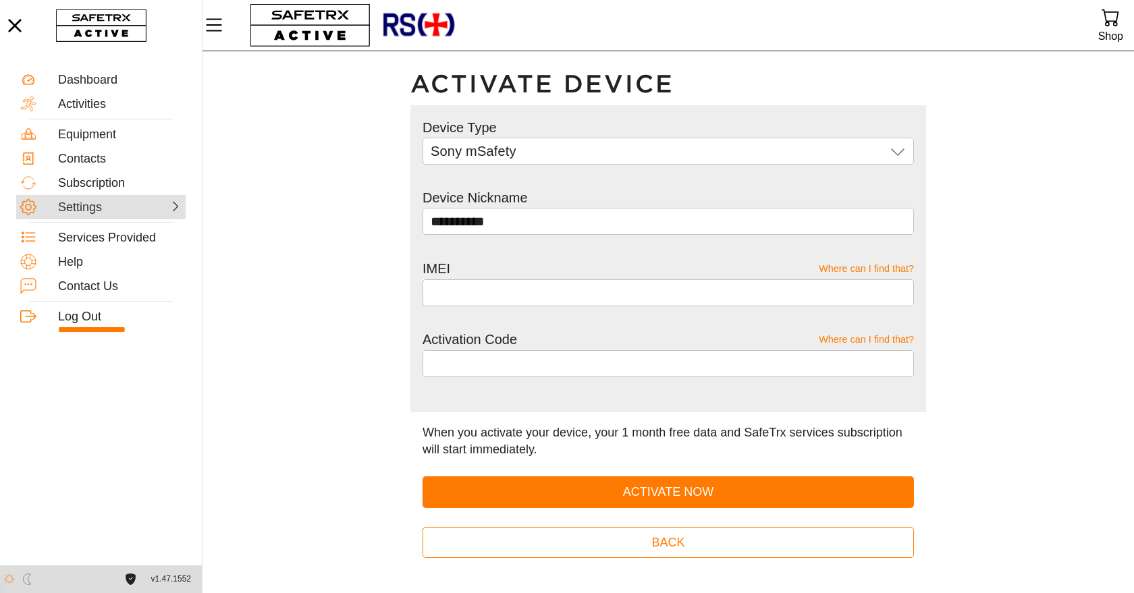
click at [104, 209] on div "Settings" at bounding box center [87, 207] width 59 height 15
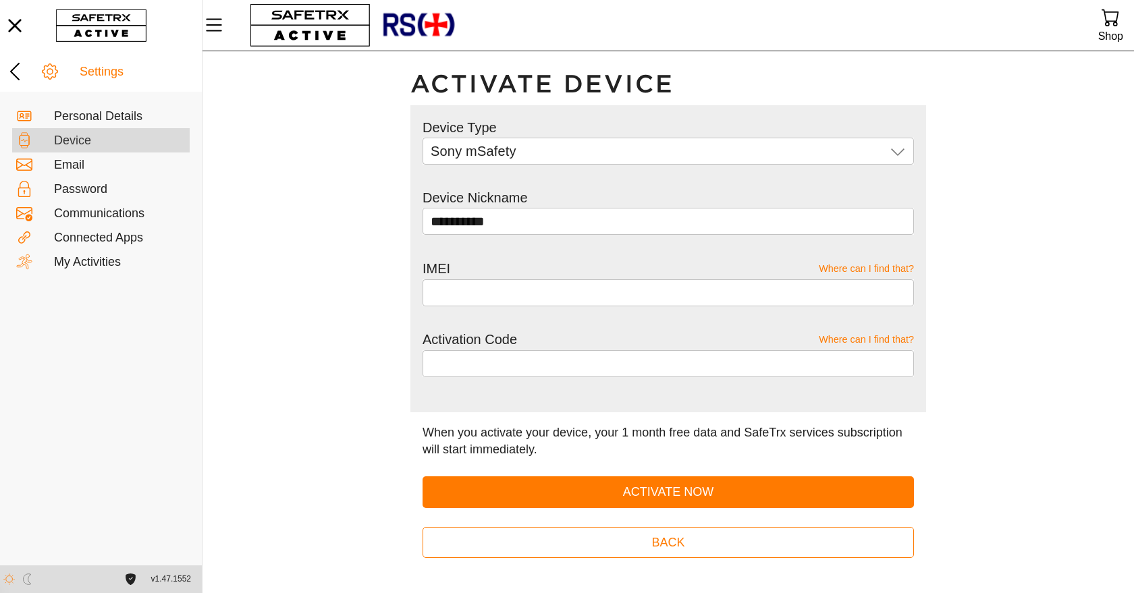
click at [72, 143] on div "Device" at bounding box center [120, 141] width 132 height 15
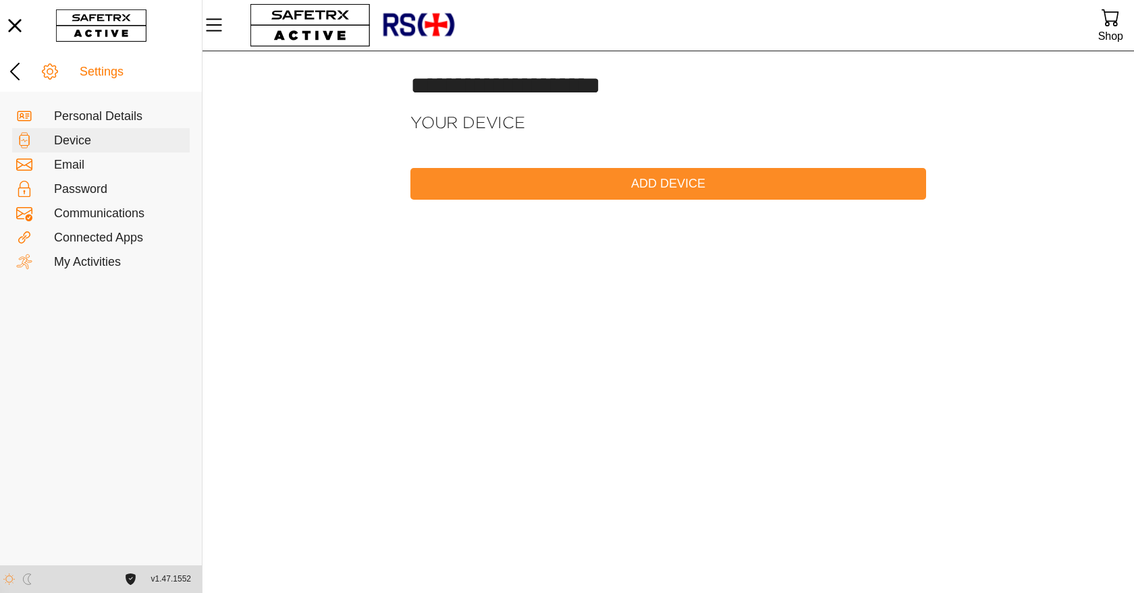
click at [619, 186] on span "Add Device" at bounding box center [668, 183] width 494 height 21
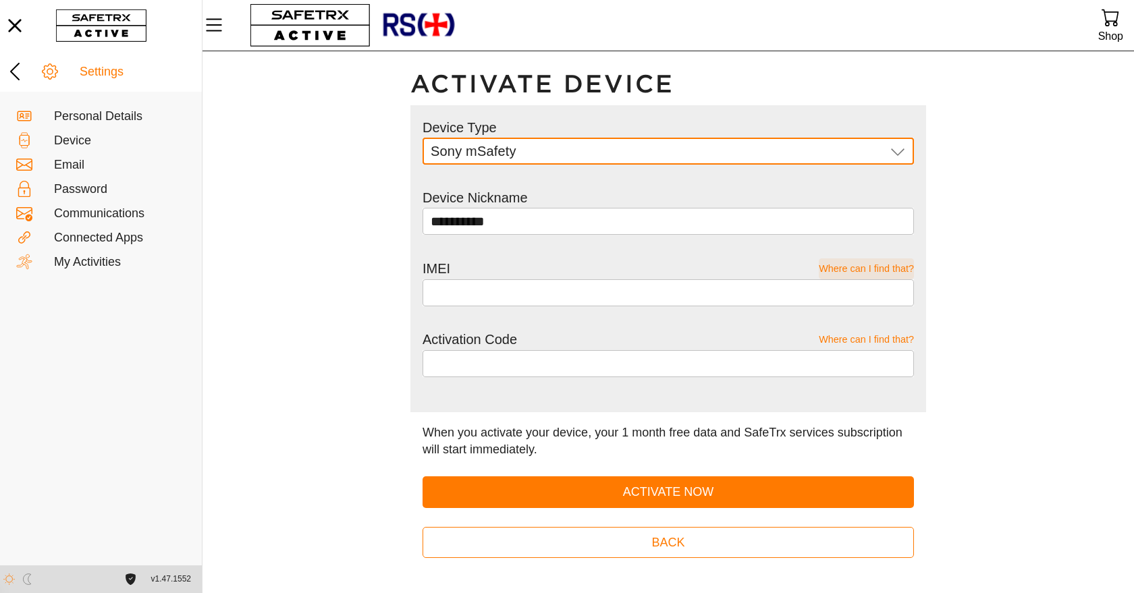
click at [870, 269] on span "Where can I find that?" at bounding box center [866, 268] width 95 height 21
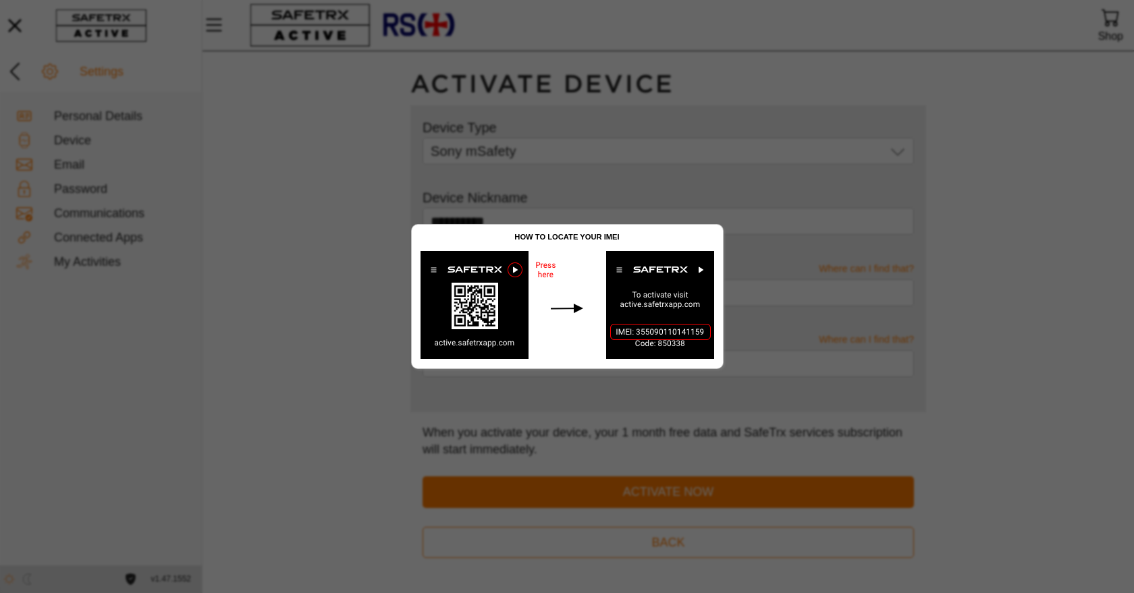
click at [311, 146] on div at bounding box center [567, 296] width 1134 height 593
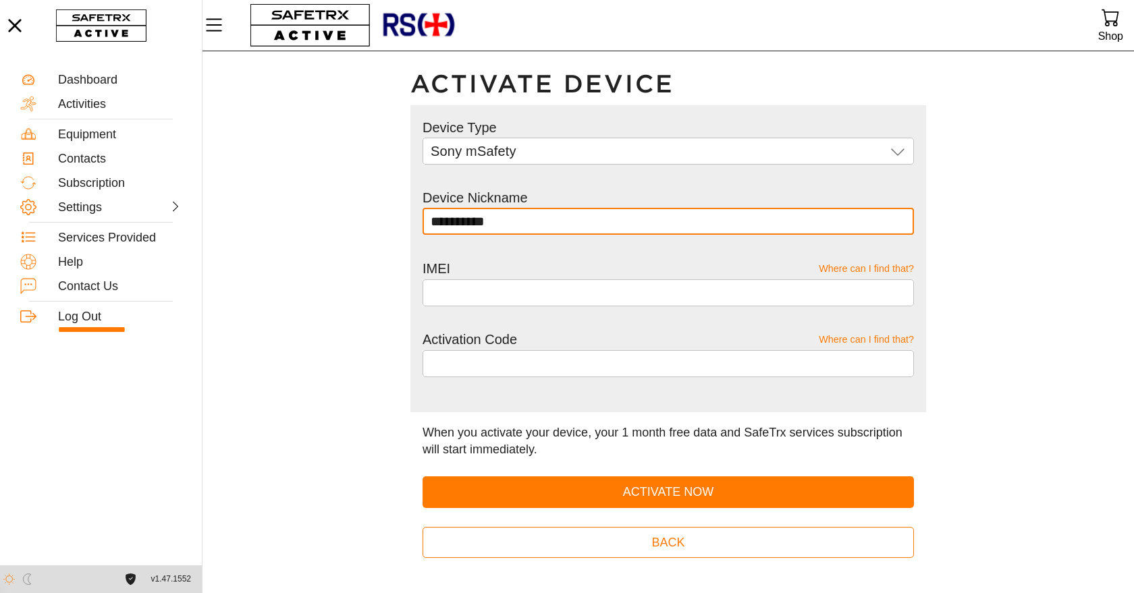
click at [524, 223] on input "**********" at bounding box center [668, 221] width 475 height 27
type input "*"
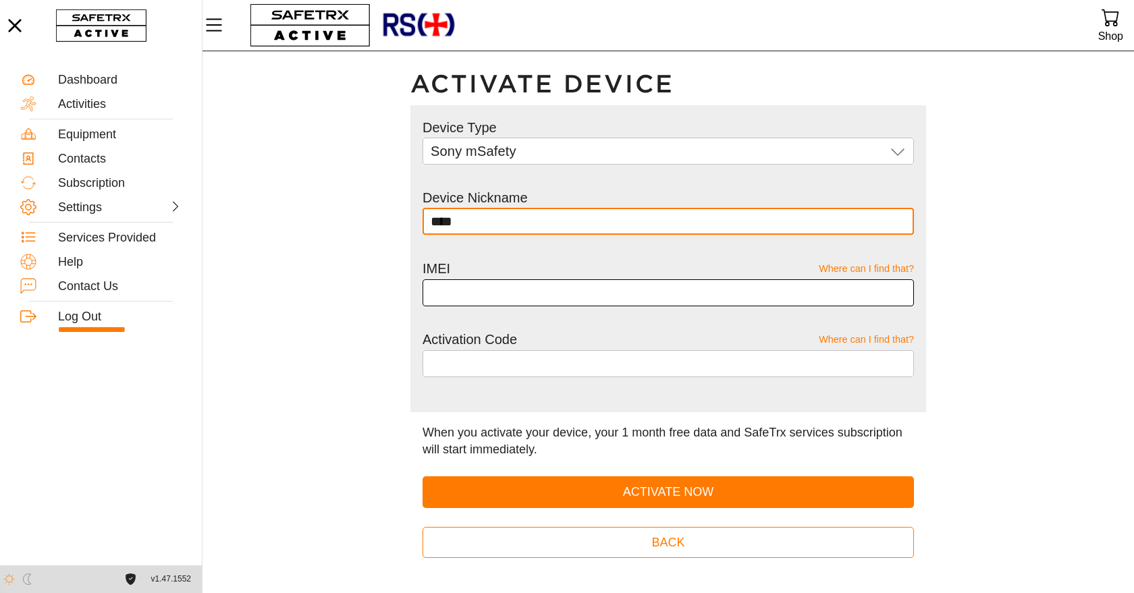
type input "****"
click at [489, 294] on input "text" at bounding box center [668, 292] width 475 height 27
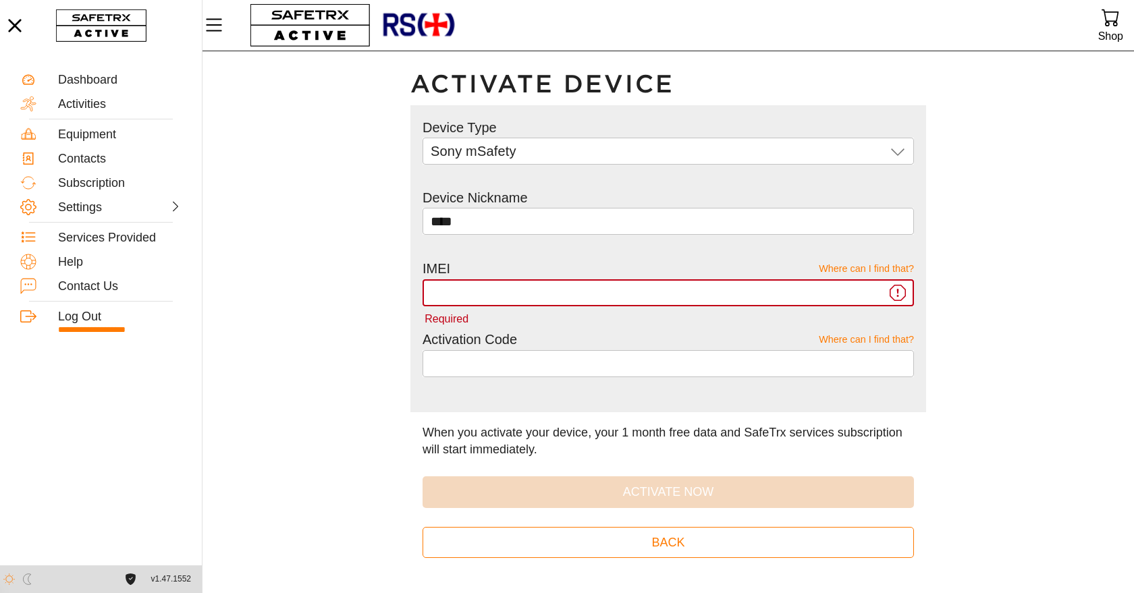
click at [466, 296] on input "Required" at bounding box center [658, 292] width 455 height 27
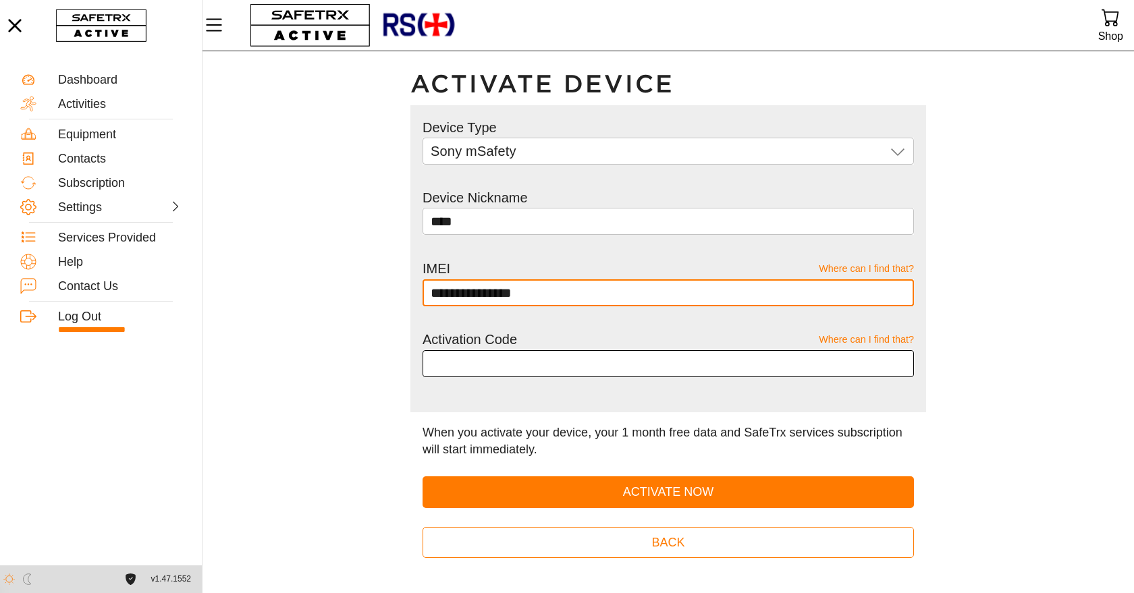
type input "**********"
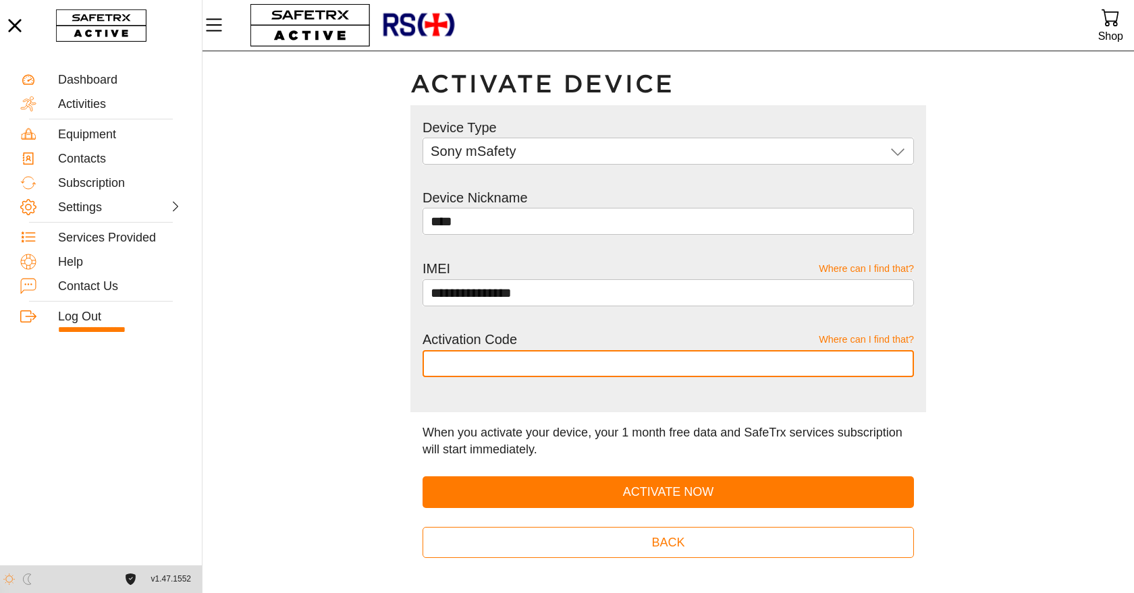
click at [455, 363] on input "text" at bounding box center [668, 363] width 475 height 27
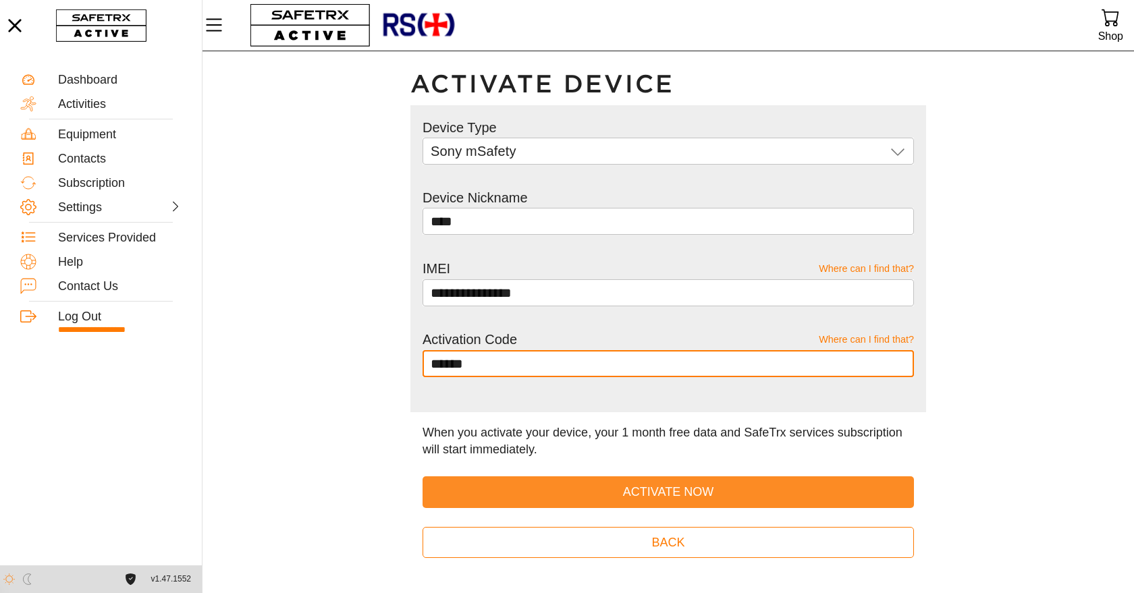
type input "******"
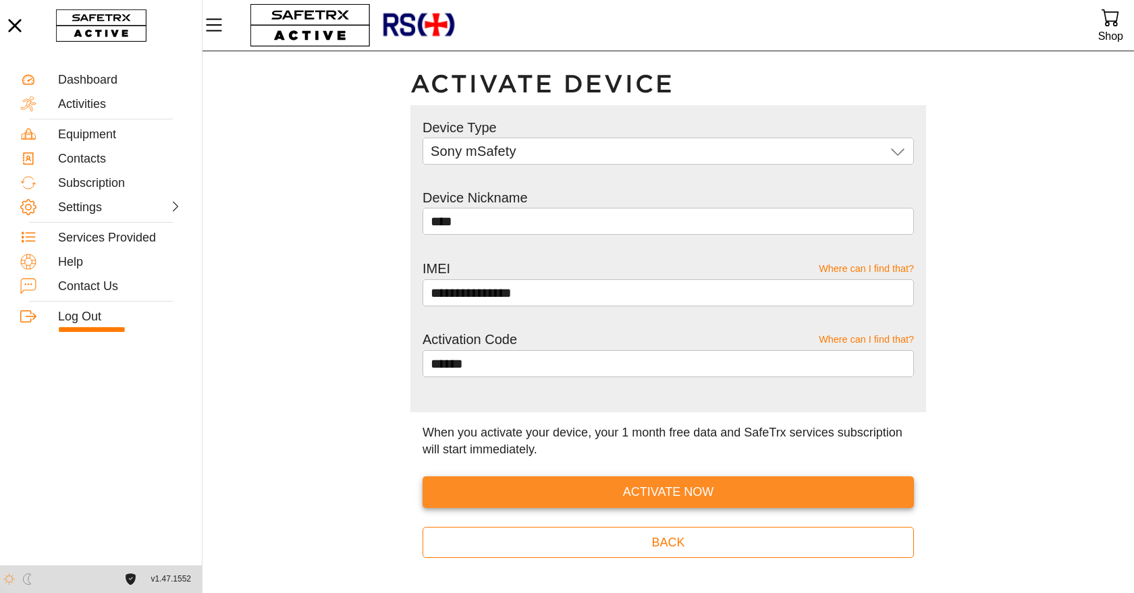
click at [611, 492] on span "Activate Now" at bounding box center [668, 492] width 470 height 21
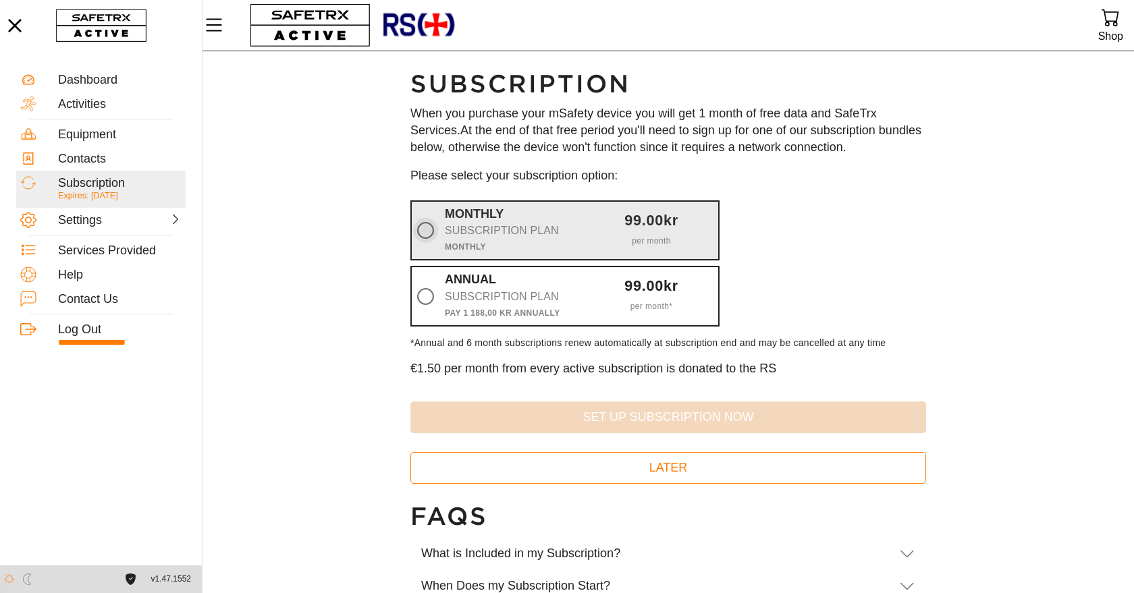
click at [432, 230] on icon at bounding box center [425, 230] width 17 height 17
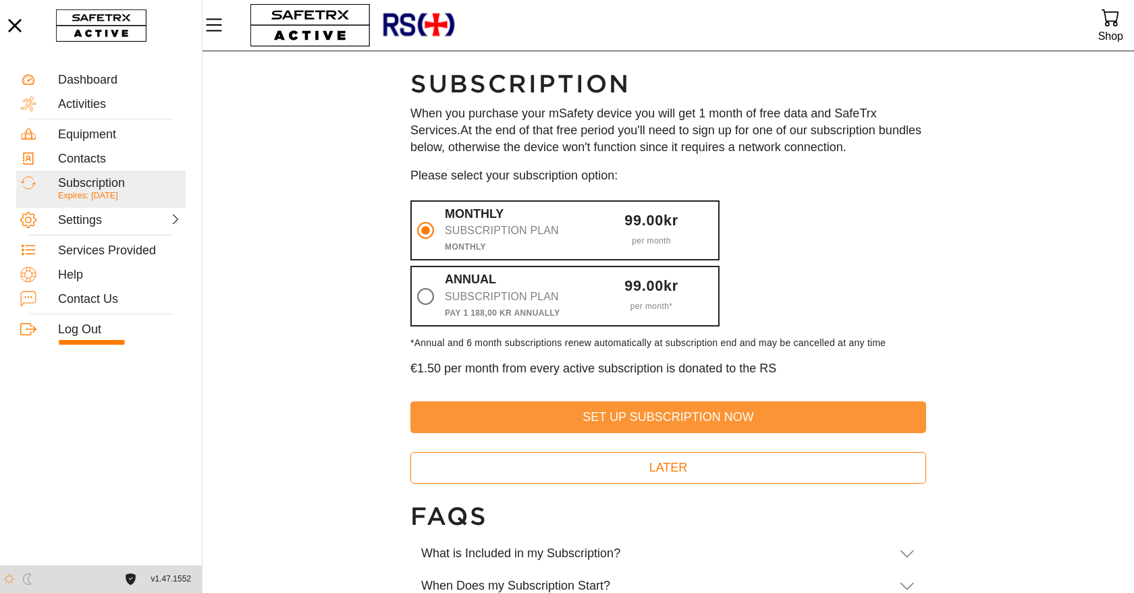
click at [660, 422] on span "Set Up Subscription Now" at bounding box center [668, 417] width 494 height 21
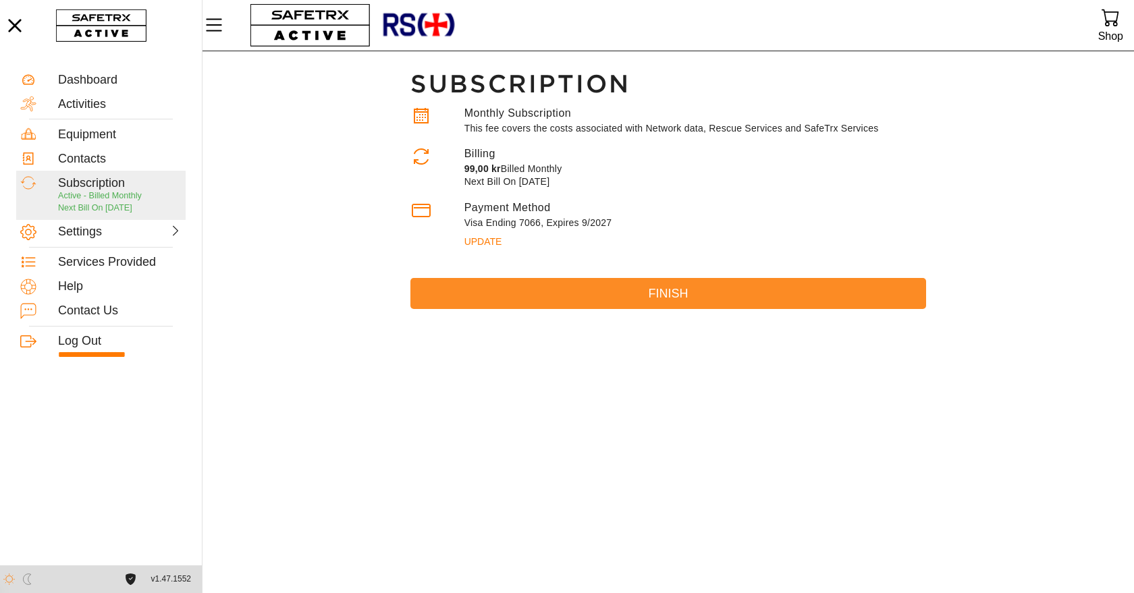
click at [699, 299] on span "Finish" at bounding box center [668, 293] width 494 height 21
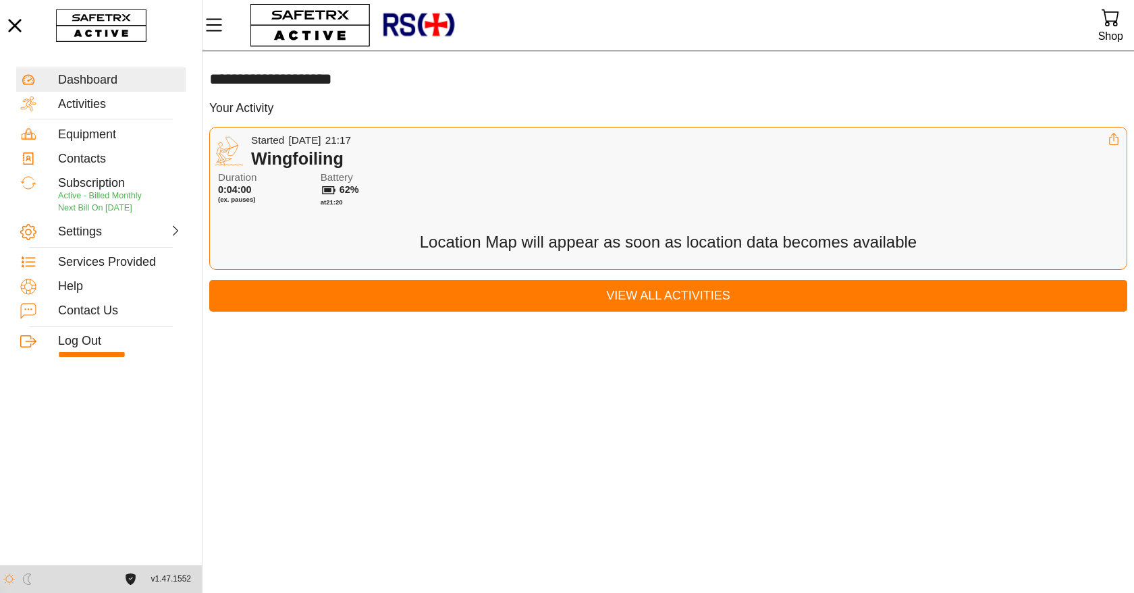
click at [630, 304] on span "View All Activities" at bounding box center [668, 295] width 896 height 21
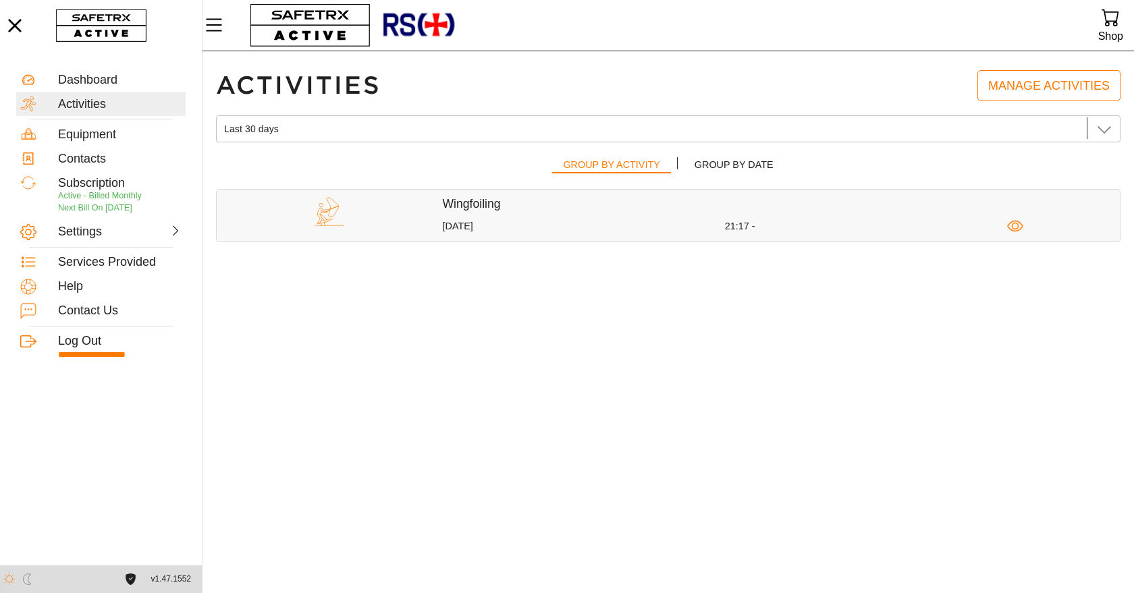
click at [653, 217] on div "Wingfoiling 11 August 21:17 -" at bounding box center [782, 215] width 678 height 38
click at [1018, 227] on icon "button" at bounding box center [1015, 226] width 7 height 7
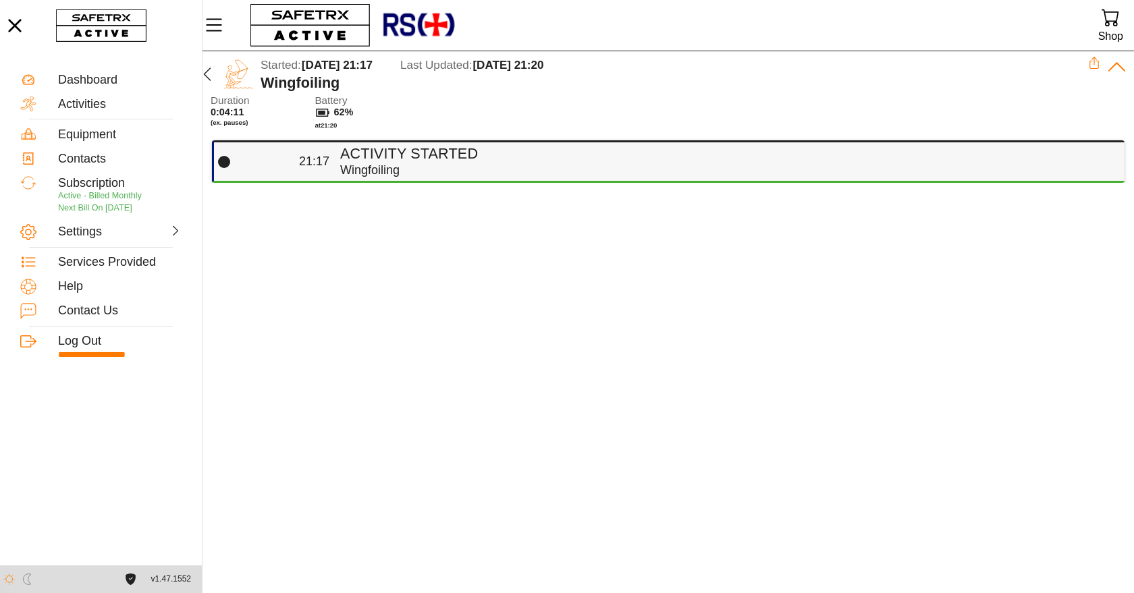
click at [827, 163] on div "Wingfoiling" at bounding box center [726, 171] width 773 height 16
click at [389, 160] on h4 "Activity Started" at bounding box center [726, 154] width 773 height 18
click at [224, 164] on icon at bounding box center [224, 162] width 12 height 12
click at [580, 157] on h4 "Activity Started" at bounding box center [726, 154] width 773 height 18
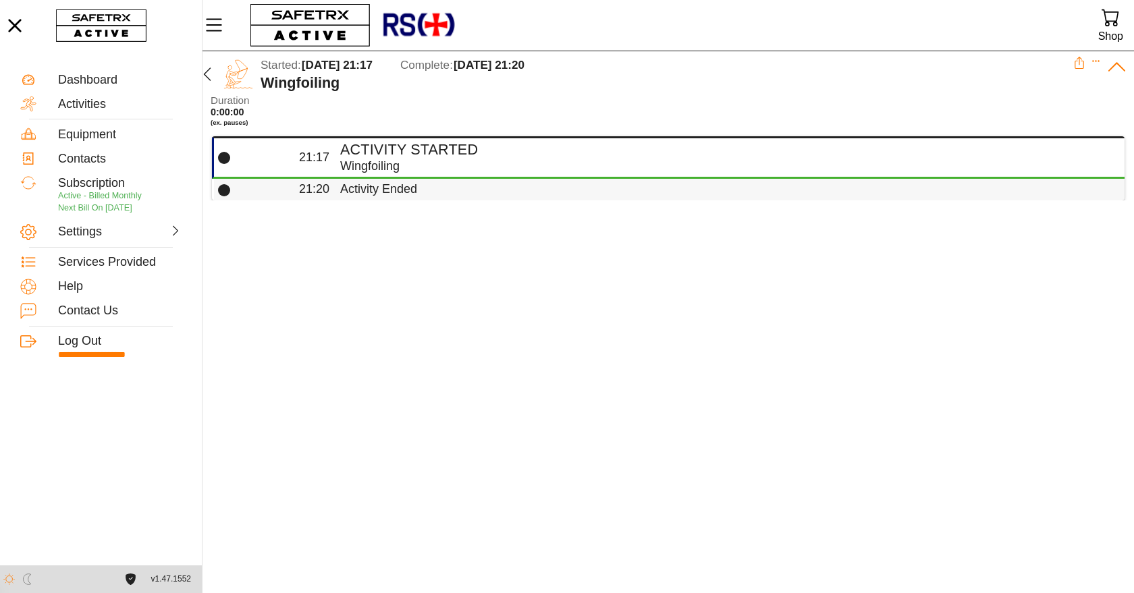
click at [371, 192] on div "Activity Ended" at bounding box center [726, 190] width 773 height 16
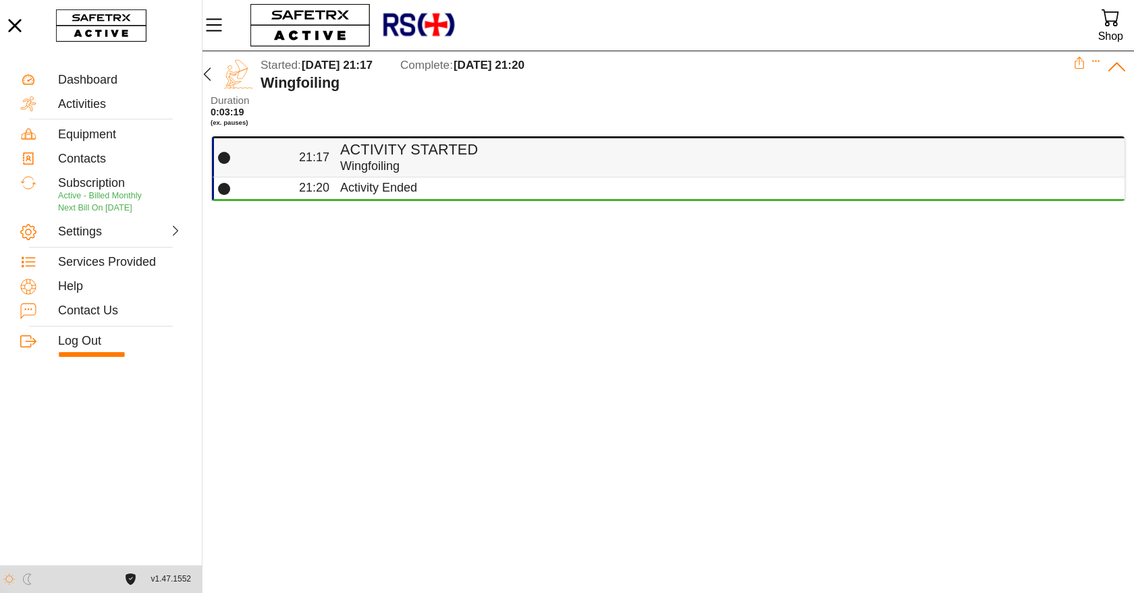
click at [298, 158] on td "21:17" at bounding box center [282, 156] width 103 height 41
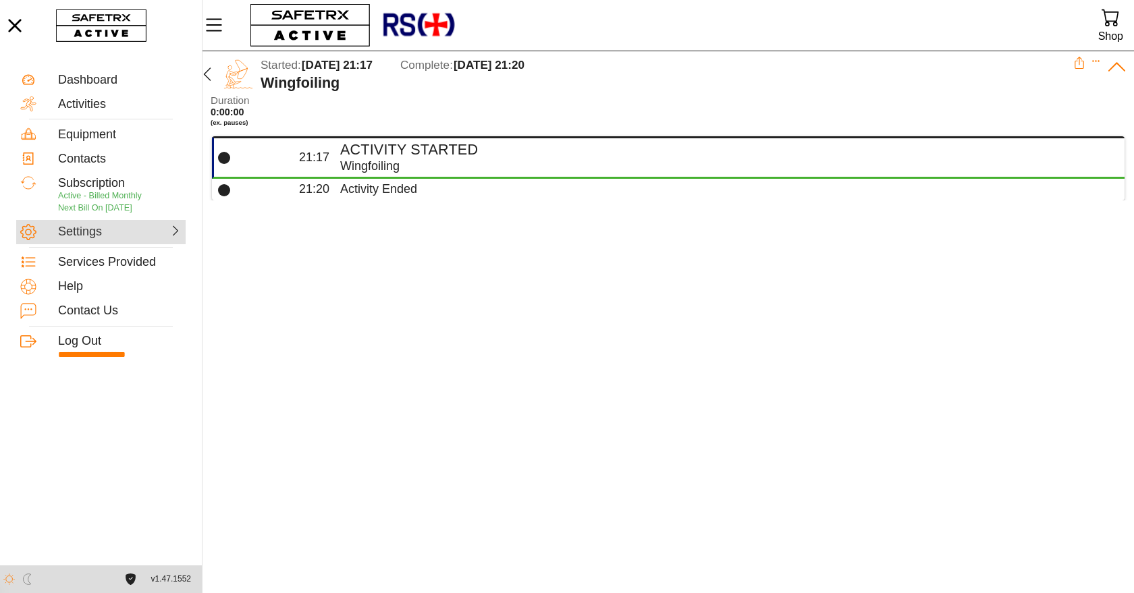
click at [92, 228] on div "Settings" at bounding box center [87, 232] width 59 height 15
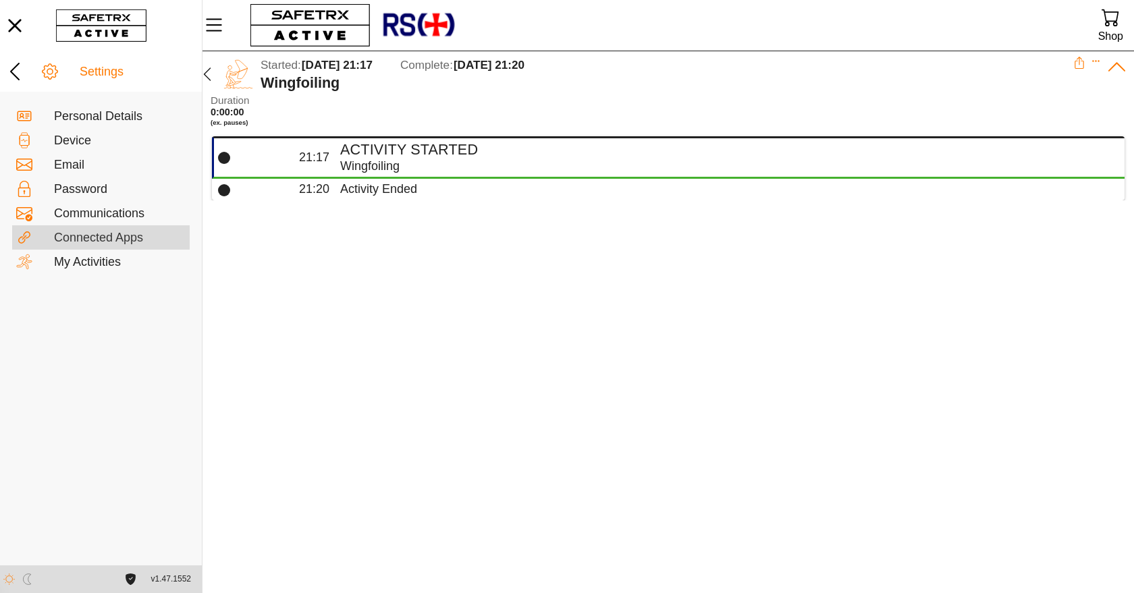
click at [90, 244] on div "Connected Apps" at bounding box center [120, 238] width 132 height 15
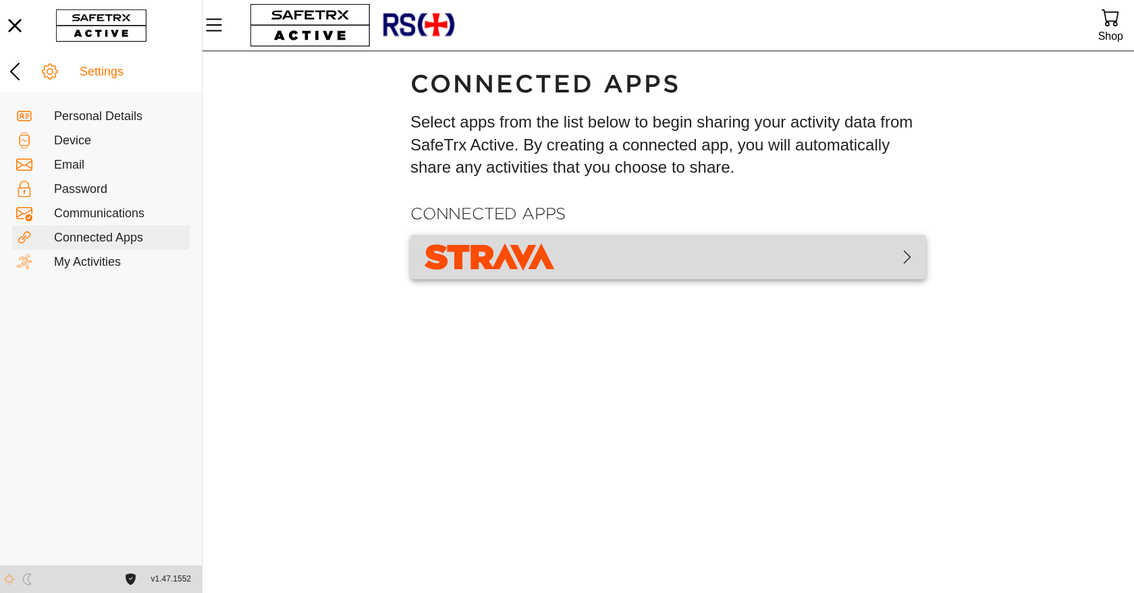
click at [489, 258] on img "button" at bounding box center [489, 257] width 136 height 34
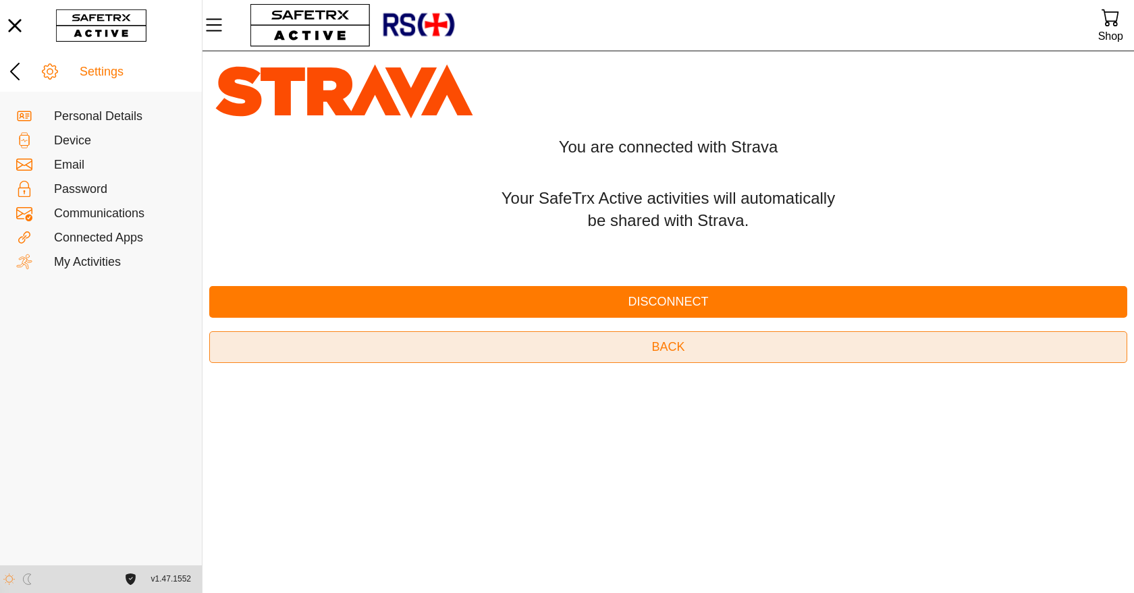
click at [731, 352] on span "Back" at bounding box center [668, 347] width 896 height 21
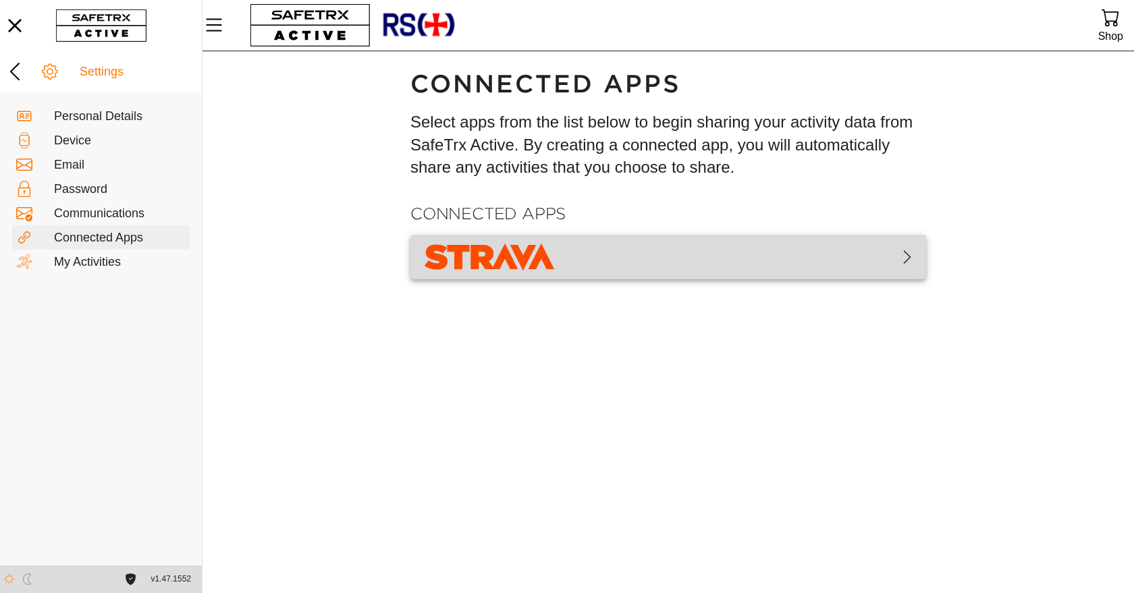
click at [490, 257] on img "button" at bounding box center [489, 257] width 136 height 34
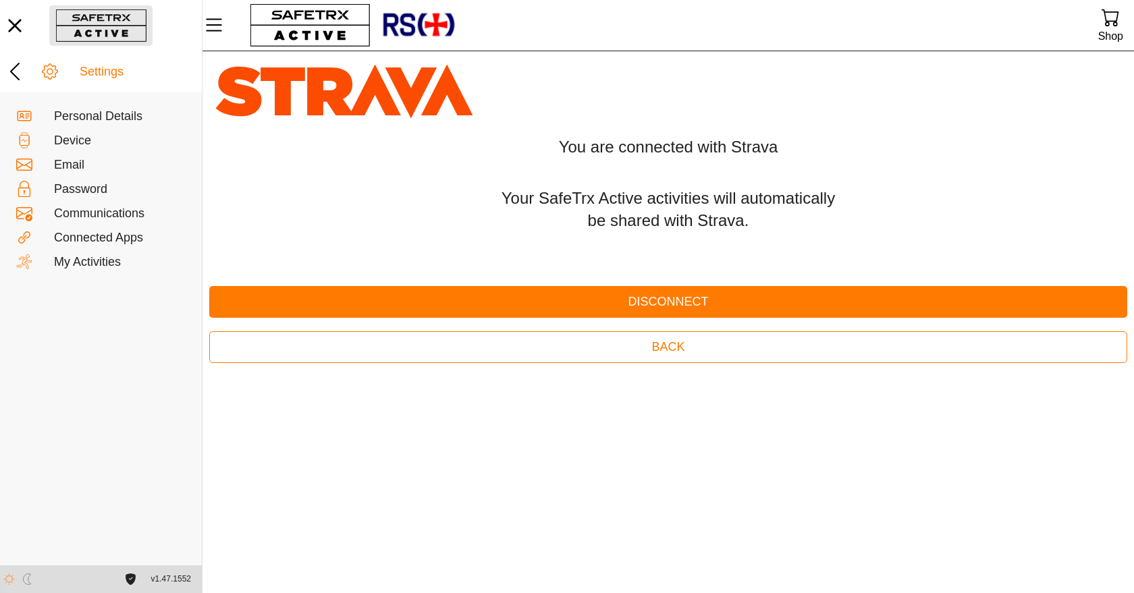
click at [105, 26] on button "button" at bounding box center [100, 25] width 103 height 40
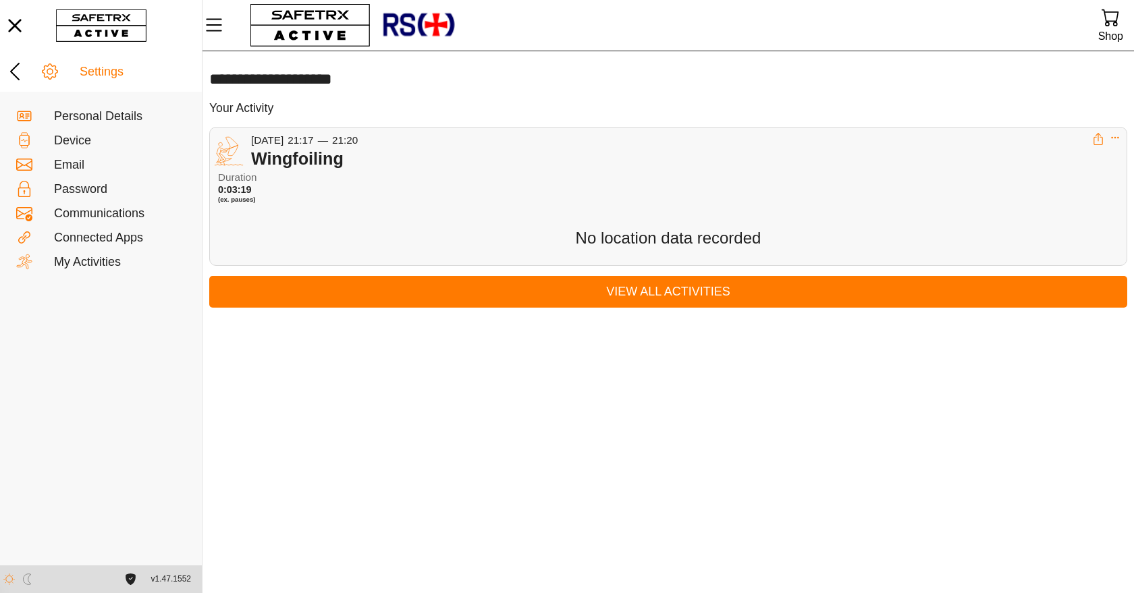
click at [260, 187] on span "0:03:19 (ex. pauses)" at bounding box center [261, 194] width 86 height 20
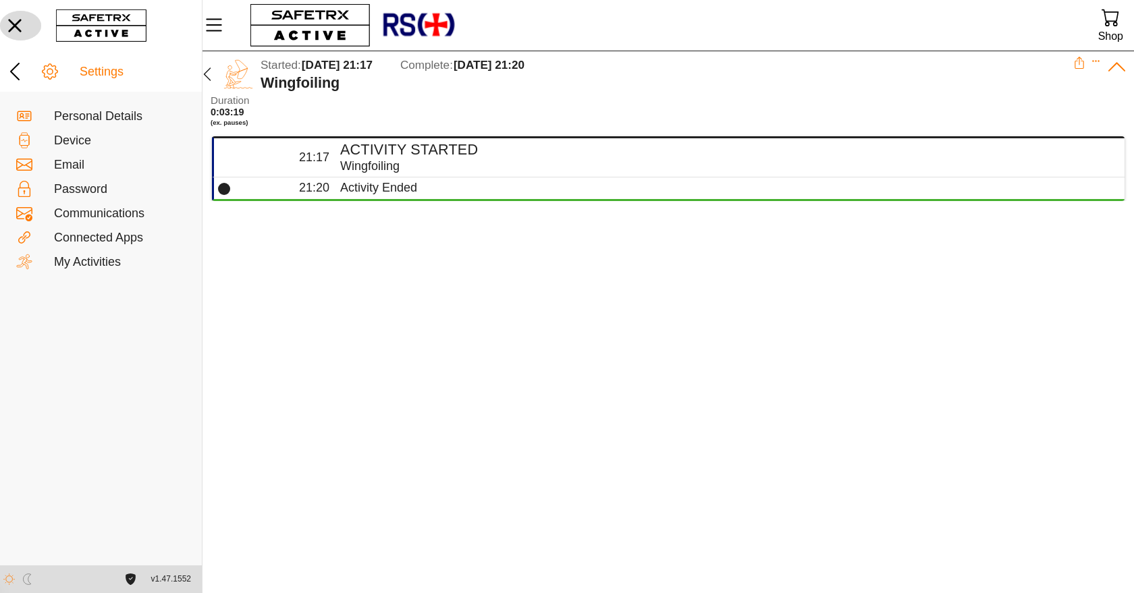
click at [11, 30] on icon "button" at bounding box center [14, 25] width 13 height 13
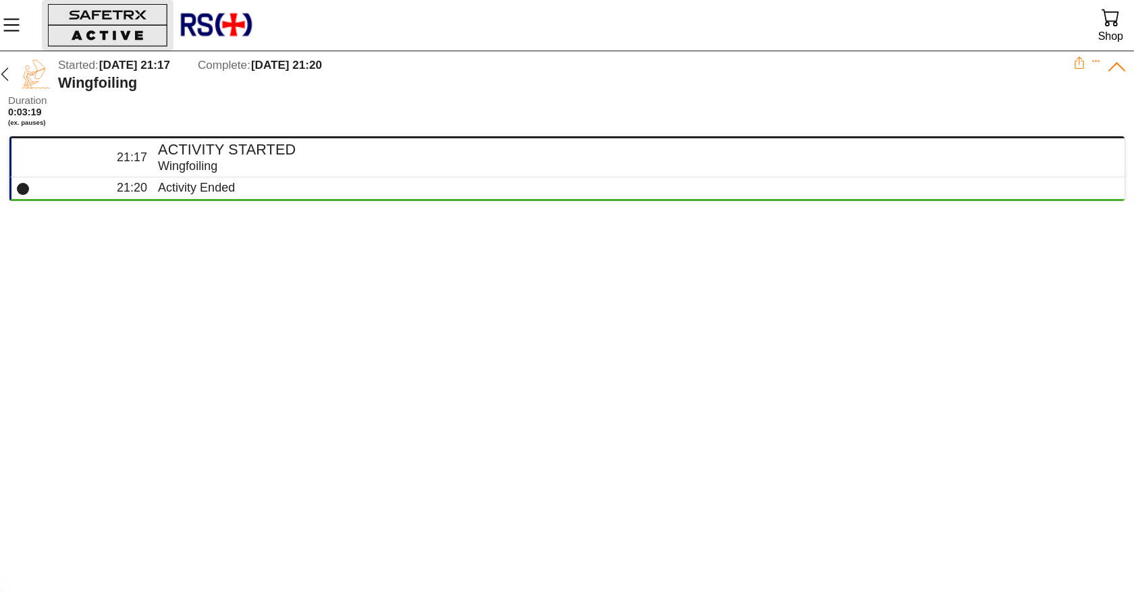
click at [99, 23] on button "button" at bounding box center [108, 25] width 132 height 51
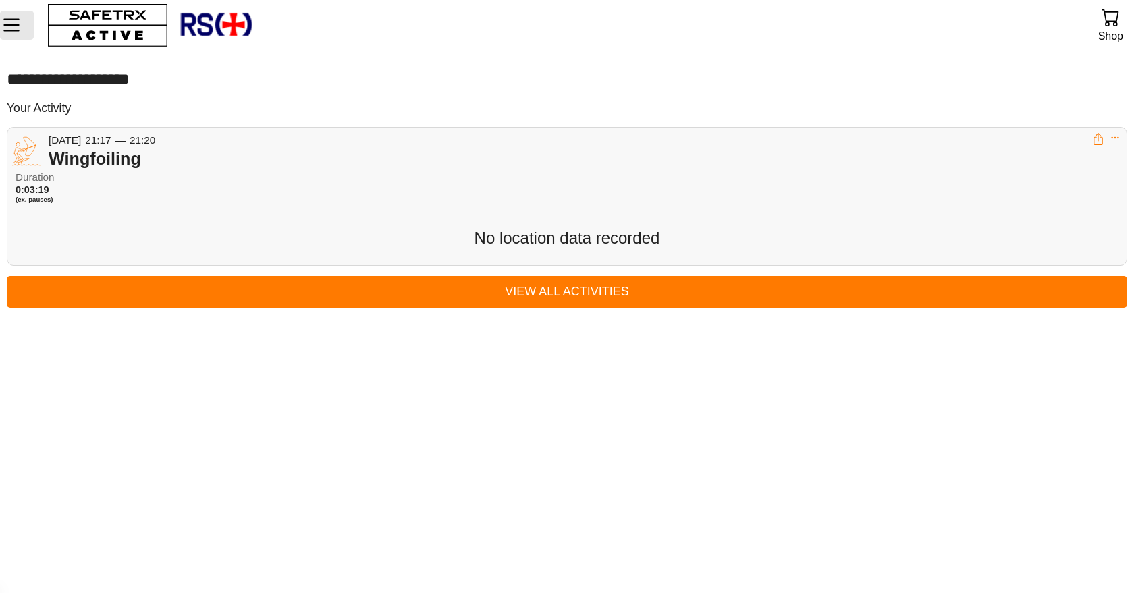
click at [16, 30] on icon "Menu" at bounding box center [11, 24] width 23 height 23
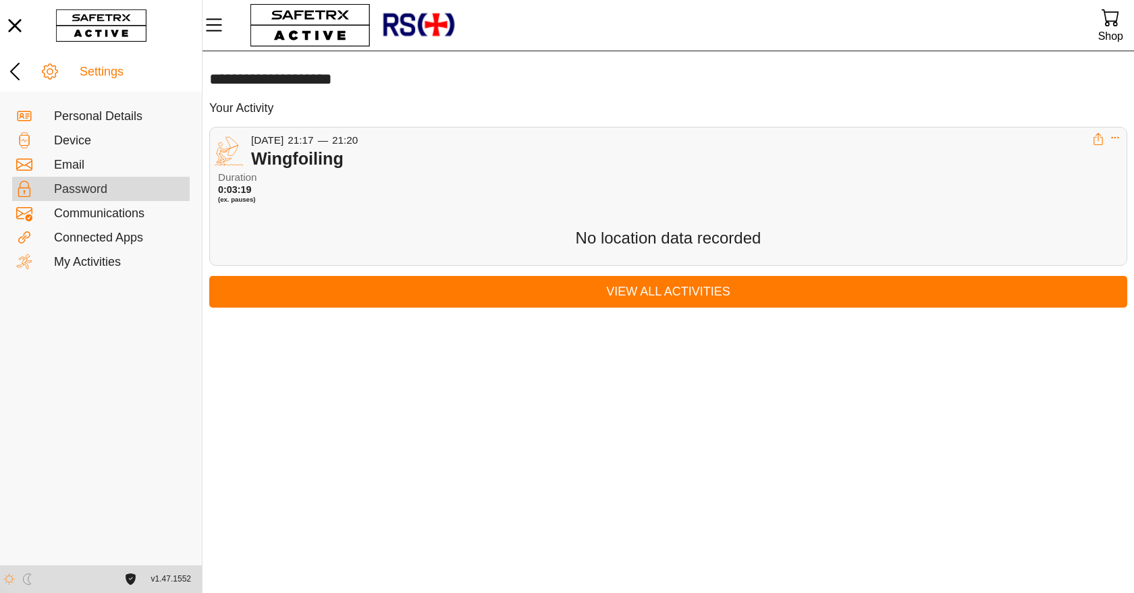
click at [73, 191] on div "Password" at bounding box center [120, 189] width 132 height 15
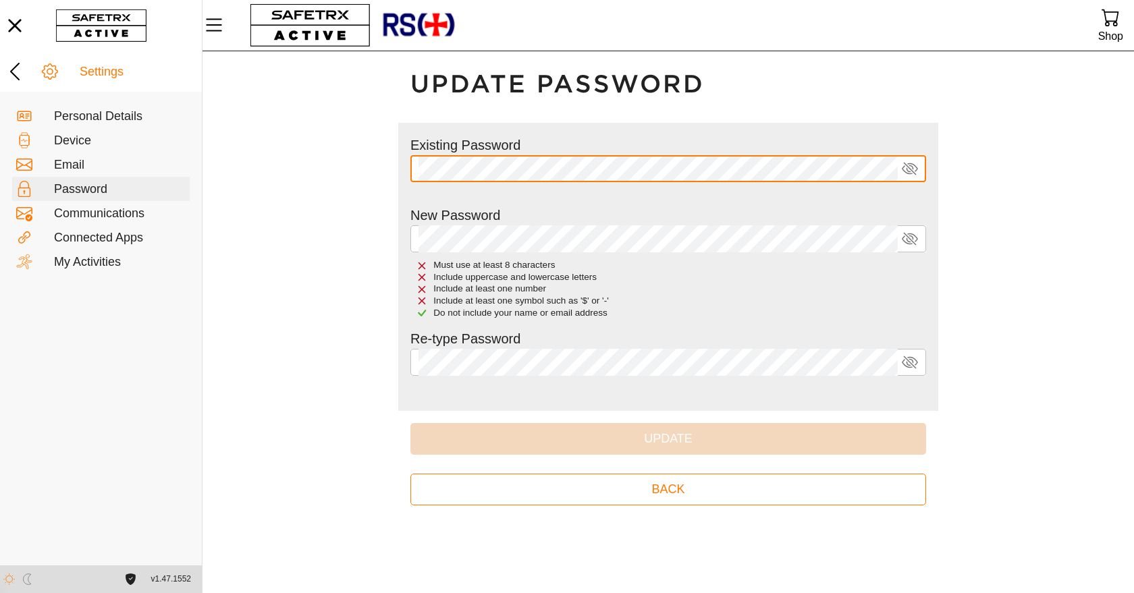
click at [912, 173] on icon at bounding box center [910, 169] width 16 height 16
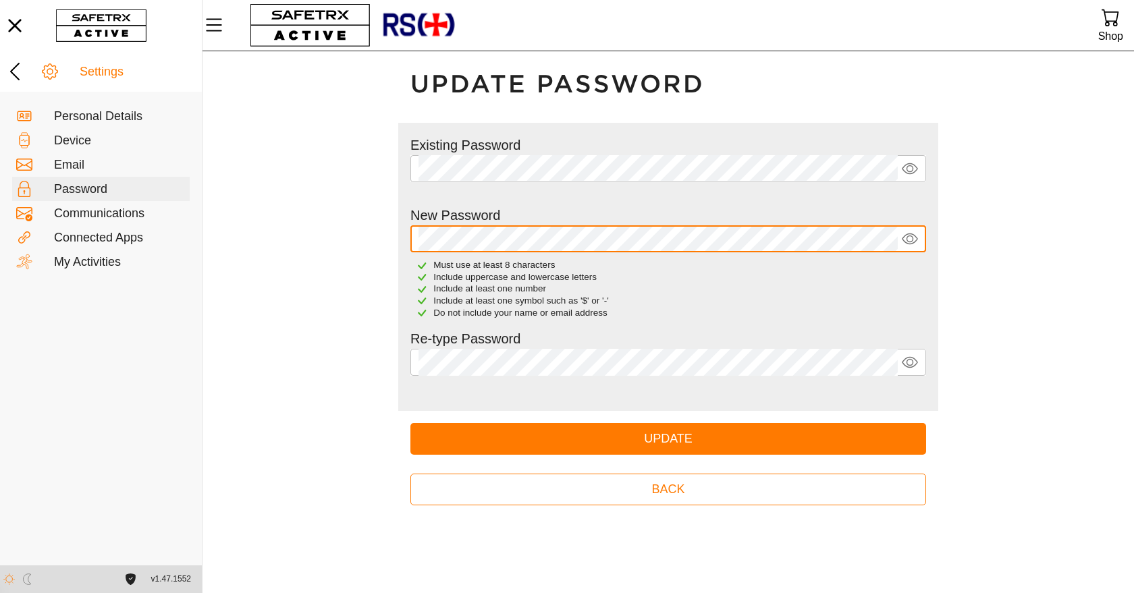
click at [410, 423] on button "Update" at bounding box center [668, 439] width 516 height 32
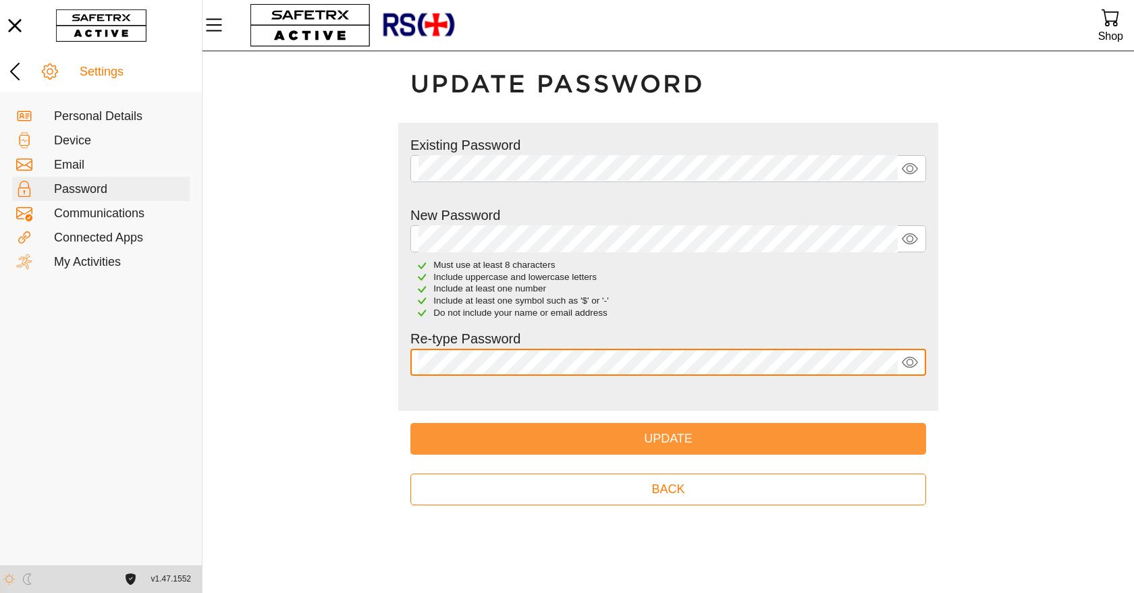
click at [599, 442] on span "Update" at bounding box center [668, 439] width 494 height 21
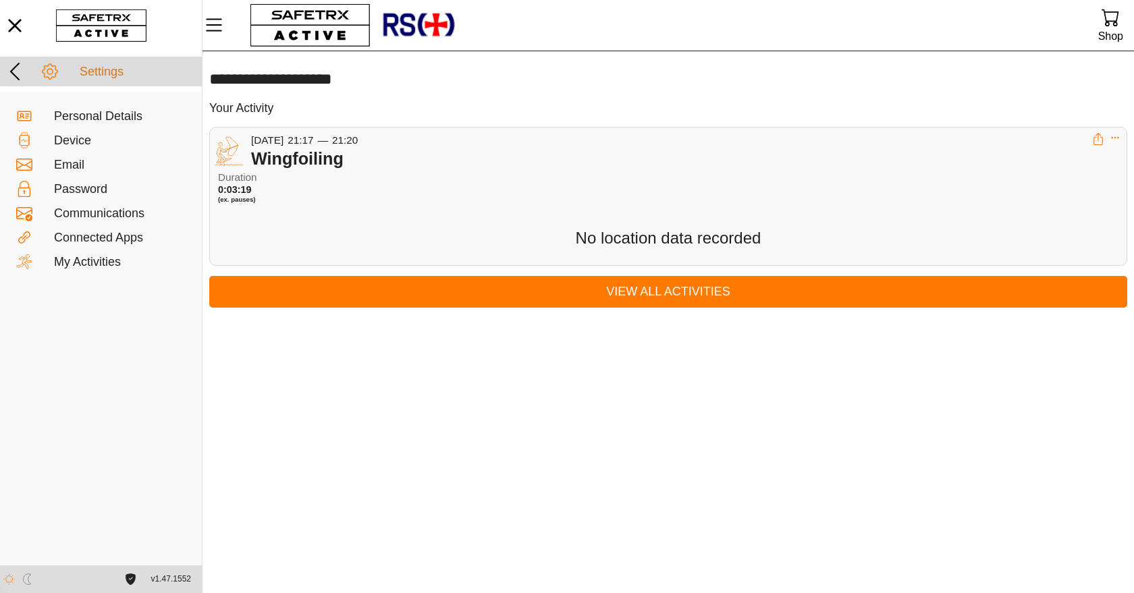
click at [14, 74] on icon at bounding box center [15, 72] width 22 height 22
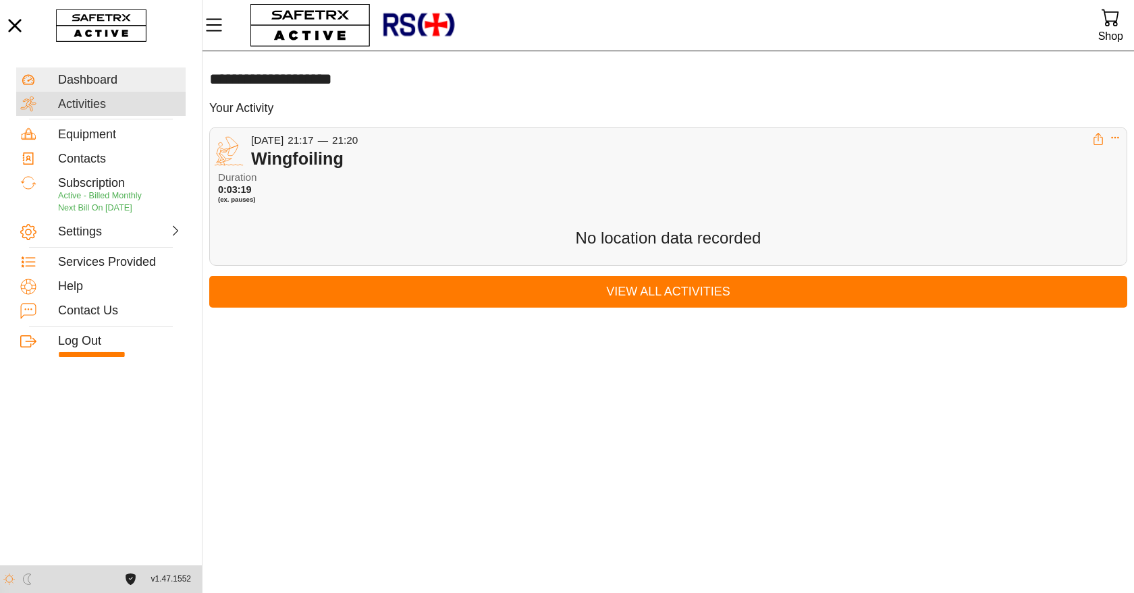
click at [134, 106] on div "Activities" at bounding box center [120, 104] width 124 height 15
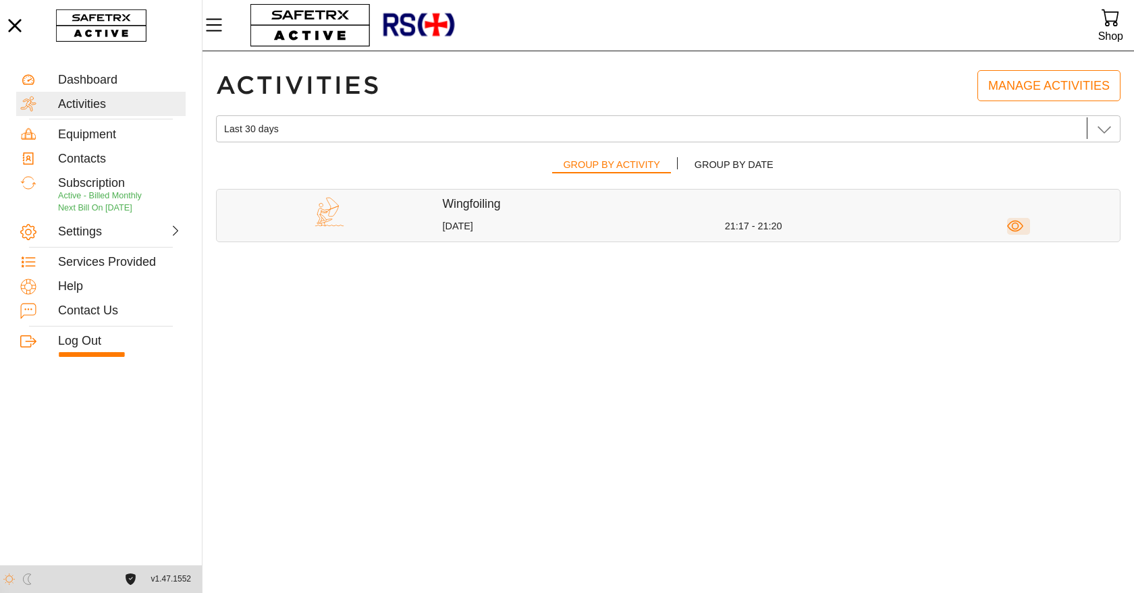
click at [1014, 225] on icon "button" at bounding box center [1015, 226] width 17 height 17
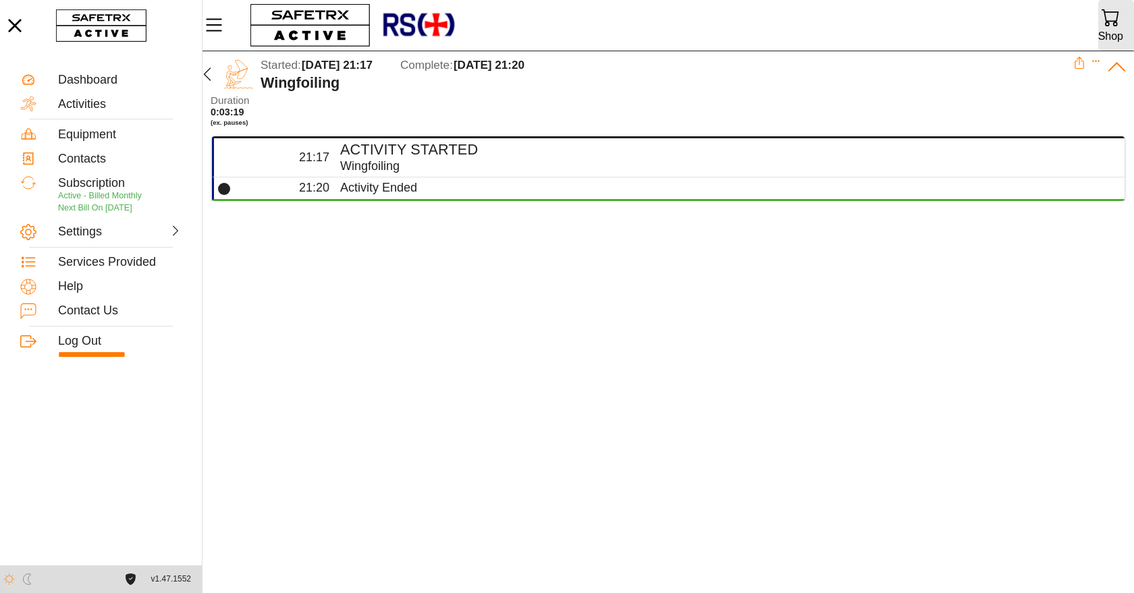
click at [1115, 31] on div "Shop" at bounding box center [1110, 36] width 25 height 18
